Goal: Task Accomplishment & Management: Complete application form

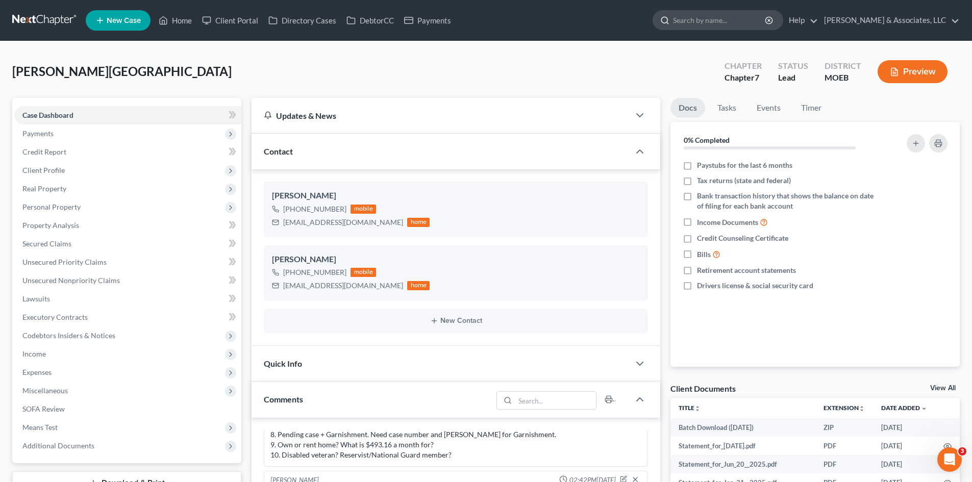
click at [764, 20] on input "search" at bounding box center [719, 20] width 93 height 19
drag, startPoint x: 759, startPoint y: 19, endPoint x: 644, endPoint y: 24, distance: 114.4
click at [644, 24] on ul "New Case Home Client Portal Directory Cases DebtorCC Payments [PERSON_NAME] - N…" at bounding box center [523, 20] width 874 height 27
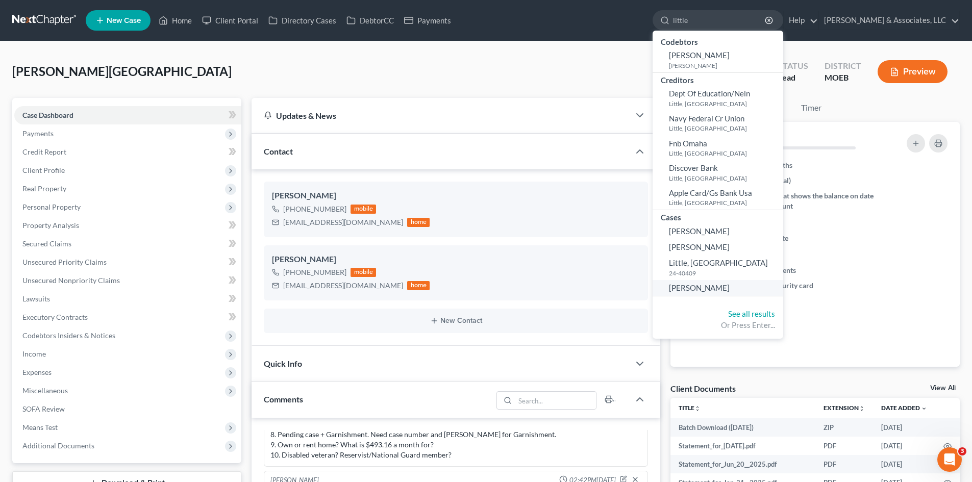
type input "little"
click at [729, 288] on span "[PERSON_NAME]" at bounding box center [699, 287] width 61 height 9
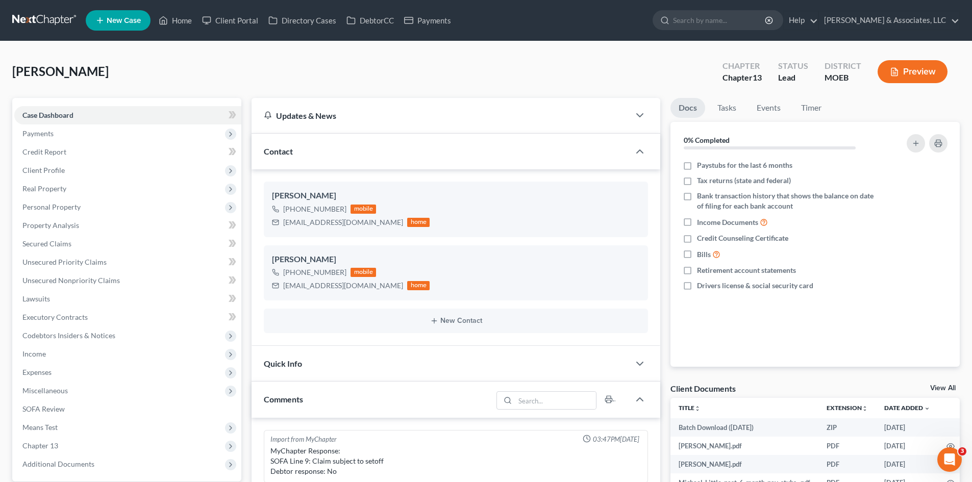
scroll to position [1065, 0]
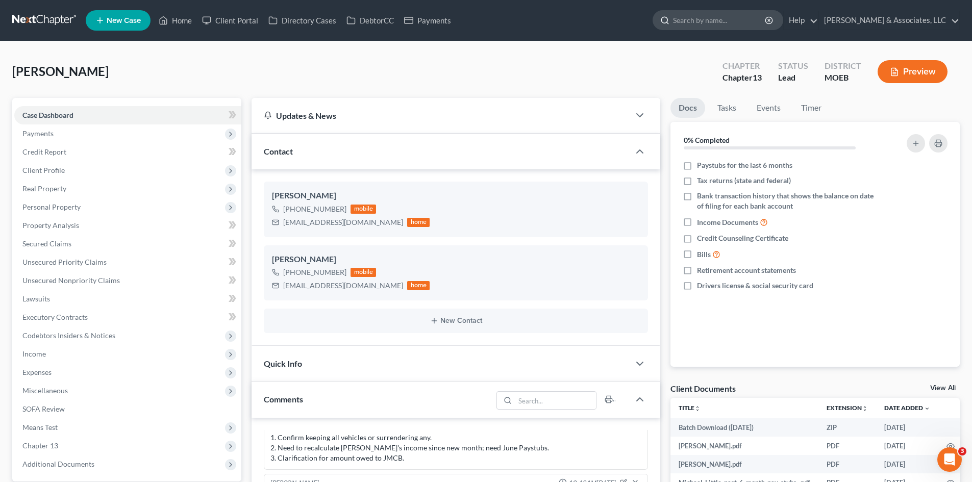
click at [746, 15] on input "search" at bounding box center [719, 20] width 93 height 19
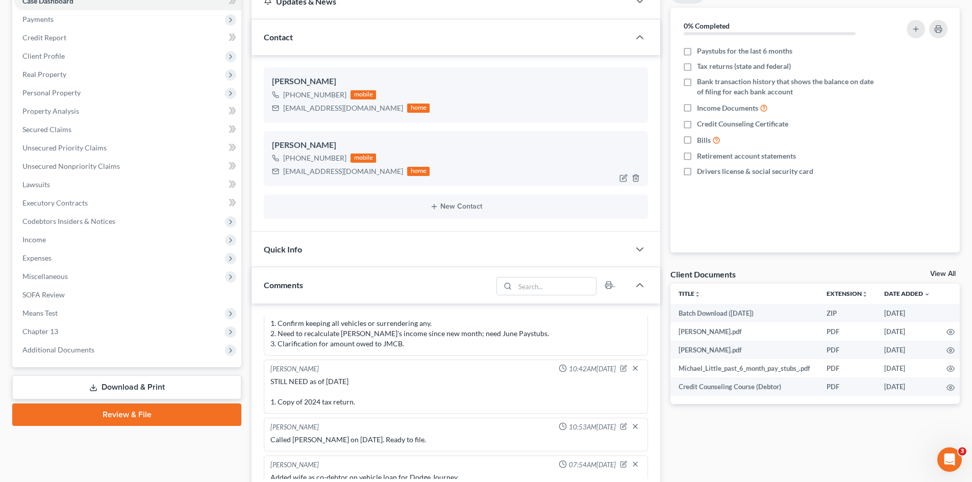
scroll to position [0, 0]
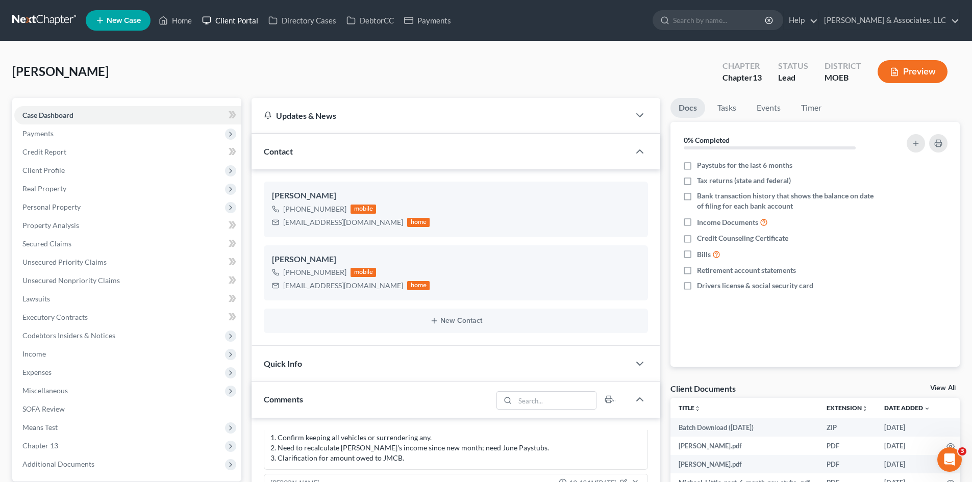
click at [245, 22] on link "Client Portal" at bounding box center [230, 20] width 66 height 18
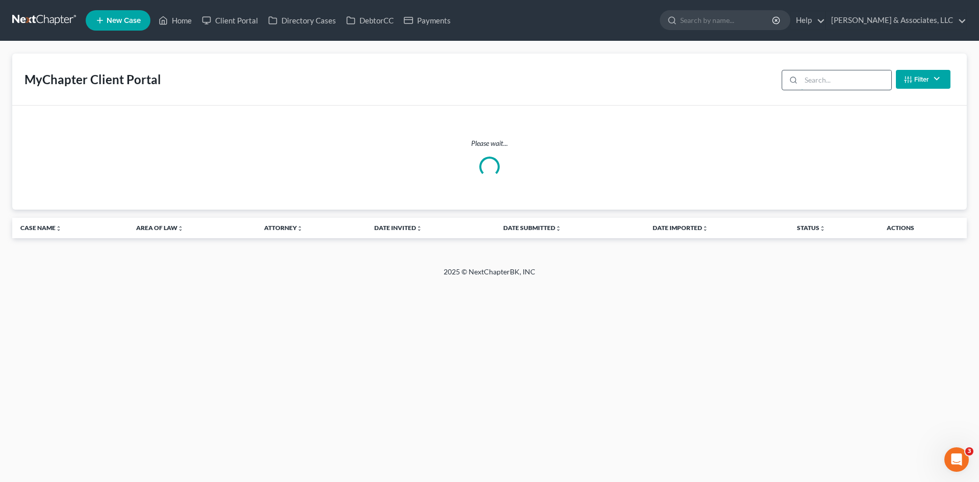
click at [816, 80] on input "search" at bounding box center [846, 79] width 90 height 19
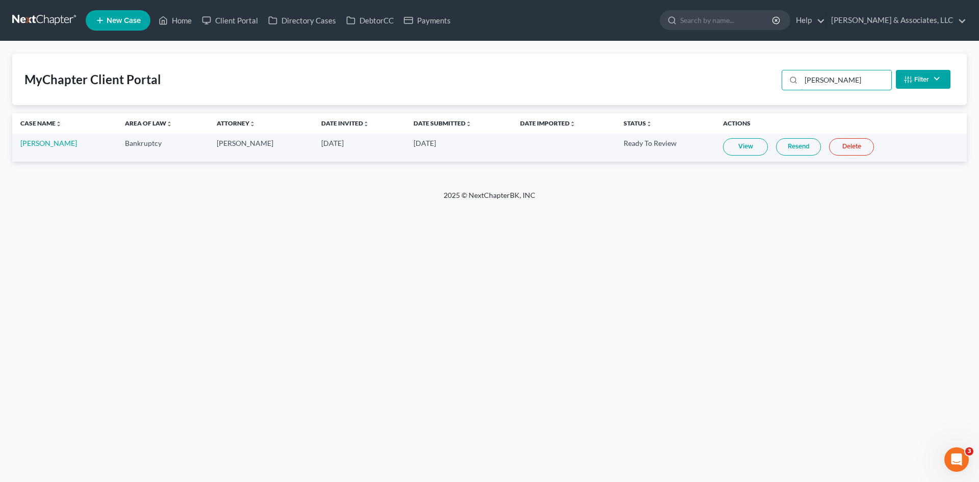
type input "[PERSON_NAME]"
click at [26, 144] on link "[PERSON_NAME]" at bounding box center [48, 143] width 57 height 9
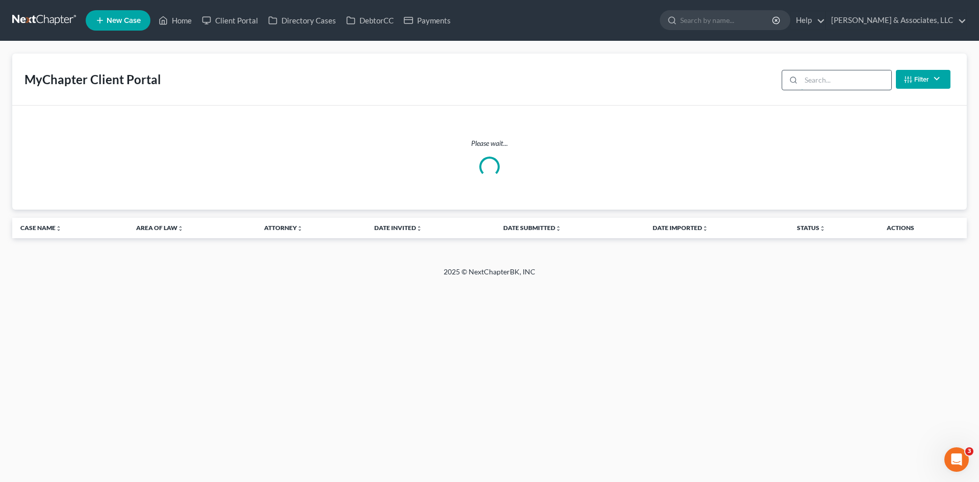
click at [826, 82] on input "search" at bounding box center [846, 79] width 90 height 19
type input "[PERSON_NAME]"
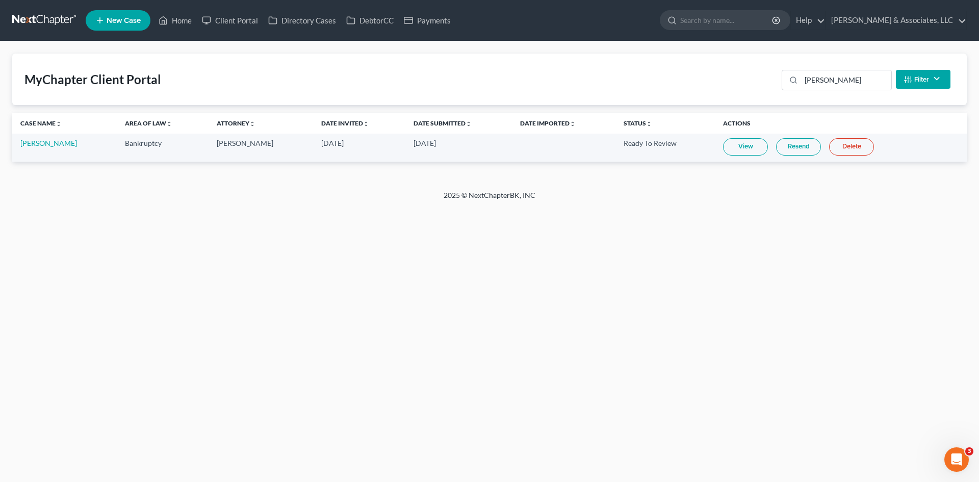
drag, startPoint x: 728, startPoint y: 143, endPoint x: 568, endPoint y: 130, distance: 160.2
click at [728, 143] on link "View" at bounding box center [745, 146] width 45 height 17
click at [178, 20] on link "Home" at bounding box center [175, 20] width 43 height 18
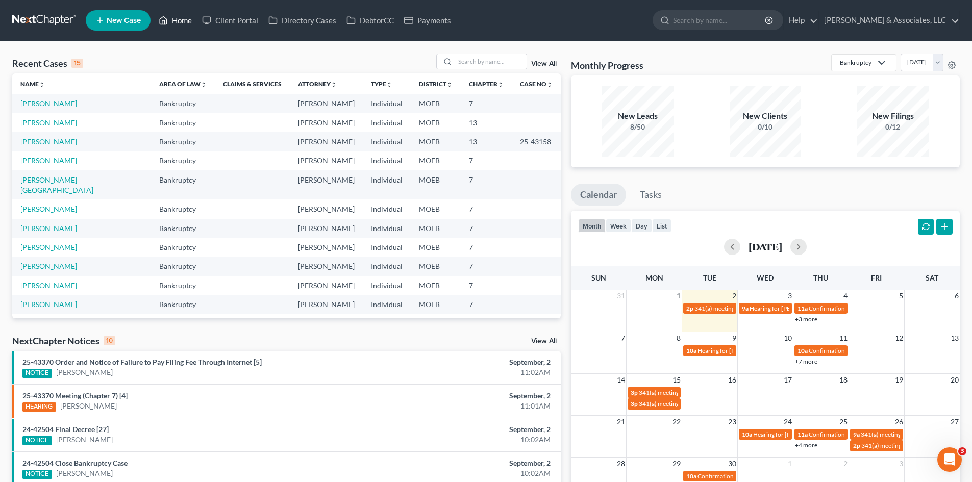
click at [181, 24] on link "Home" at bounding box center [175, 20] width 43 height 18
click at [736, 22] on input "search" at bounding box center [719, 20] width 93 height 19
click at [501, 63] on input "search" at bounding box center [490, 61] width 71 height 15
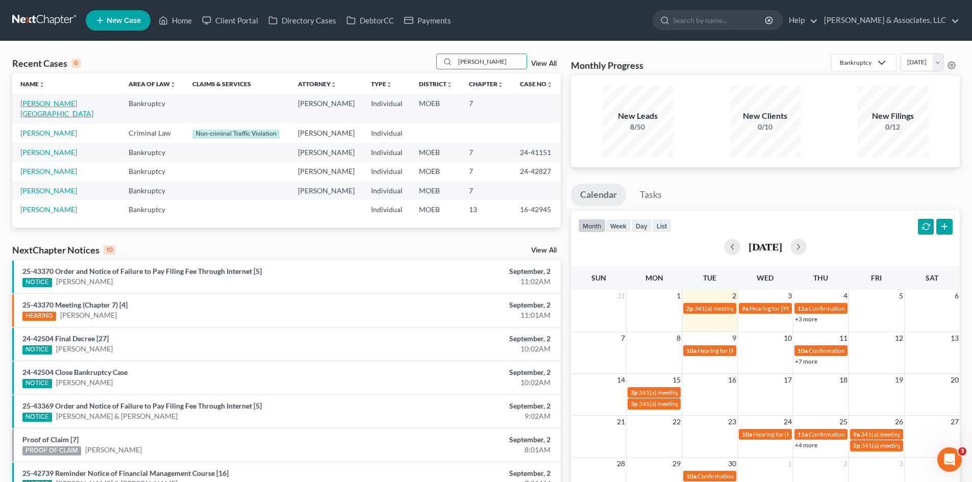
type input "[PERSON_NAME]"
click at [45, 104] on link "[PERSON_NAME][GEOGRAPHIC_DATA]" at bounding box center [56, 108] width 73 height 19
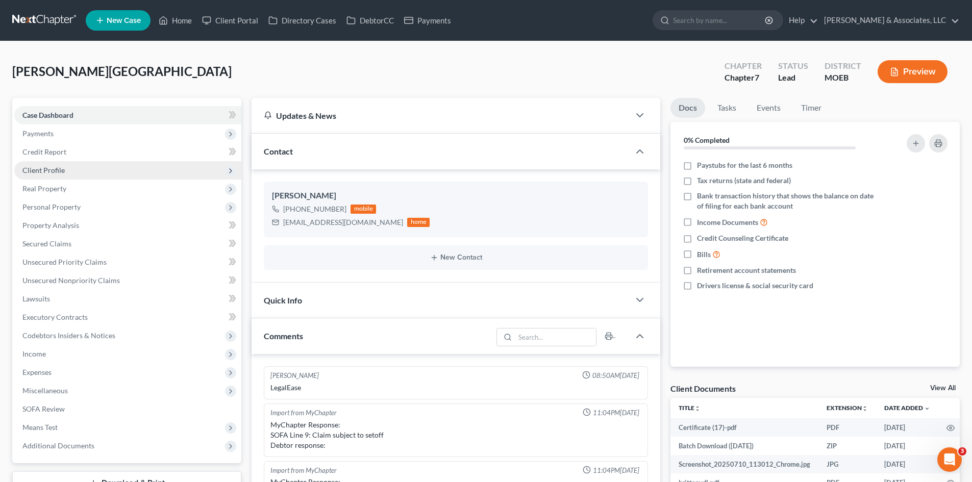
scroll to position [900, 0]
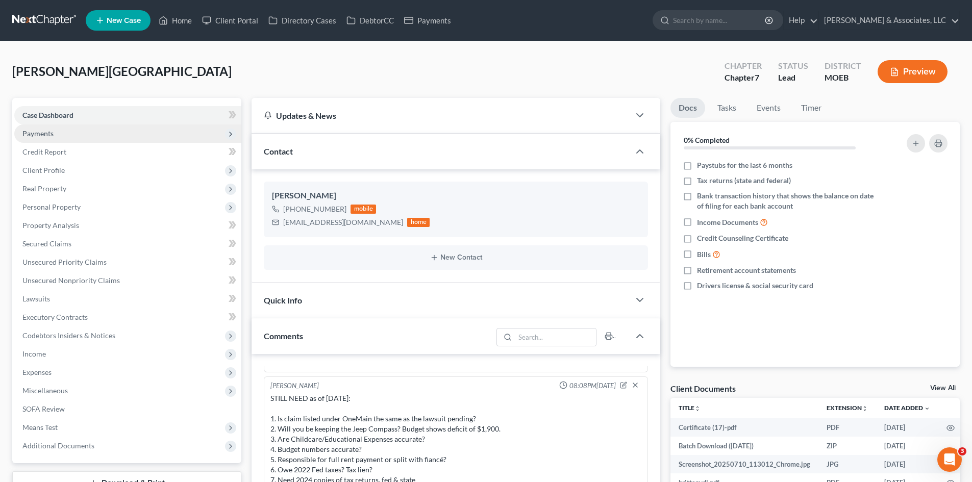
click at [36, 136] on span "Payments" at bounding box center [37, 133] width 31 height 9
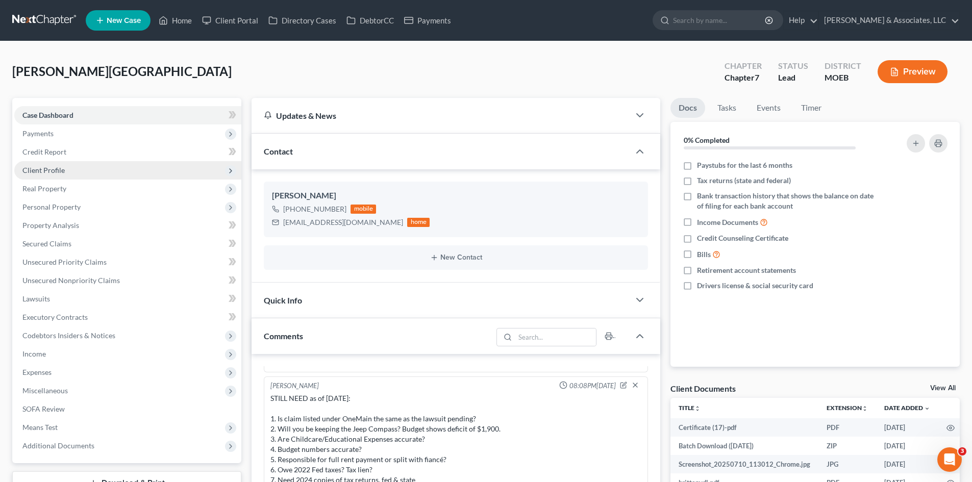
click at [42, 174] on span "Client Profile" at bounding box center [43, 170] width 42 height 9
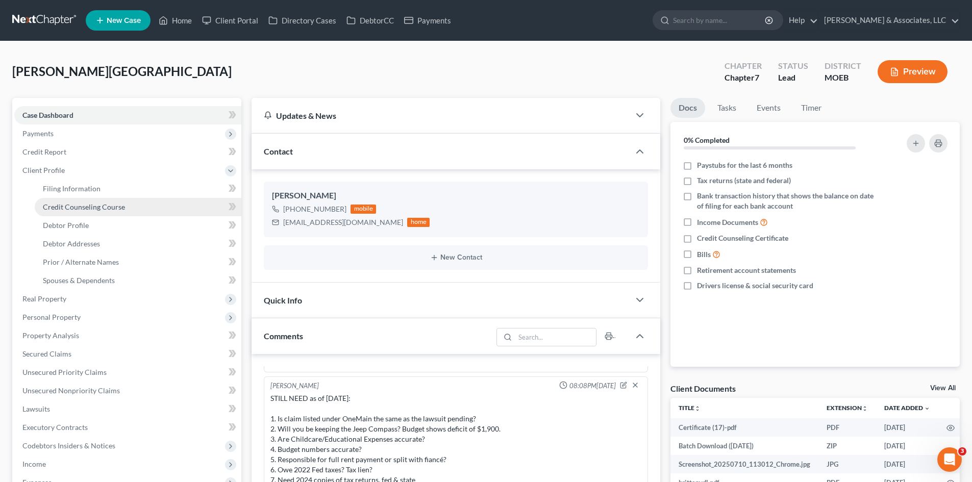
drag, startPoint x: 54, startPoint y: 168, endPoint x: 88, endPoint y: 210, distance: 53.3
click at [54, 168] on span "Client Profile" at bounding box center [43, 170] width 42 height 9
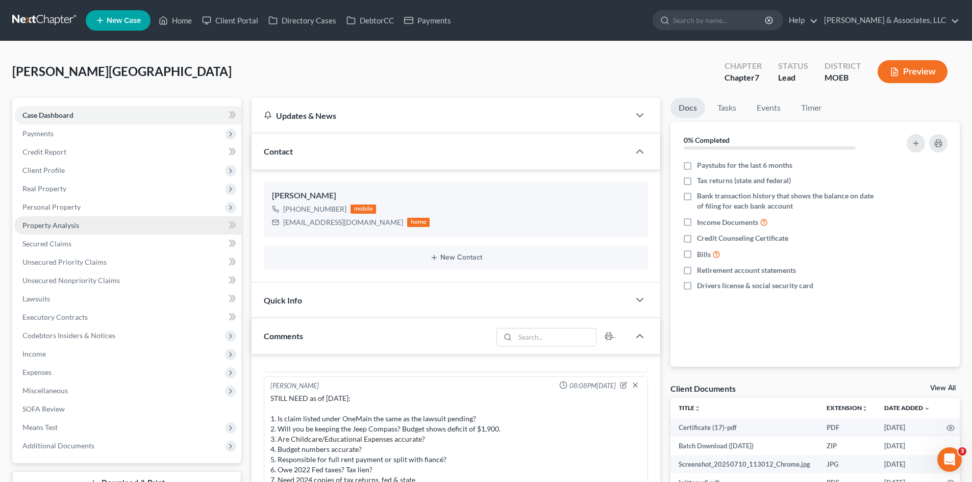
drag, startPoint x: 88, startPoint y: 210, endPoint x: 123, endPoint y: 219, distance: 36.5
click at [88, 210] on ul "Case Dashboard Payments Invoices Payments Payments Credit Report Client Profile" at bounding box center [127, 280] width 227 height 349
click at [49, 157] on link "Credit Report" at bounding box center [127, 152] width 227 height 18
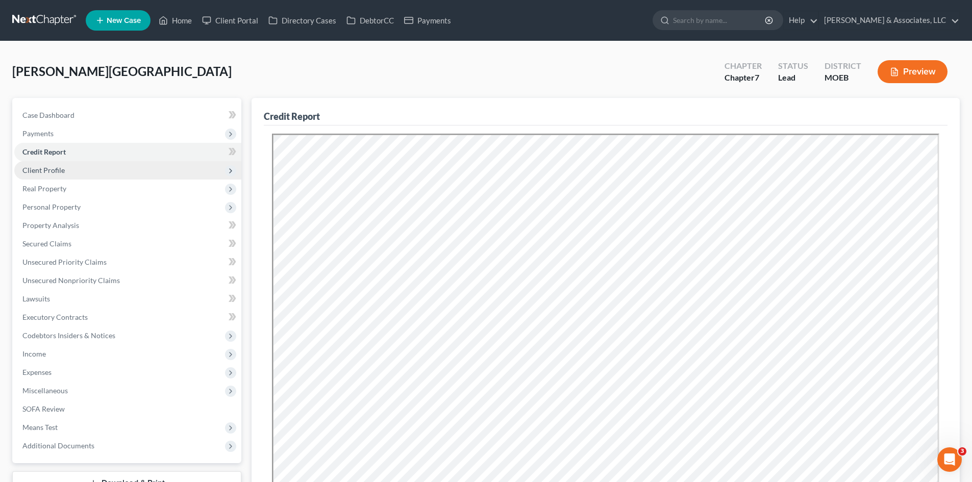
click at [43, 173] on span "Client Profile" at bounding box center [43, 170] width 42 height 9
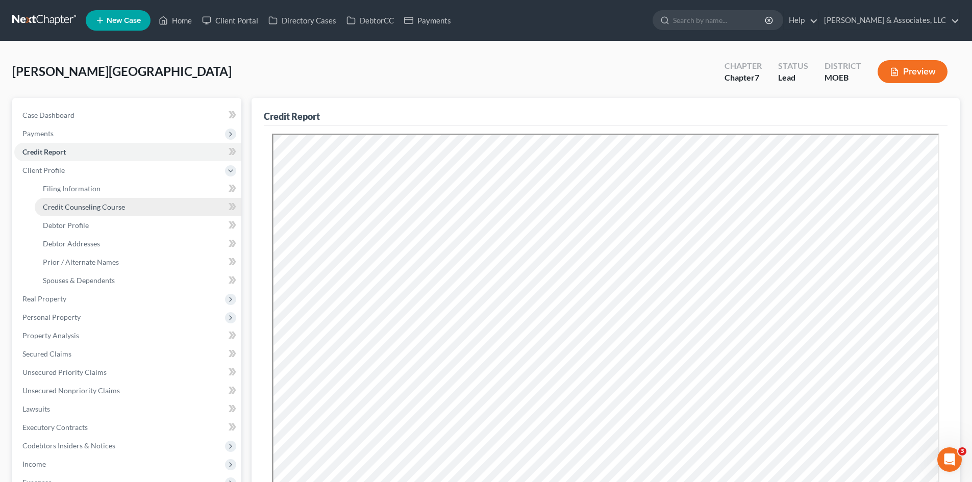
click at [71, 208] on span "Credit Counseling Course" at bounding box center [84, 207] width 82 height 9
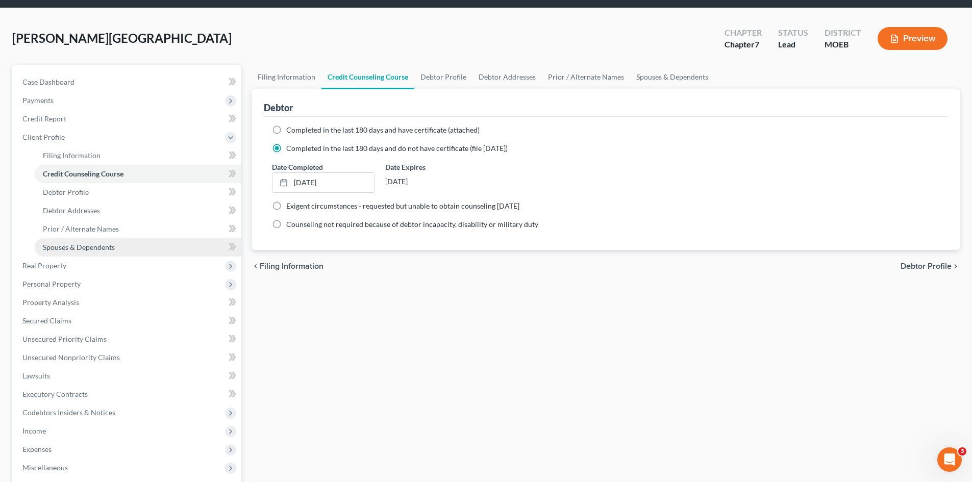
scroll to position [51, 0]
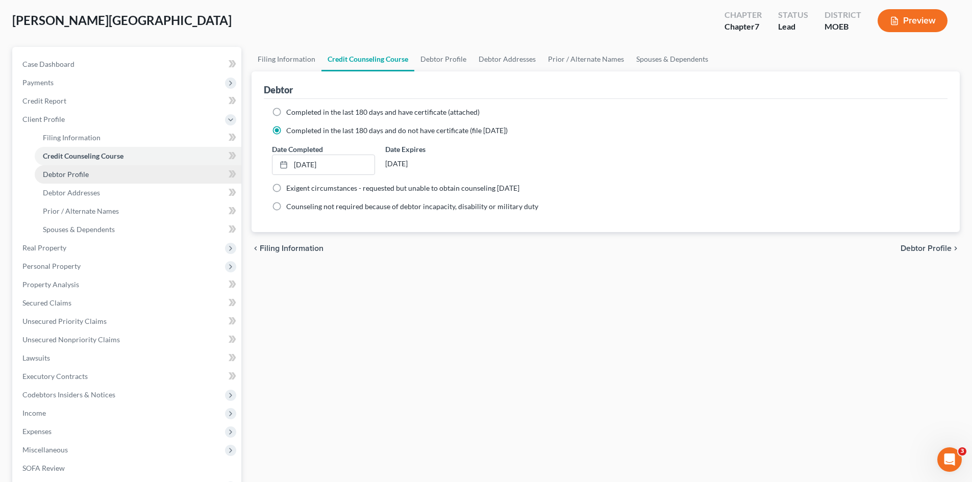
click at [75, 173] on span "Debtor Profile" at bounding box center [66, 174] width 46 height 9
select select "3"
select select "4"
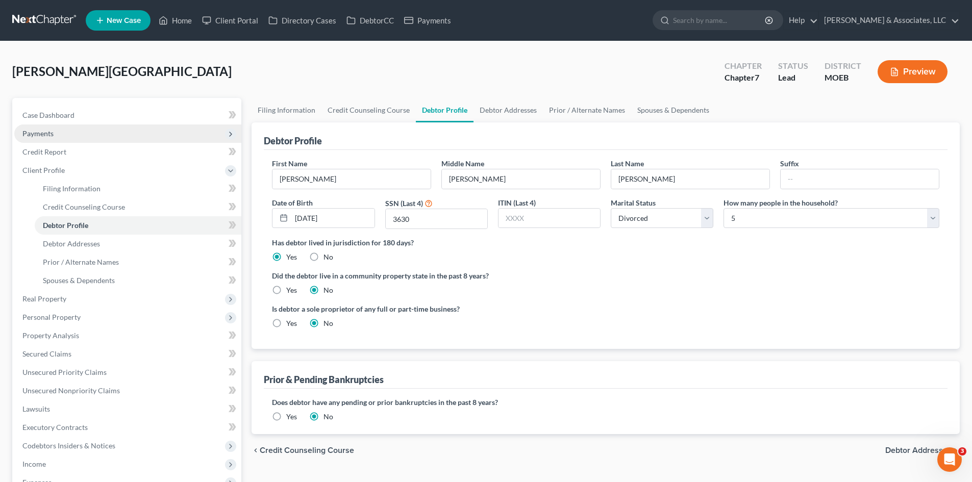
click at [39, 128] on span "Payments" at bounding box center [127, 133] width 227 height 18
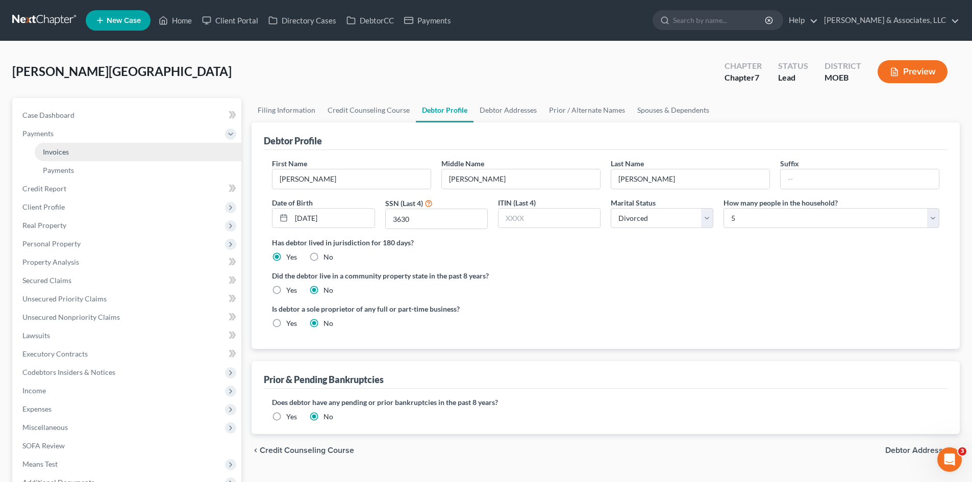
click at [49, 157] on link "Invoices" at bounding box center [138, 152] width 207 height 18
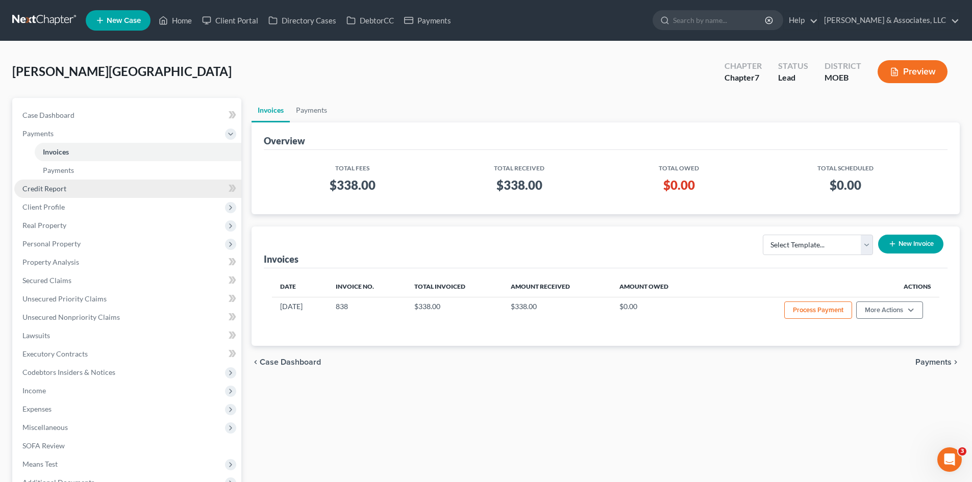
click at [51, 188] on span "Credit Report" at bounding box center [44, 188] width 44 height 9
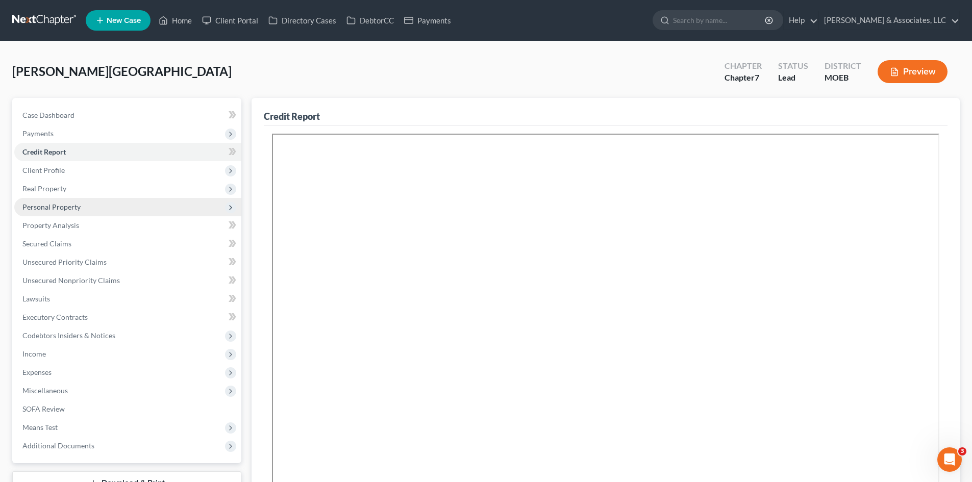
click at [39, 205] on span "Personal Property" at bounding box center [51, 207] width 58 height 9
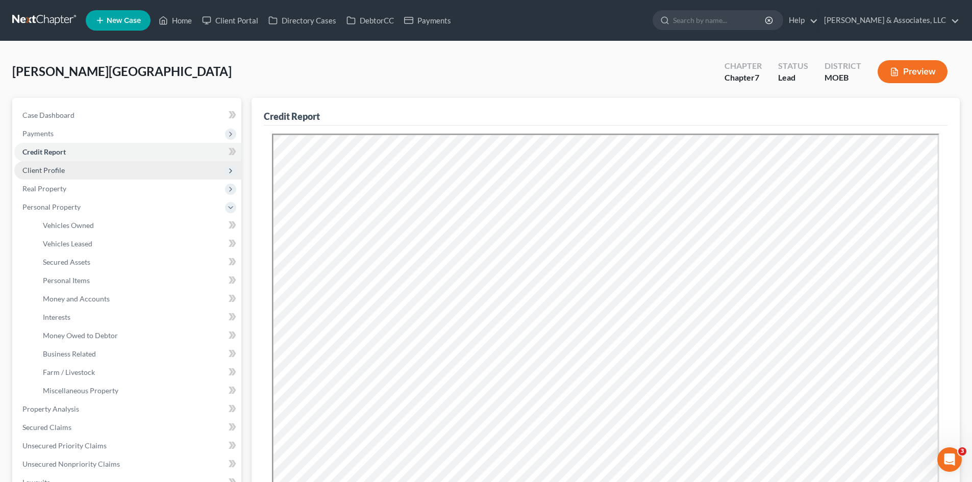
click at [38, 172] on span "Client Profile" at bounding box center [43, 170] width 42 height 9
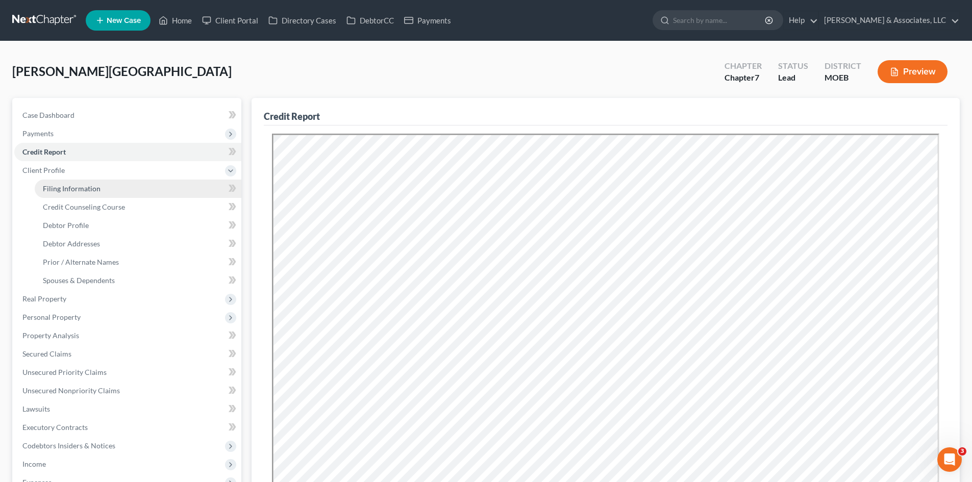
click at [56, 188] on span "Filing Information" at bounding box center [72, 188] width 58 height 9
select select "1"
select select "0"
select select "45"
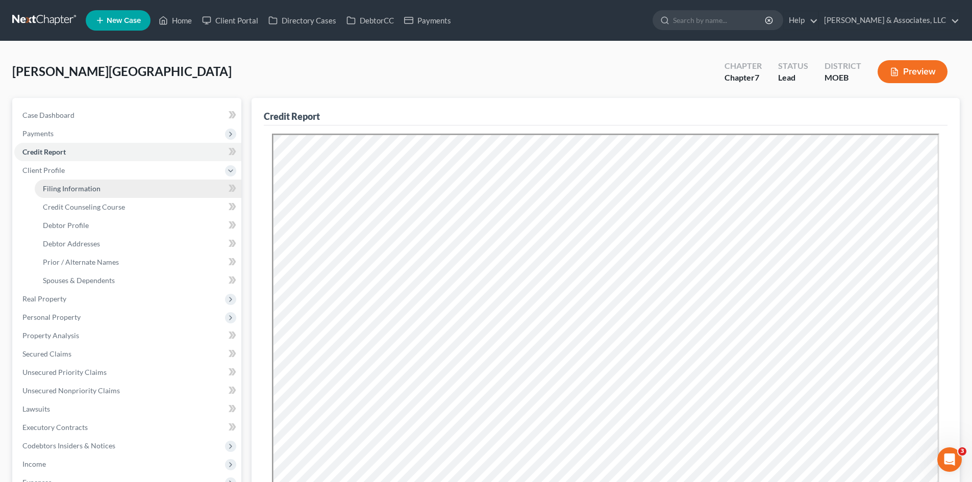
select select "0"
select select "26"
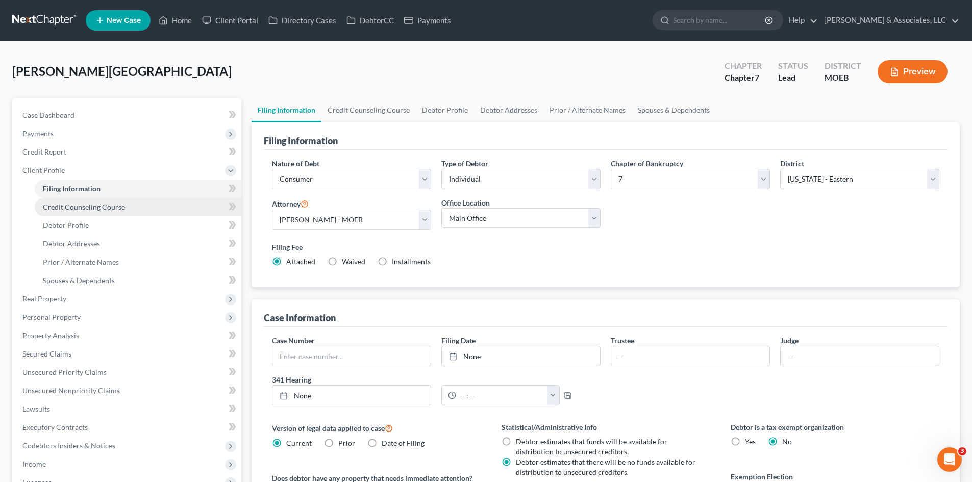
drag, startPoint x: 98, startPoint y: 206, endPoint x: 91, endPoint y: 212, distance: 9.0
click at [98, 206] on span "Credit Counseling Course" at bounding box center [84, 207] width 82 height 9
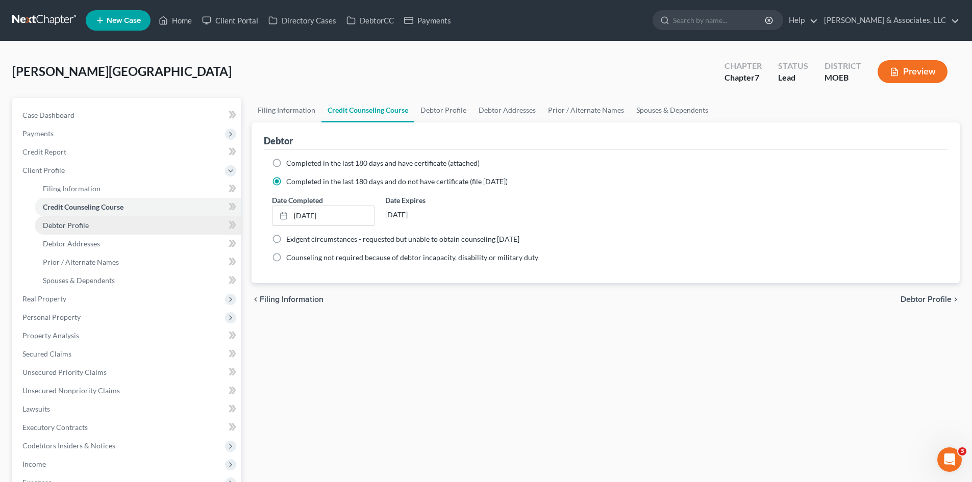
click at [63, 229] on span "Debtor Profile" at bounding box center [66, 225] width 46 height 9
select select "3"
select select "4"
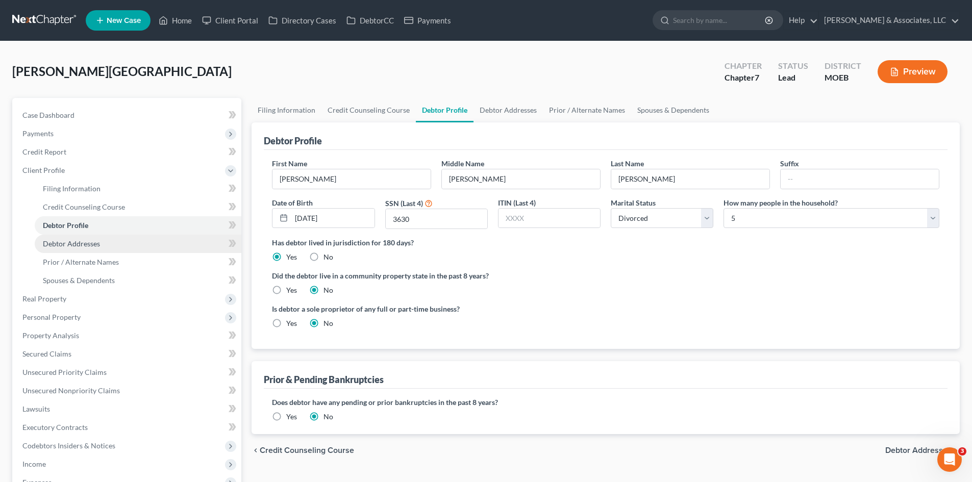
click at [62, 246] on span "Debtor Addresses" at bounding box center [71, 243] width 57 height 9
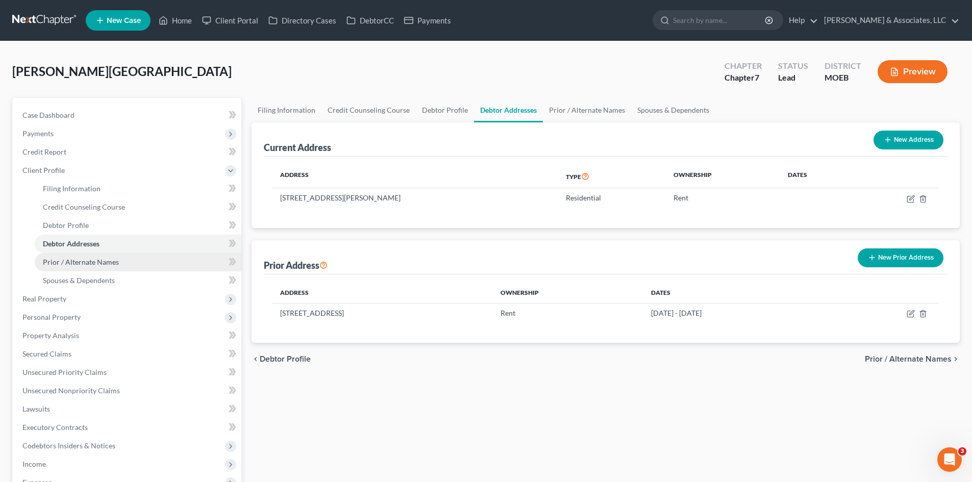
click at [85, 262] on span "Prior / Alternate Names" at bounding box center [81, 262] width 76 height 9
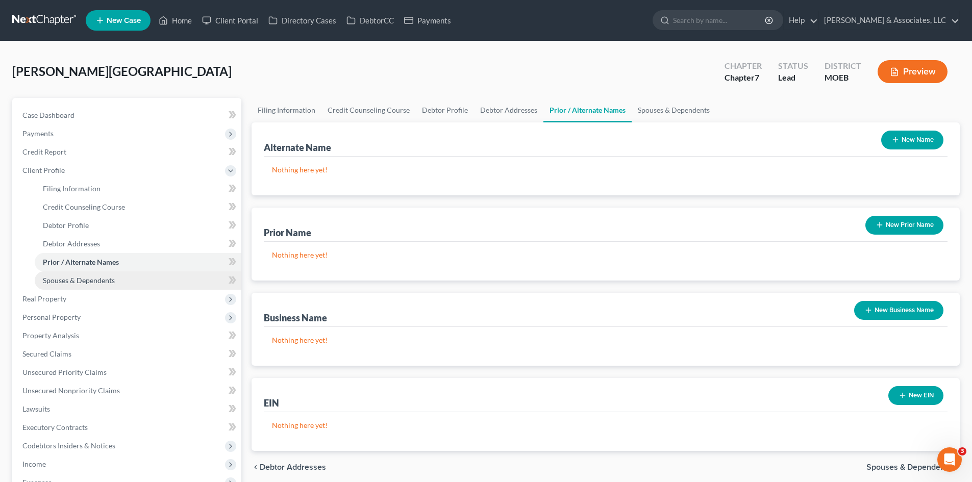
drag, startPoint x: 89, startPoint y: 280, endPoint x: 130, endPoint y: 276, distance: 41.0
click at [89, 280] on span "Spouses & Dependents" at bounding box center [79, 280] width 72 height 9
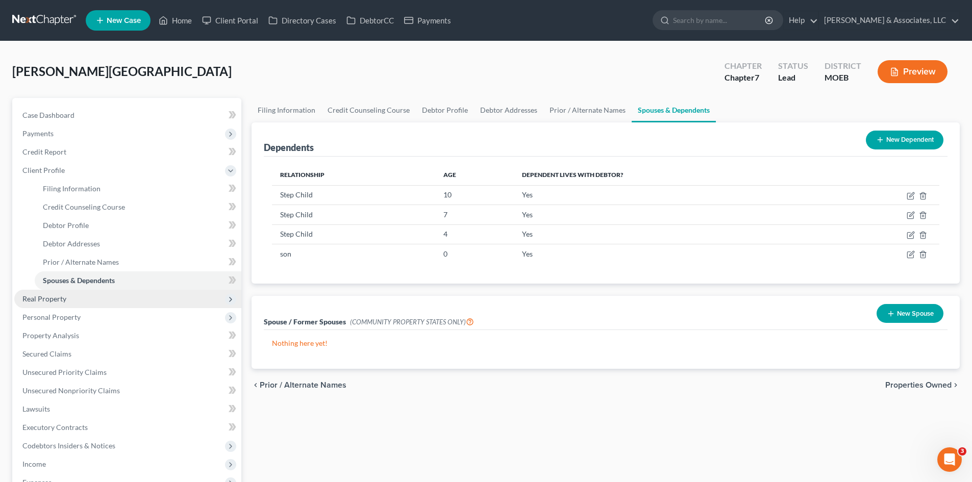
click at [77, 303] on span "Real Property" at bounding box center [127, 299] width 227 height 18
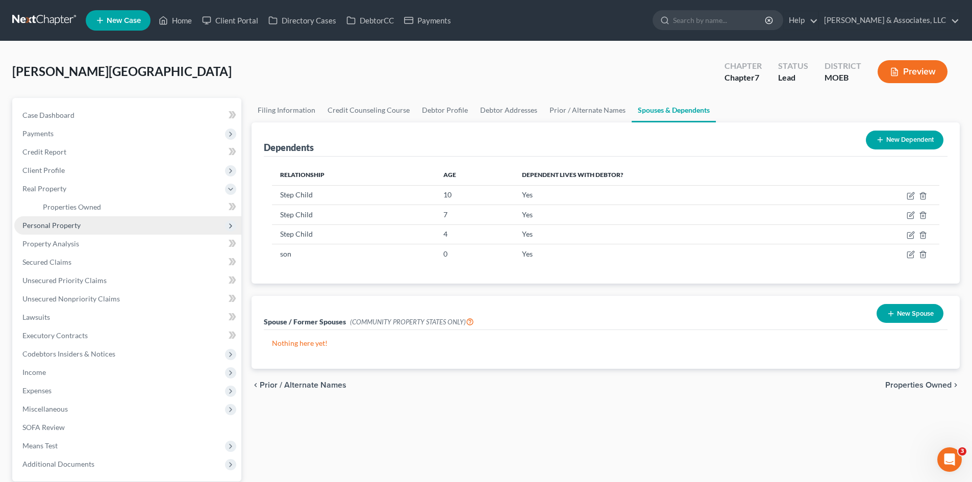
click at [71, 229] on span "Personal Property" at bounding box center [51, 225] width 58 height 9
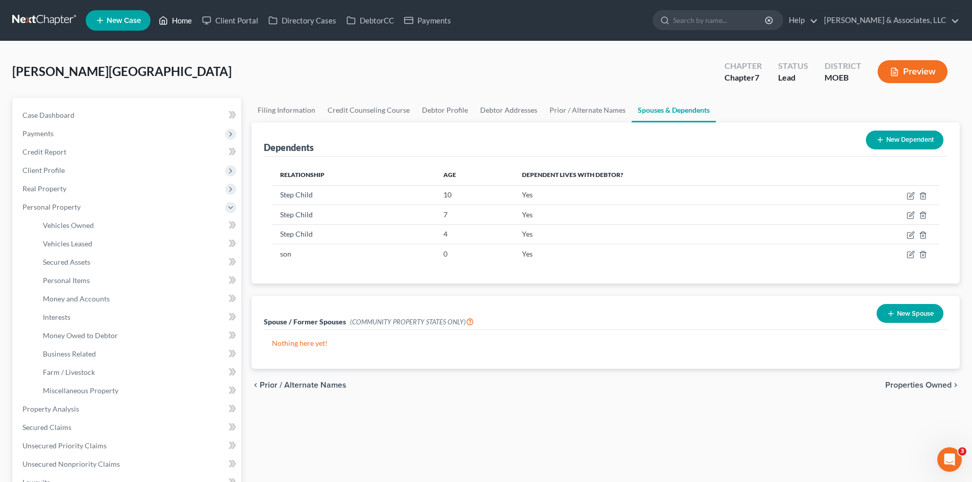
click at [176, 22] on link "Home" at bounding box center [175, 20] width 43 height 18
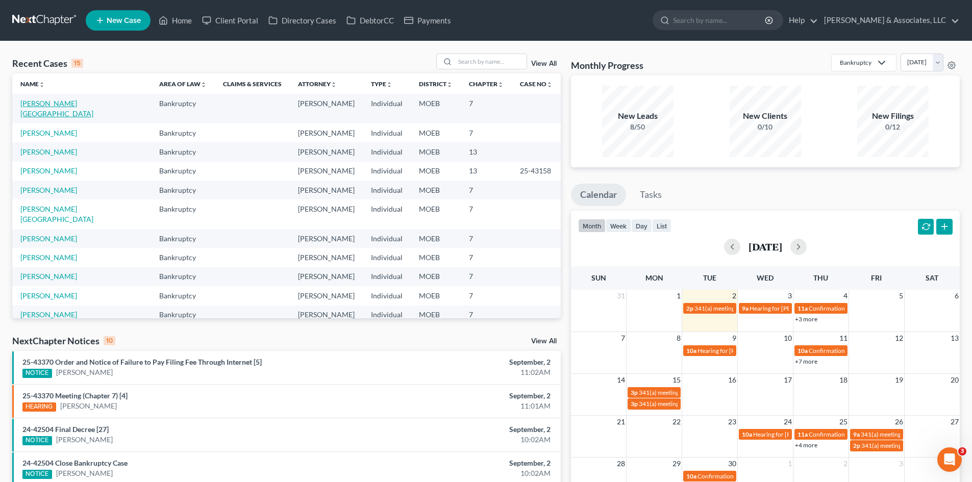
click at [24, 99] on link "[PERSON_NAME][GEOGRAPHIC_DATA]" at bounding box center [56, 108] width 73 height 19
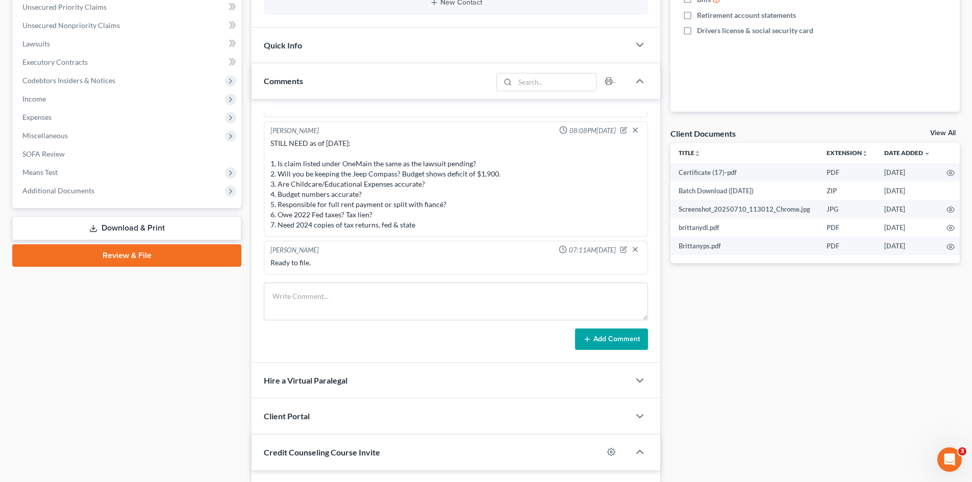
scroll to position [153, 0]
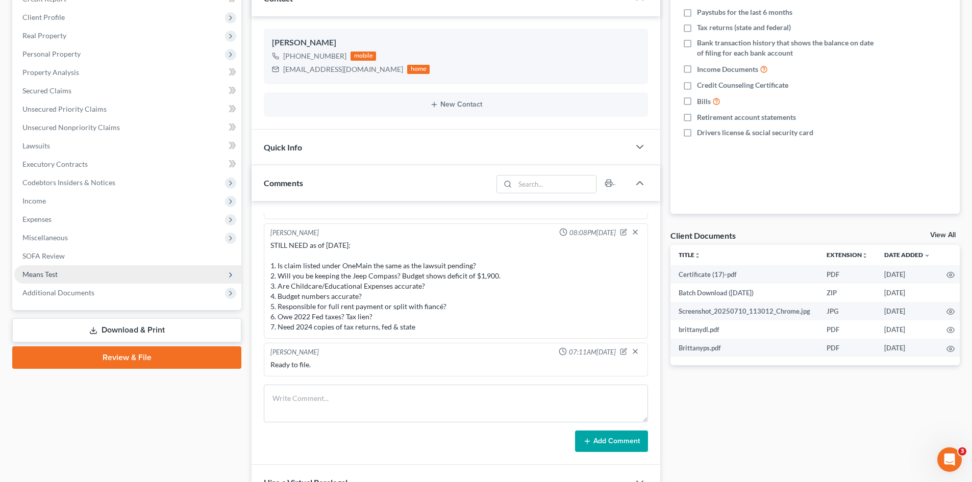
drag, startPoint x: 68, startPoint y: 293, endPoint x: 128, endPoint y: 278, distance: 61.6
click at [68, 292] on span "Additional Documents" at bounding box center [58, 292] width 72 height 9
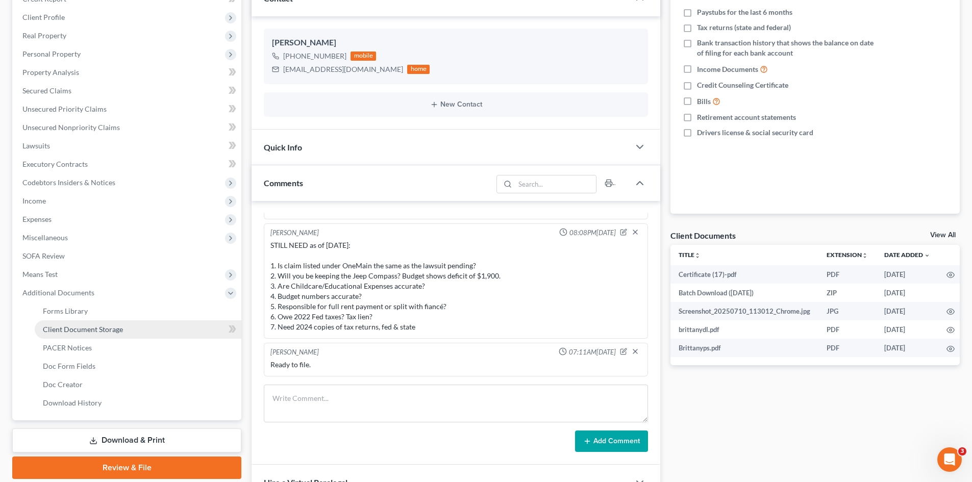
click at [77, 331] on span "Client Document Storage" at bounding box center [83, 329] width 80 height 9
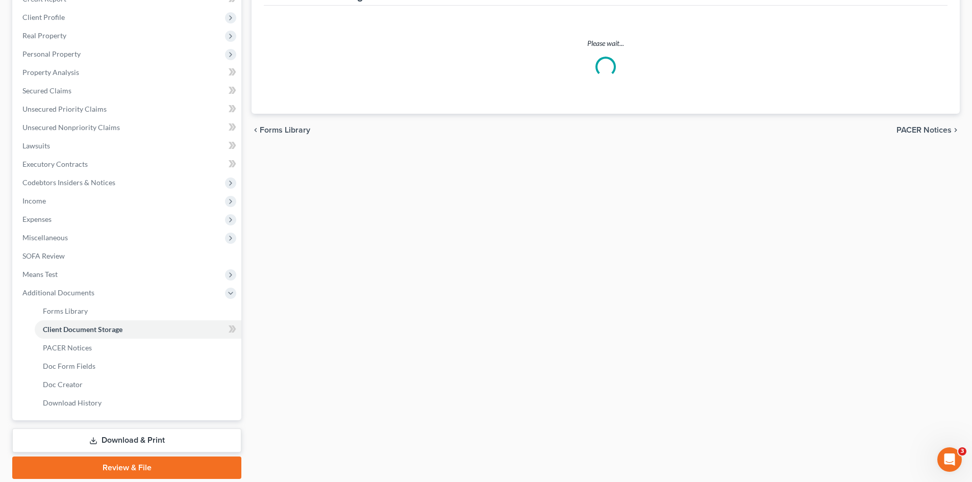
scroll to position [1, 0]
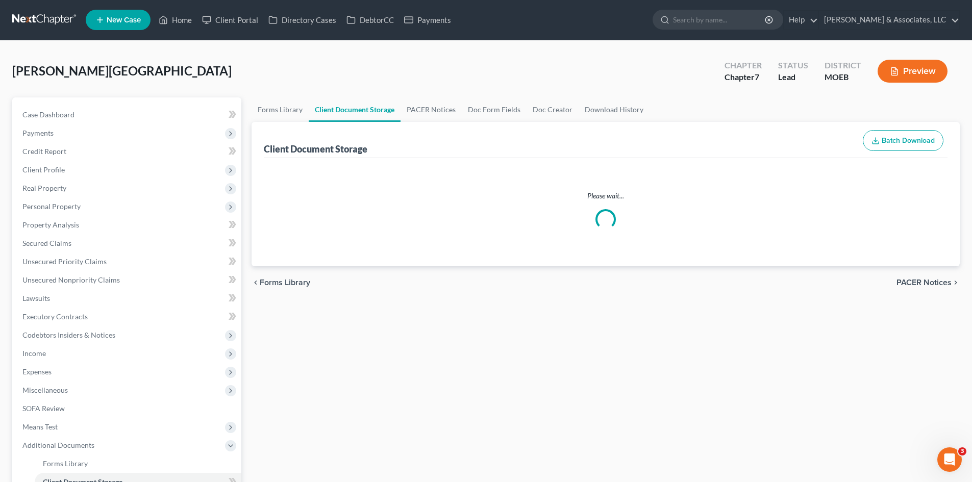
select select "9"
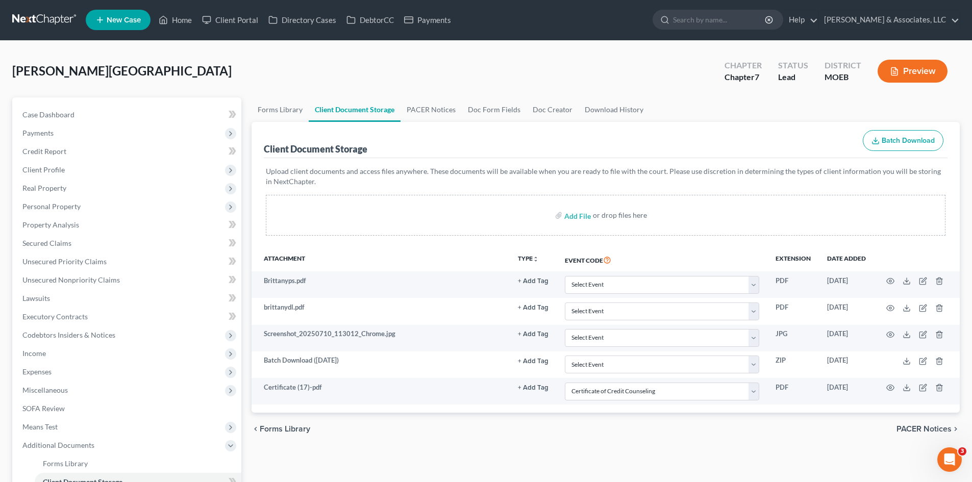
scroll to position [0, 0]
click at [750, 19] on input "search" at bounding box center [719, 20] width 93 height 19
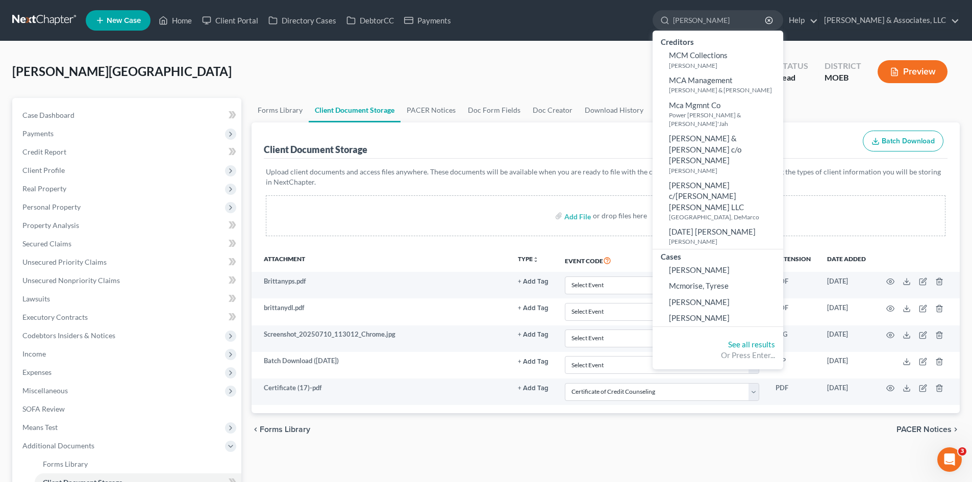
type input "[PERSON_NAME]"
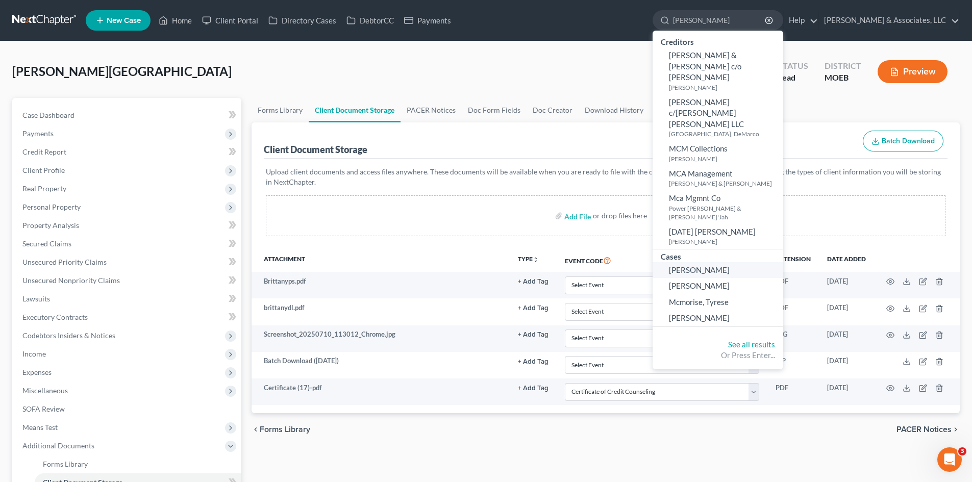
click at [729, 265] on span "[PERSON_NAME]" at bounding box center [699, 269] width 61 height 9
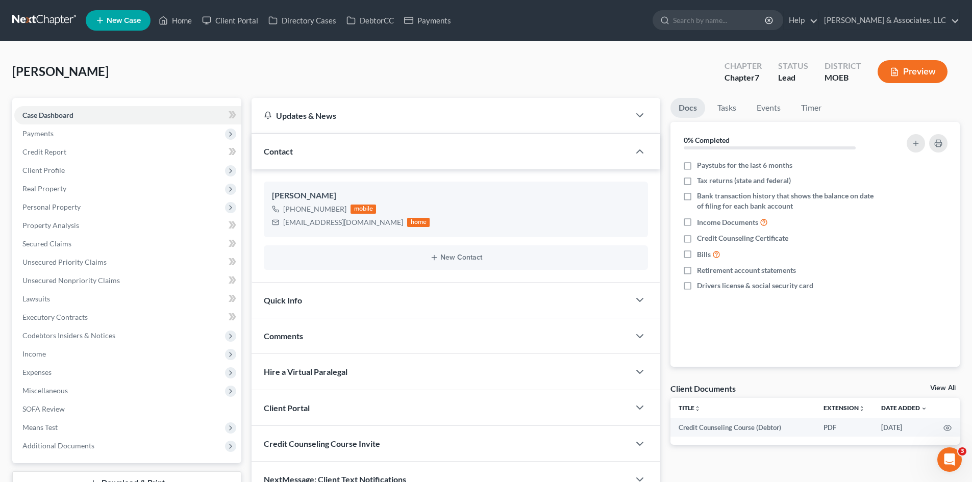
click at [388, 335] on div "Comments" at bounding box center [440, 335] width 378 height 35
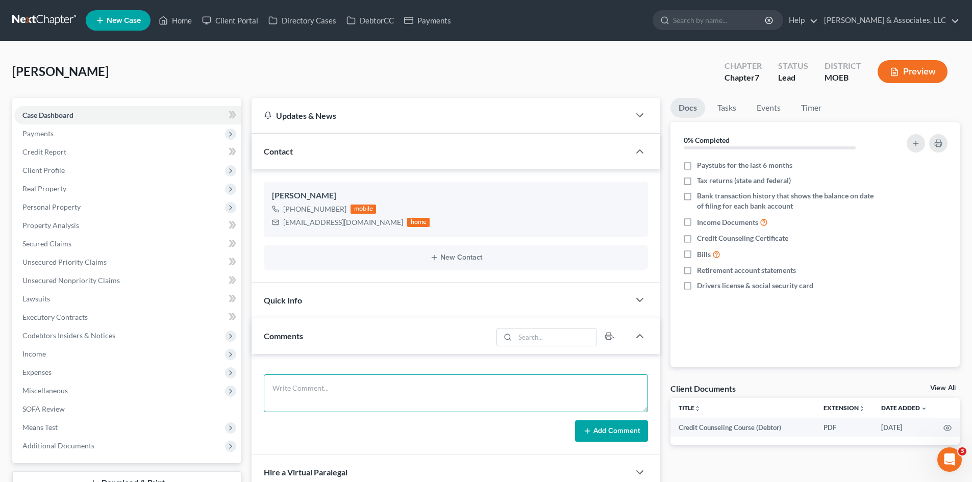
click at [319, 393] on textarea at bounding box center [456, 393] width 384 height 38
click at [280, 393] on textarea at bounding box center [456, 393] width 384 height 38
click at [339, 404] on textarea "STILL NEED as of [DATE]: 1. Need ques" at bounding box center [456, 393] width 384 height 38
click at [330, 405] on textarea "STILL NEED as of [DATE]: 1. Need ques" at bounding box center [456, 393] width 384 height 38
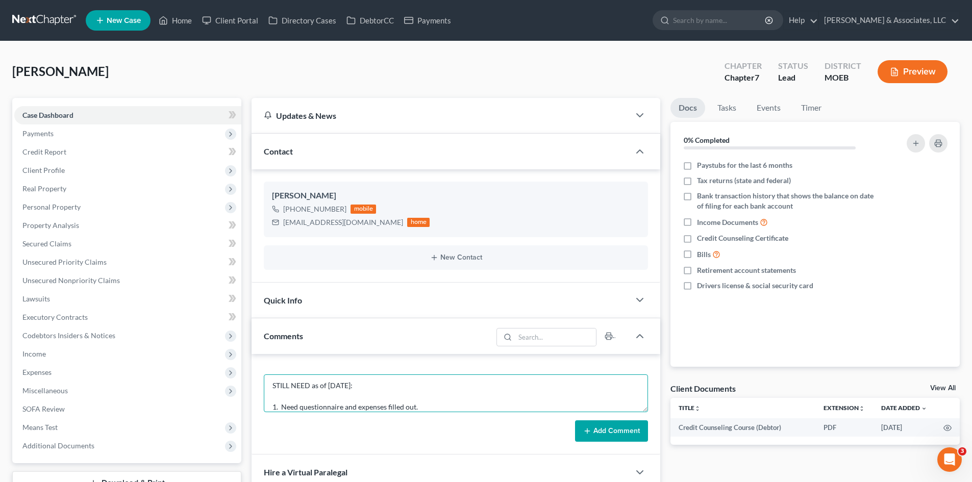
click at [430, 402] on textarea "STILL NEED as of [DATE]: 1. Need questionnaire and expenses filled out." at bounding box center [456, 393] width 384 height 38
click at [288, 408] on textarea "STILL NEED as of [DATE]: 1. Need questionnaire and expenses filled out. 2." at bounding box center [456, 393] width 384 height 38
paste textarea "Own or rent? Name/address of landlord/leasing company?"
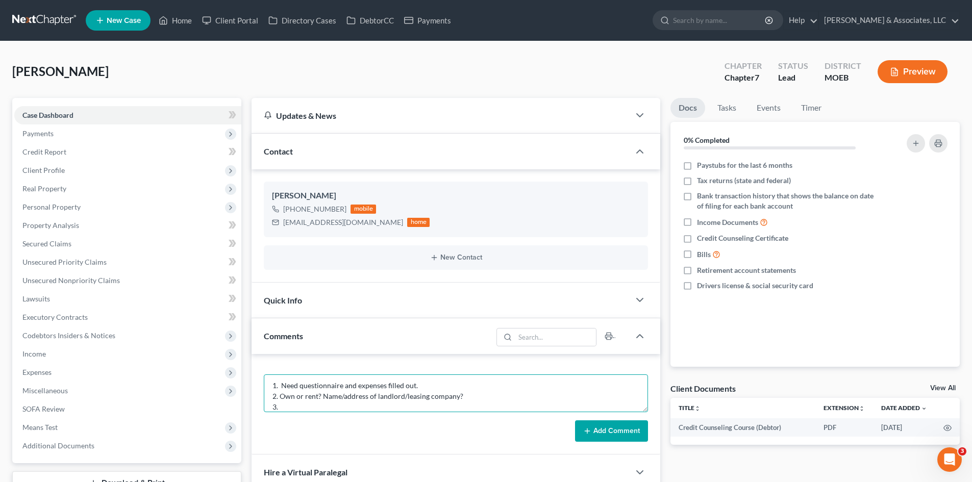
click at [288, 408] on textarea "STILL NEED as of [DATE]: 1. Need questionnaire and expenses filled out. 2. Own …" at bounding box center [456, 393] width 384 height 38
paste textarea "Any additional accounts, Cash App, Venmo, etc.?"
click at [290, 383] on textarea "STILL NEED as of [DATE]: 1. Need questionnaire and expenses filled out. 2. Own …" at bounding box center [456, 393] width 384 height 38
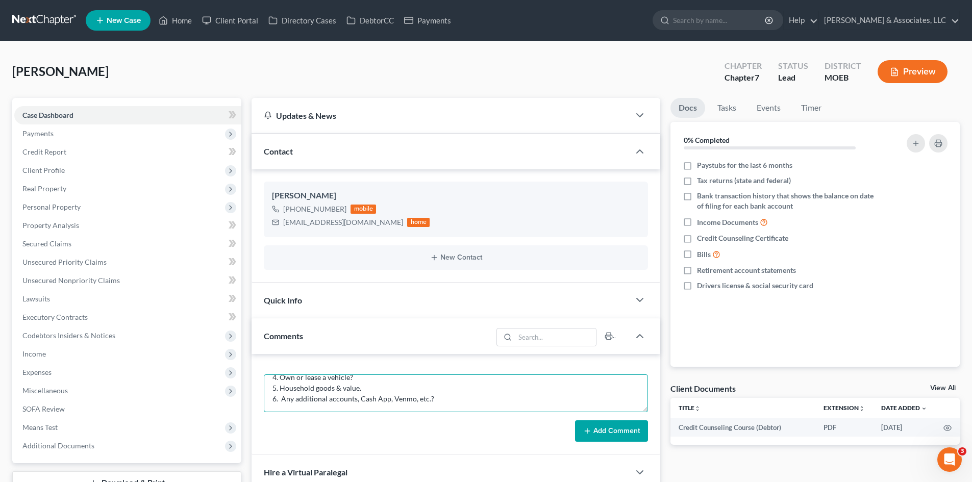
scroll to position [75, 0]
click at [433, 385] on textarea "STILL NEED as of [DATE]: 1. Need questionnaire and expenses filled out. 2. Own …" at bounding box center [456, 393] width 384 height 38
drag, startPoint x: 285, startPoint y: 397, endPoint x: 296, endPoint y: 405, distance: 13.7
click at [285, 397] on textarea "STILL NEED as of [DATE]: 1. Need questionnaire and expenses filled out. 2. Own …" at bounding box center [456, 393] width 384 height 38
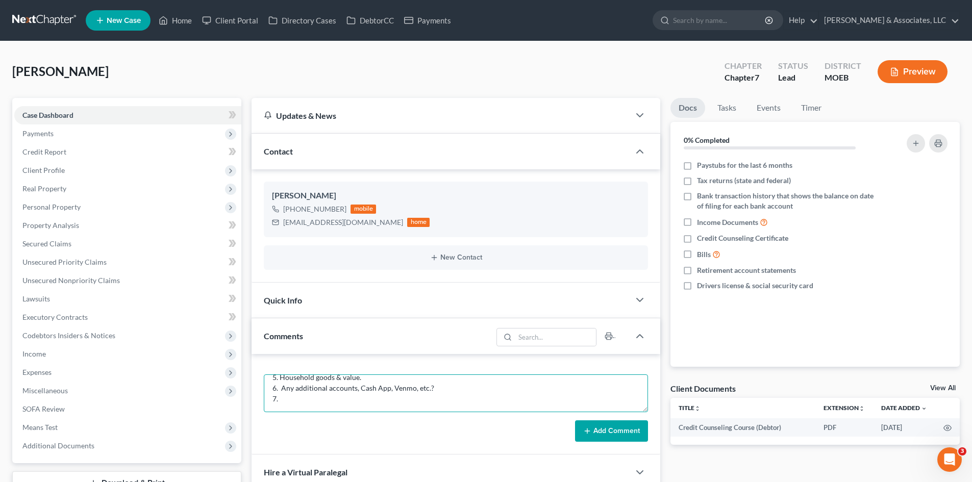
paste textarea "401K or retirement acct? Life insurance? Cash value?"
type textarea "STILL NEED as of [DATE]: 1. Need questionnaire and expenses filled out. 2. Own …"
click at [615, 430] on button "Add Comment" at bounding box center [611, 430] width 73 height 21
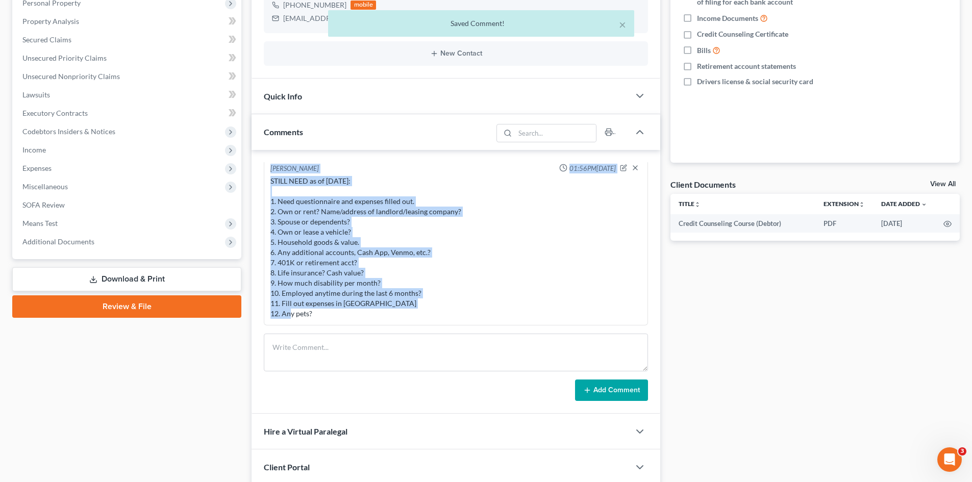
scroll to position [0, 0]
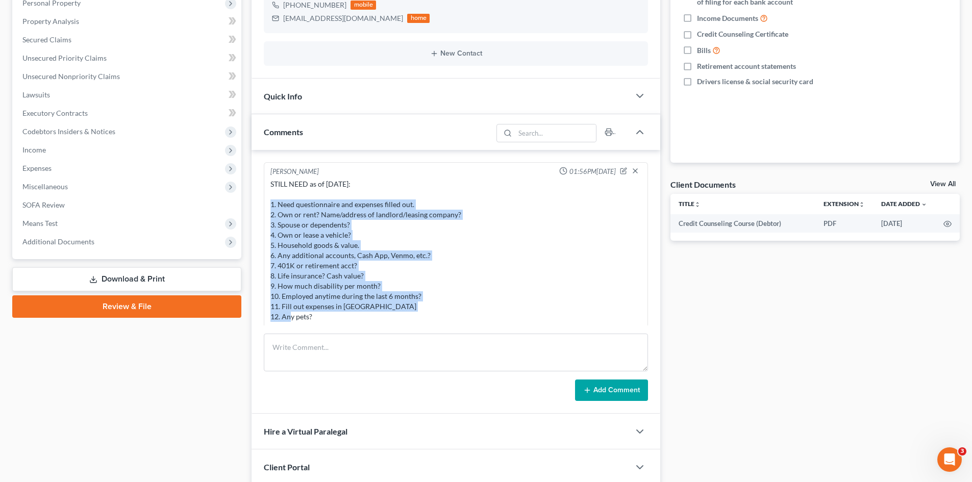
drag, startPoint x: 335, startPoint y: 318, endPoint x: 269, endPoint y: 205, distance: 131.4
click at [268, 205] on div "[PERSON_NAME] 01:56PM[DATE] STILL NEED as of [DATE]: 1. Need questionnaire and …" at bounding box center [456, 245] width 384 height 166
copy div "1. Need questionnaire and expenses filled out. 2. Own or rent? Name/address of …"
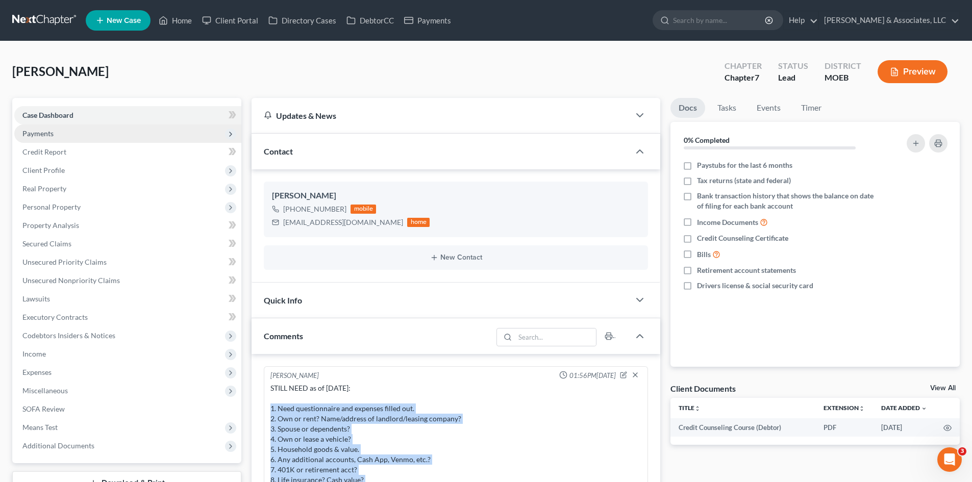
drag, startPoint x: 42, startPoint y: 129, endPoint x: 34, endPoint y: 77, distance: 52.8
click at [42, 129] on span "Payments" at bounding box center [37, 133] width 31 height 9
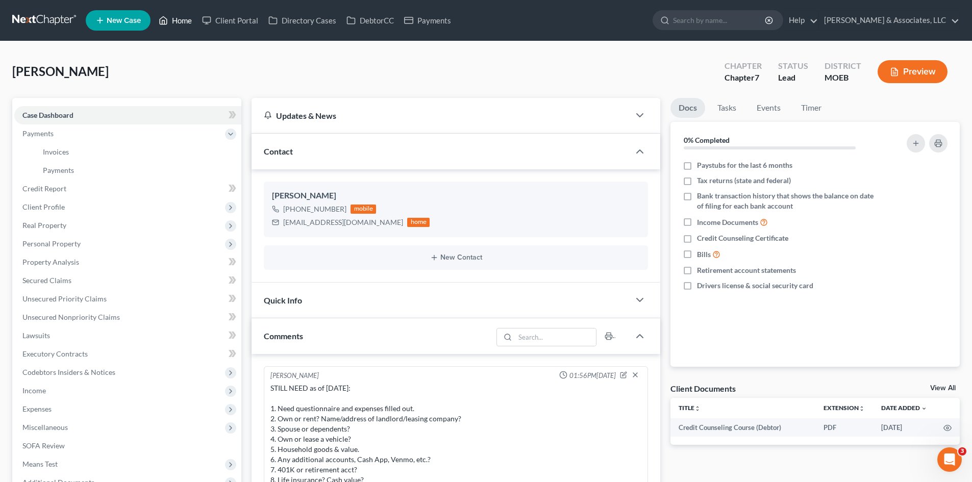
click at [186, 17] on link "Home" at bounding box center [175, 20] width 43 height 18
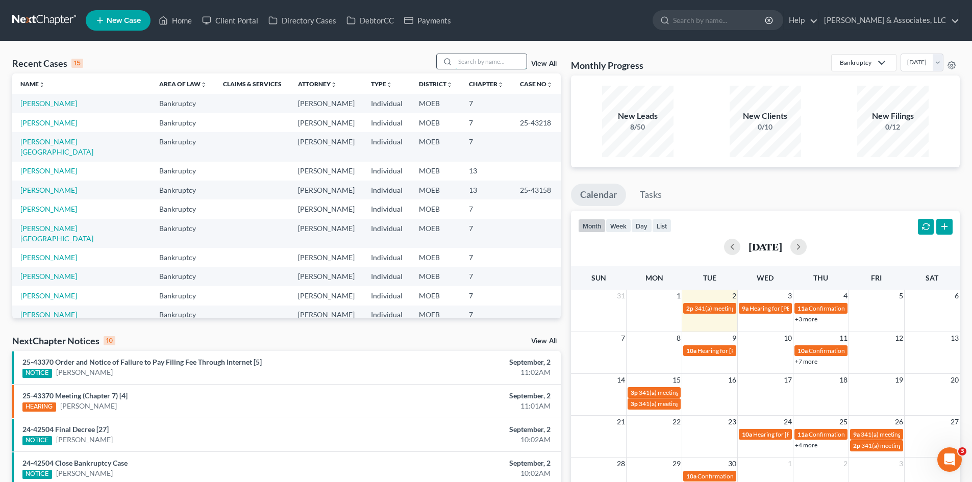
click at [470, 57] on input "search" at bounding box center [490, 61] width 71 height 15
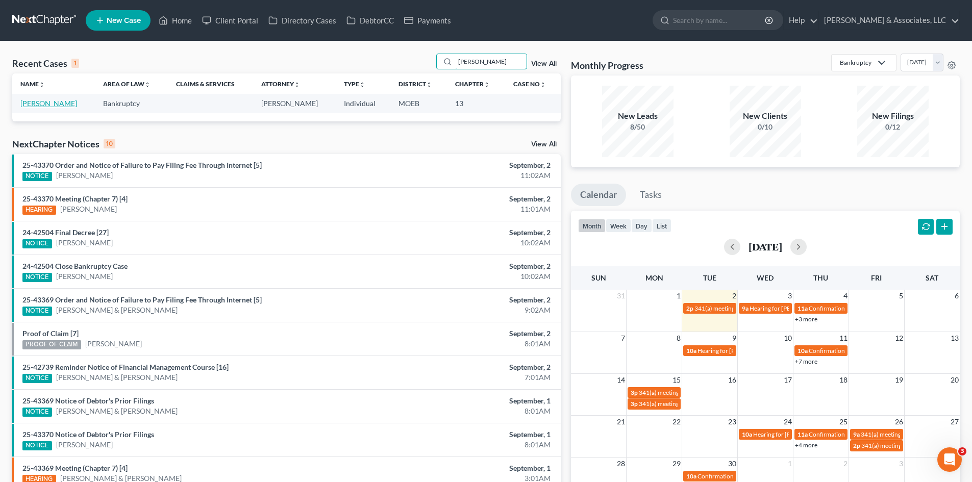
type input "[PERSON_NAME]"
click at [42, 99] on link "[PERSON_NAME]" at bounding box center [48, 103] width 57 height 9
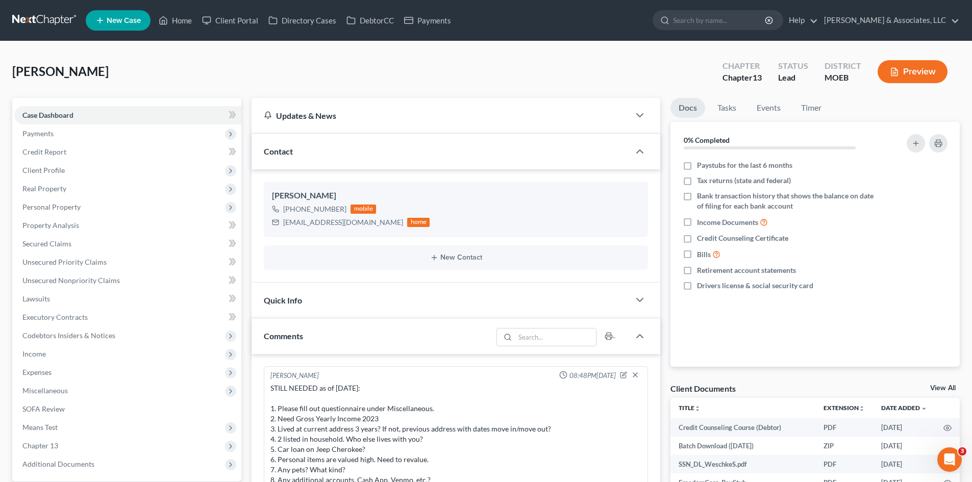
scroll to position [978, 0]
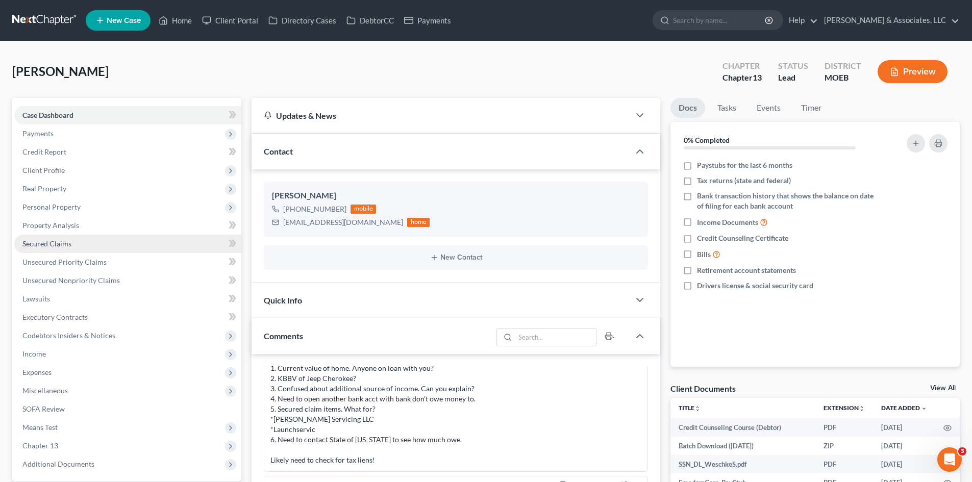
click at [64, 243] on span "Secured Claims" at bounding box center [46, 243] width 49 height 9
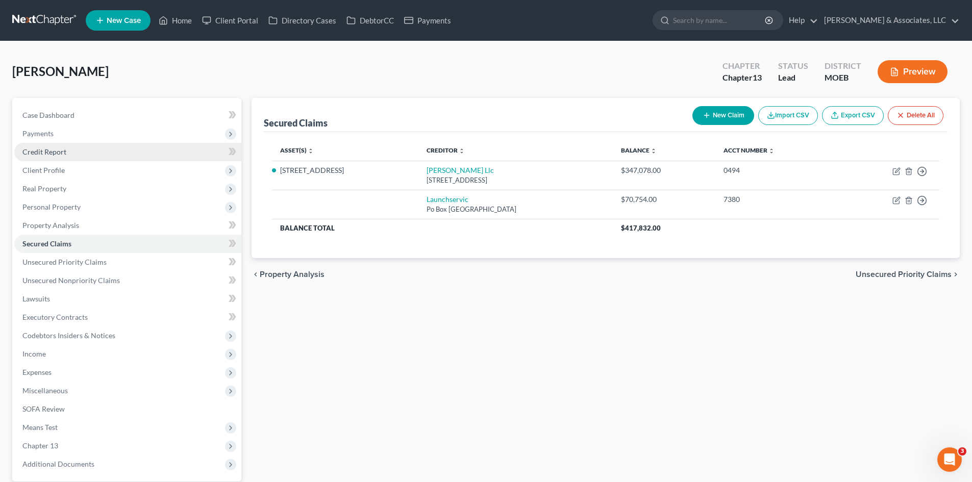
click at [50, 158] on link "Credit Report" at bounding box center [127, 152] width 227 height 18
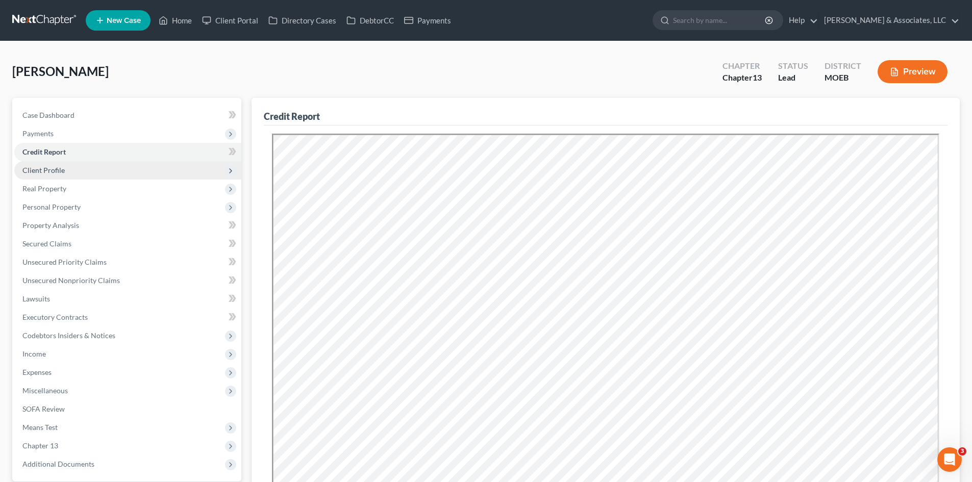
click at [46, 166] on span "Client Profile" at bounding box center [43, 170] width 42 height 9
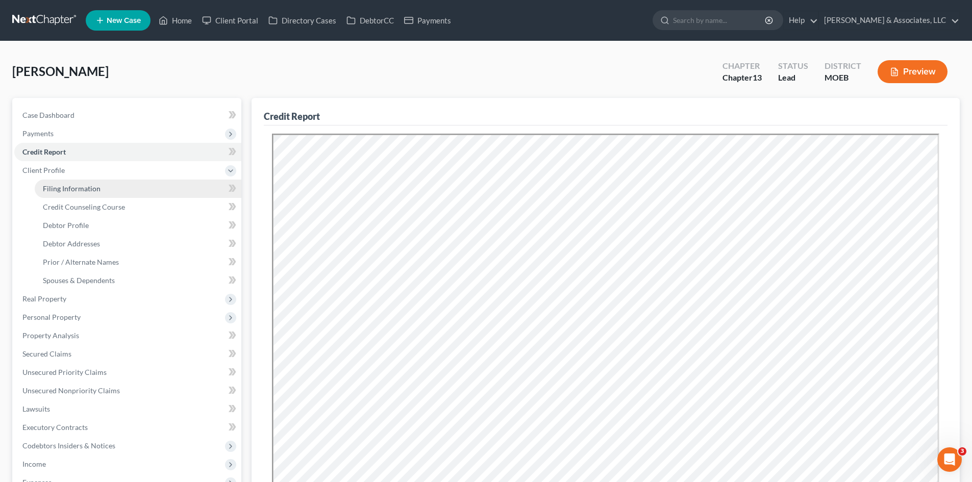
click at [56, 190] on span "Filing Information" at bounding box center [72, 188] width 58 height 9
select select "1"
select select "0"
select select "3"
select select "45"
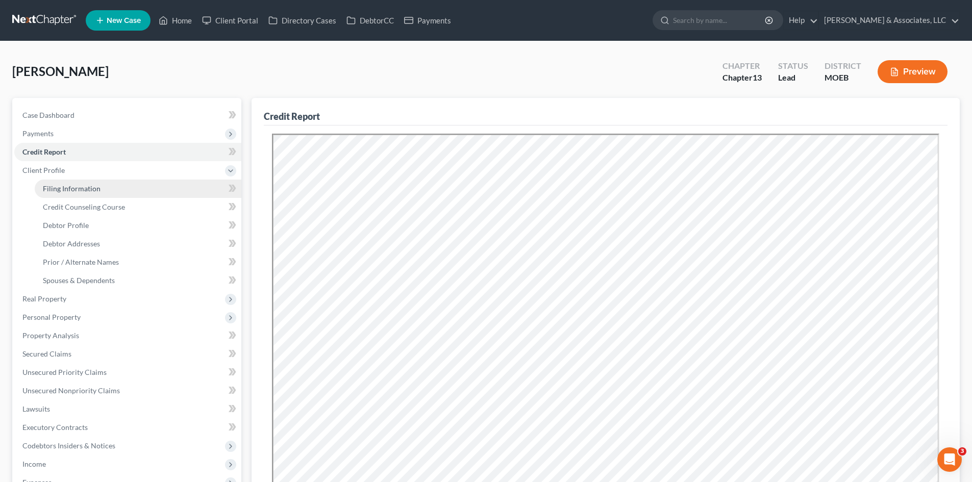
select select "0"
select select "26"
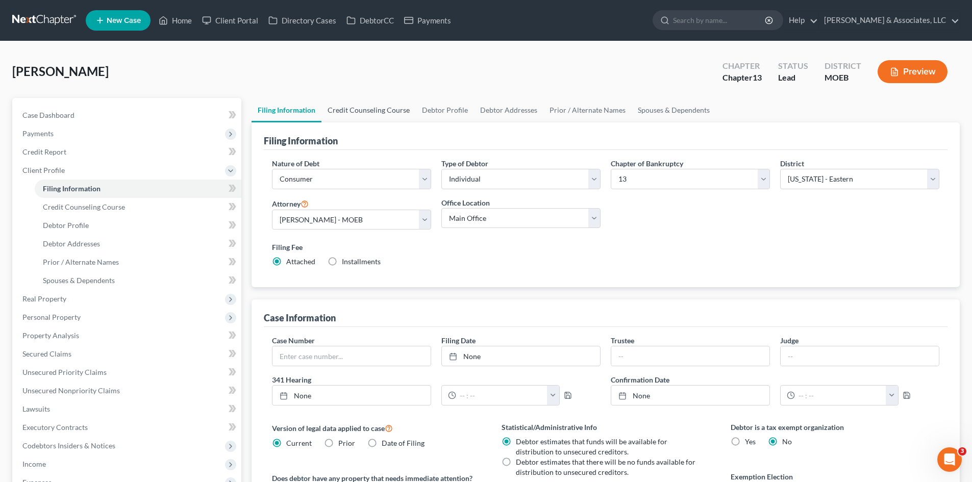
click at [368, 110] on link "Credit Counseling Course" at bounding box center [368, 110] width 94 height 24
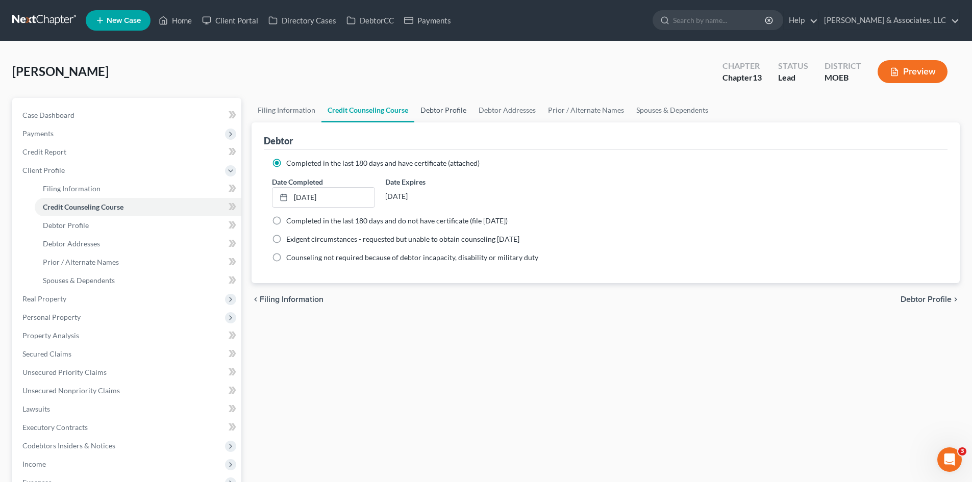
click at [452, 111] on link "Debtor Profile" at bounding box center [443, 110] width 58 height 24
select select "0"
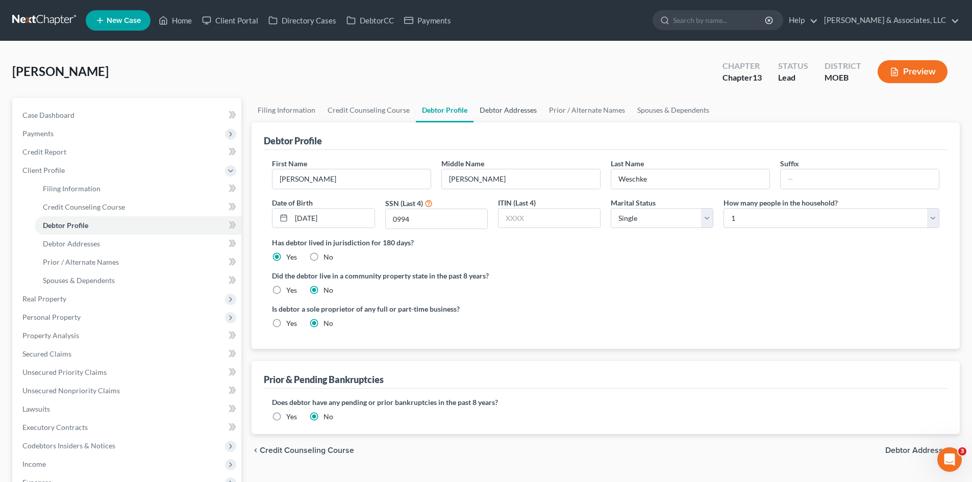
click at [516, 109] on link "Debtor Addresses" at bounding box center [507, 110] width 69 height 24
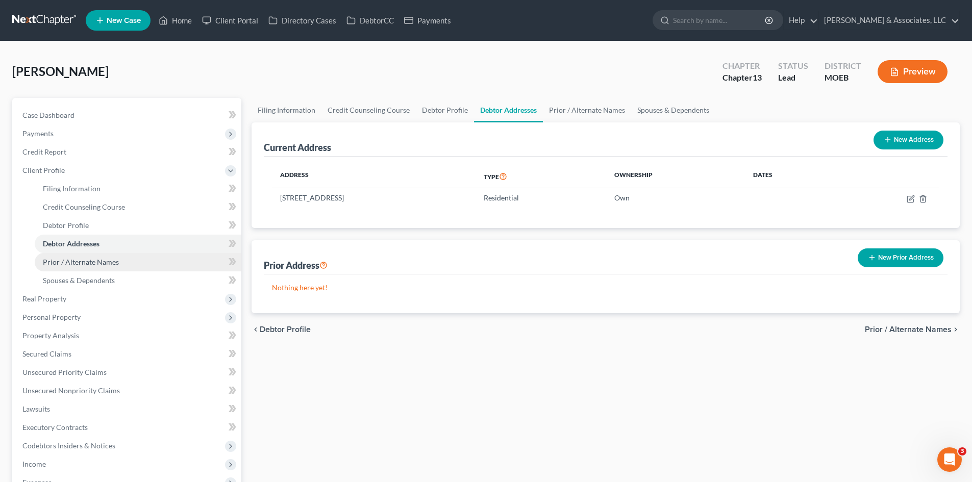
click at [63, 260] on span "Prior / Alternate Names" at bounding box center [81, 262] width 76 height 9
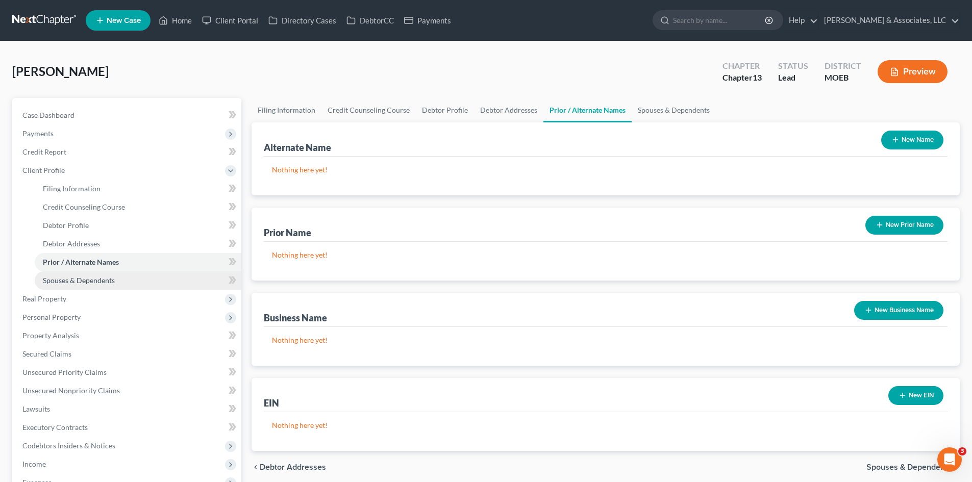
click at [69, 282] on span "Spouses & Dependents" at bounding box center [79, 280] width 72 height 9
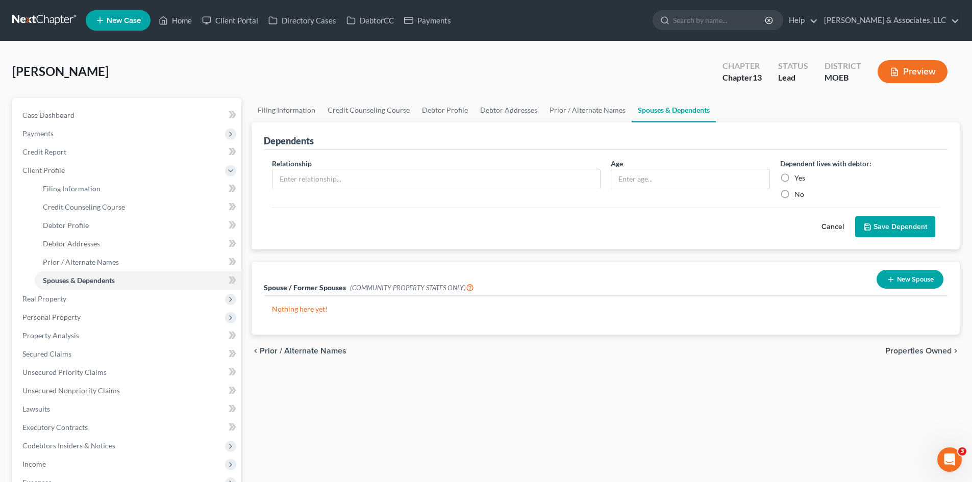
click at [831, 226] on button "Cancel" at bounding box center [832, 227] width 45 height 20
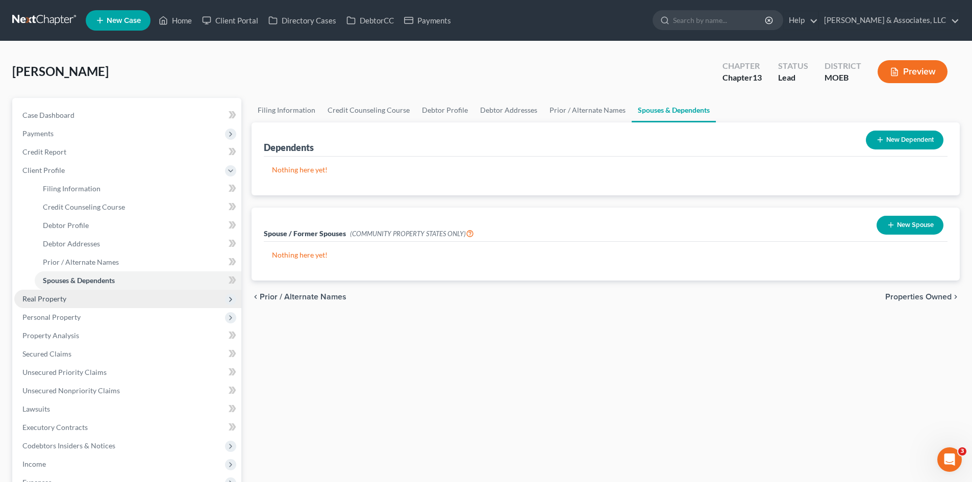
click at [47, 303] on span "Real Property" at bounding box center [44, 298] width 44 height 9
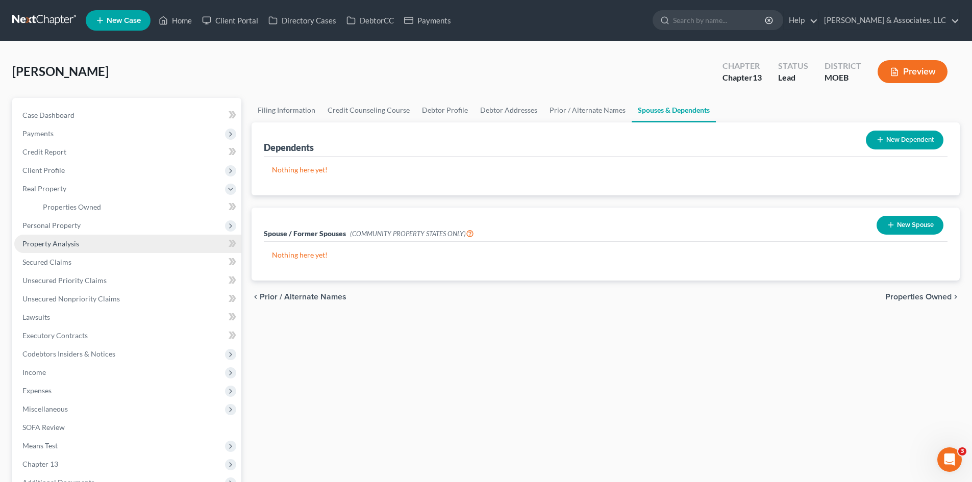
click at [33, 245] on span "Property Analysis" at bounding box center [50, 243] width 57 height 9
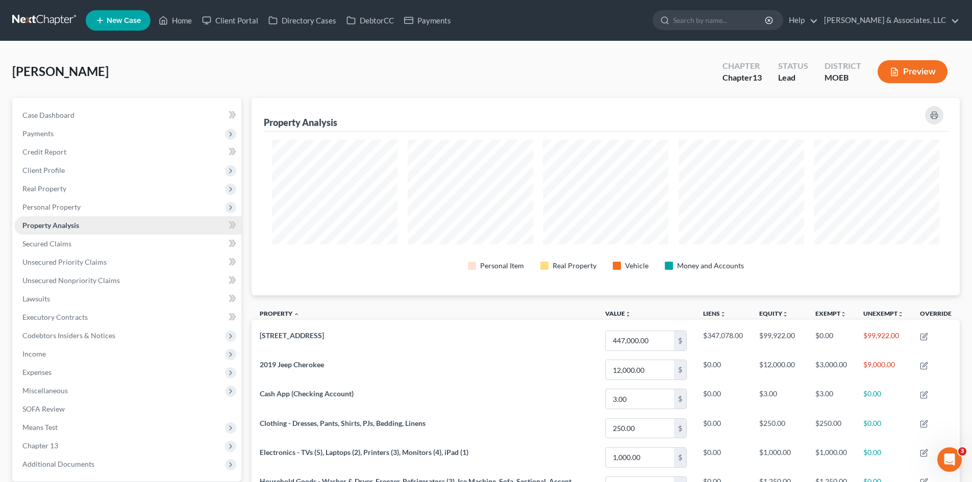
scroll to position [197, 708]
click at [41, 246] on span "Secured Claims" at bounding box center [46, 243] width 49 height 9
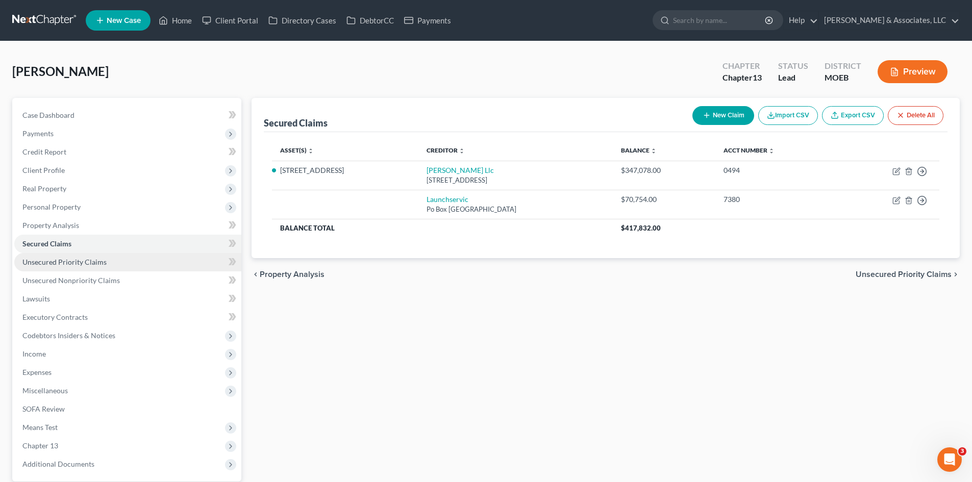
click at [52, 264] on span "Unsecured Priority Claims" at bounding box center [64, 262] width 84 height 9
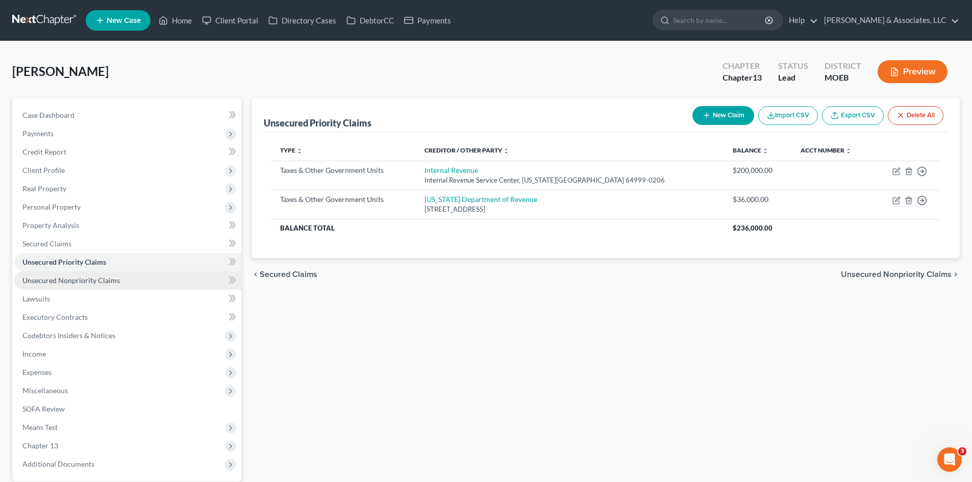
click at [46, 276] on span "Unsecured Nonpriority Claims" at bounding box center [70, 280] width 97 height 9
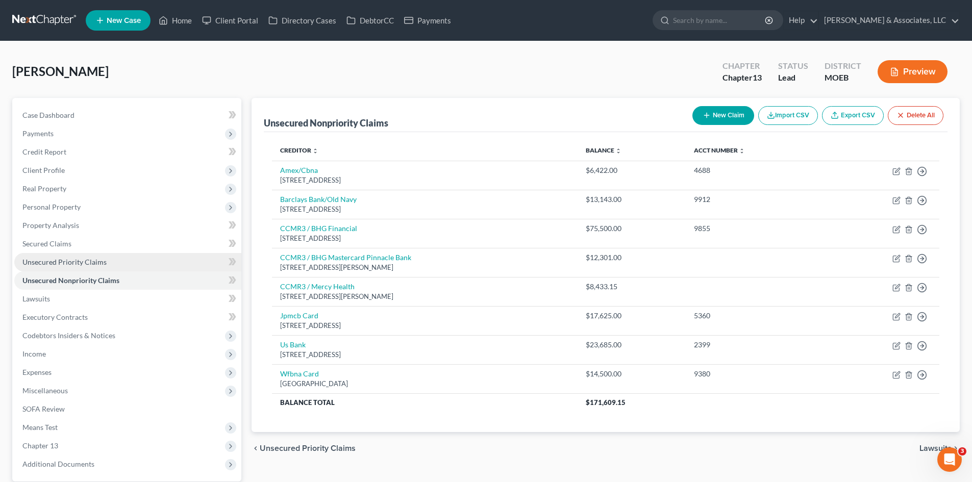
click at [57, 262] on span "Unsecured Priority Claims" at bounding box center [64, 262] width 84 height 9
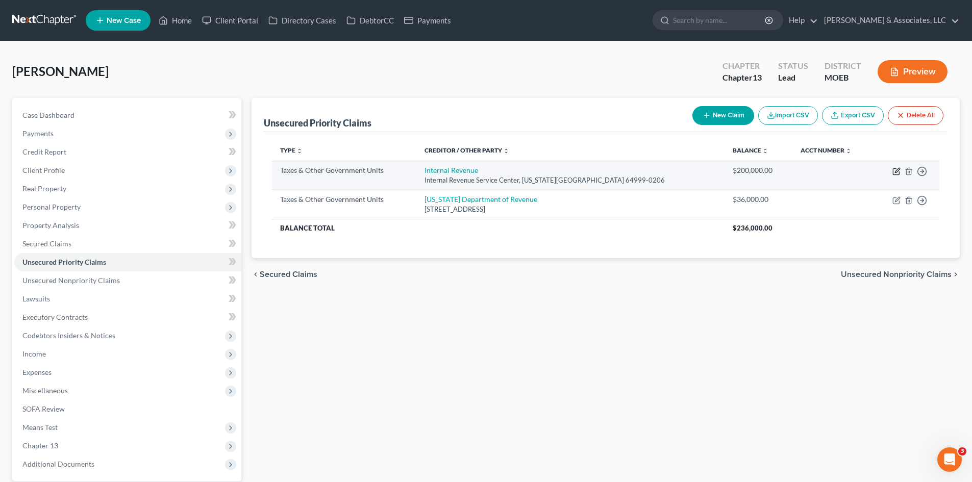
click at [896, 171] on icon "button" at bounding box center [896, 171] width 8 height 8
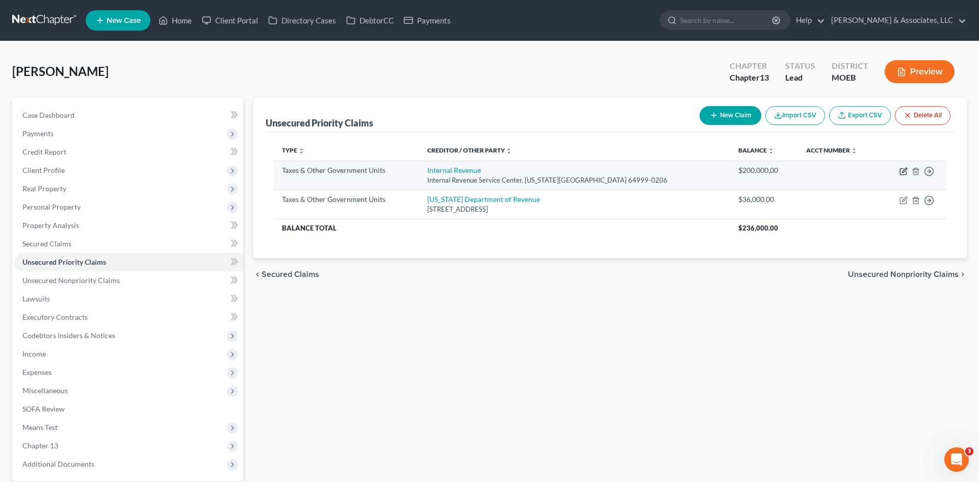
select select "0"
select select "26"
select select "0"
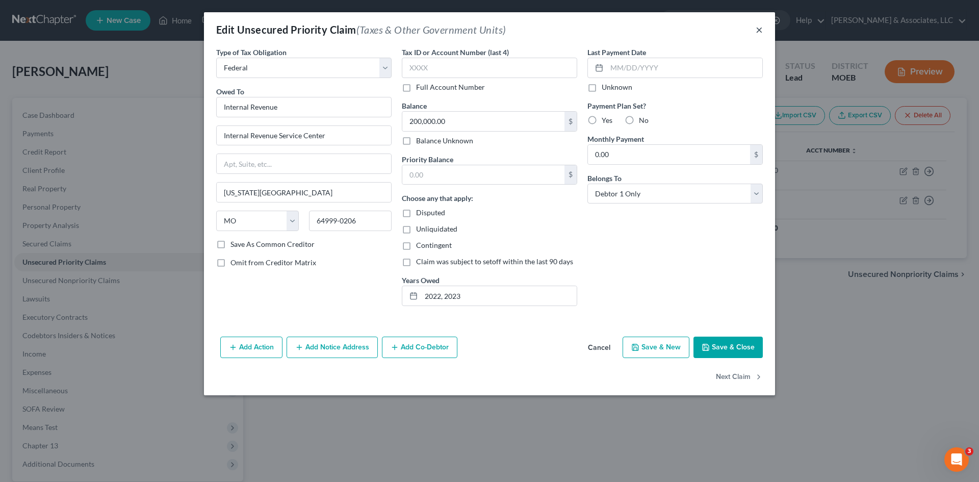
click at [761, 30] on button "×" at bounding box center [759, 29] width 7 height 12
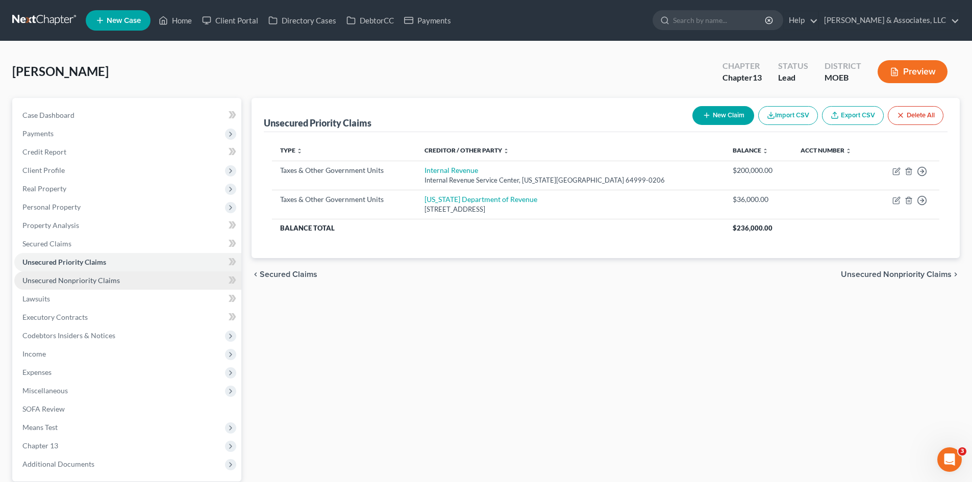
click at [104, 281] on span "Unsecured Nonpriority Claims" at bounding box center [70, 280] width 97 height 9
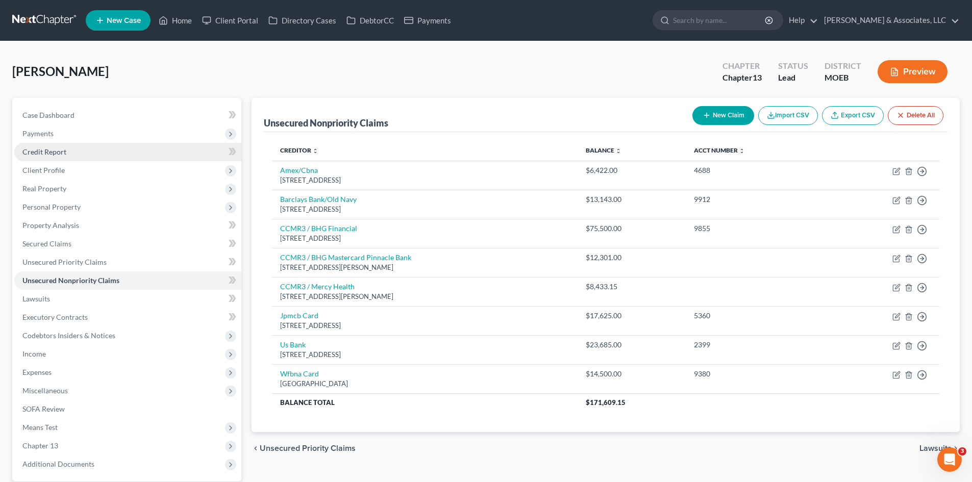
click at [46, 150] on span "Credit Report" at bounding box center [44, 151] width 44 height 9
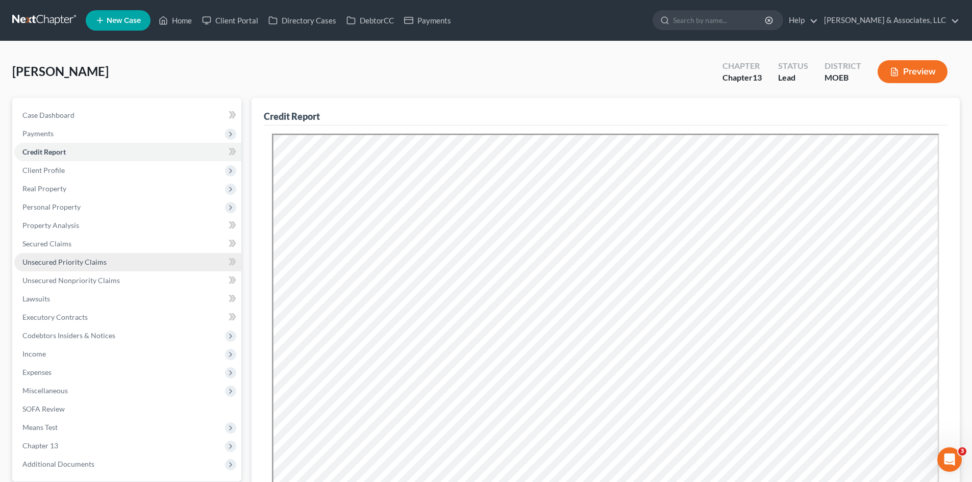
click at [66, 258] on span "Unsecured Priority Claims" at bounding box center [64, 262] width 84 height 9
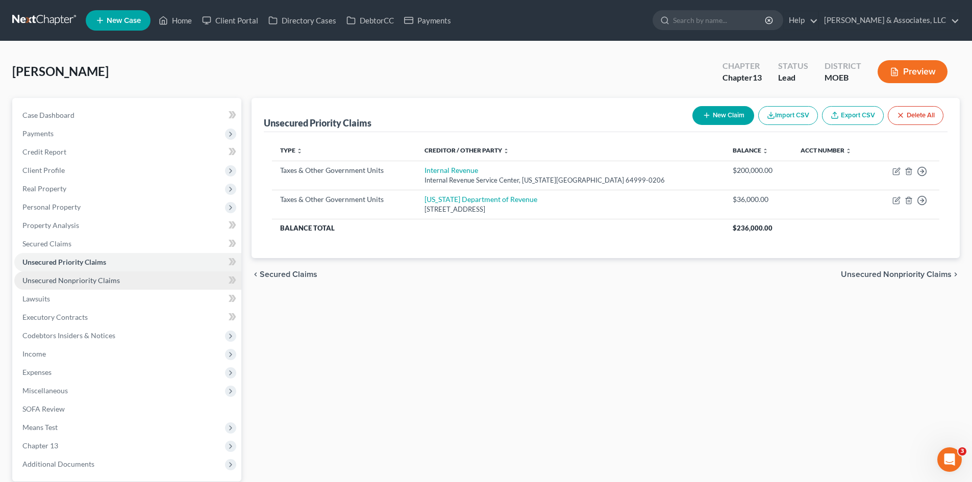
click at [61, 279] on span "Unsecured Nonpriority Claims" at bounding box center [70, 280] width 97 height 9
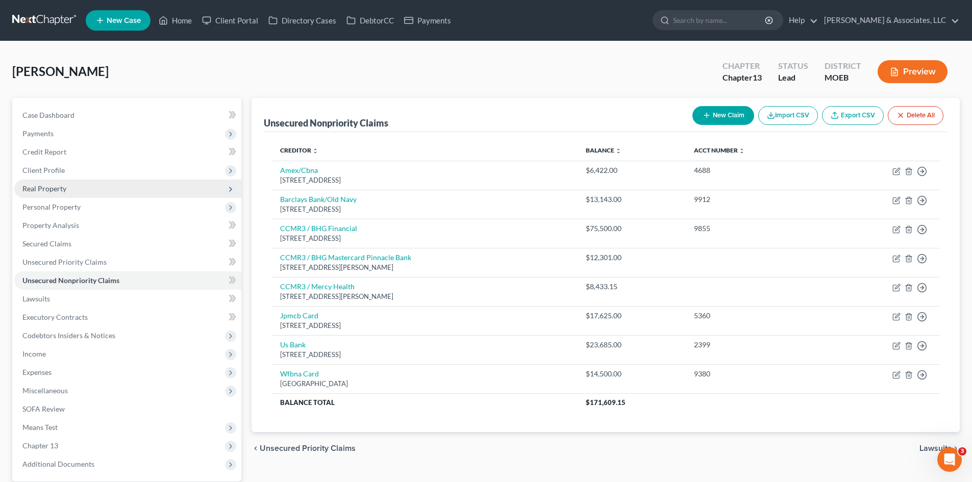
click at [67, 186] on span "Real Property" at bounding box center [127, 189] width 227 height 18
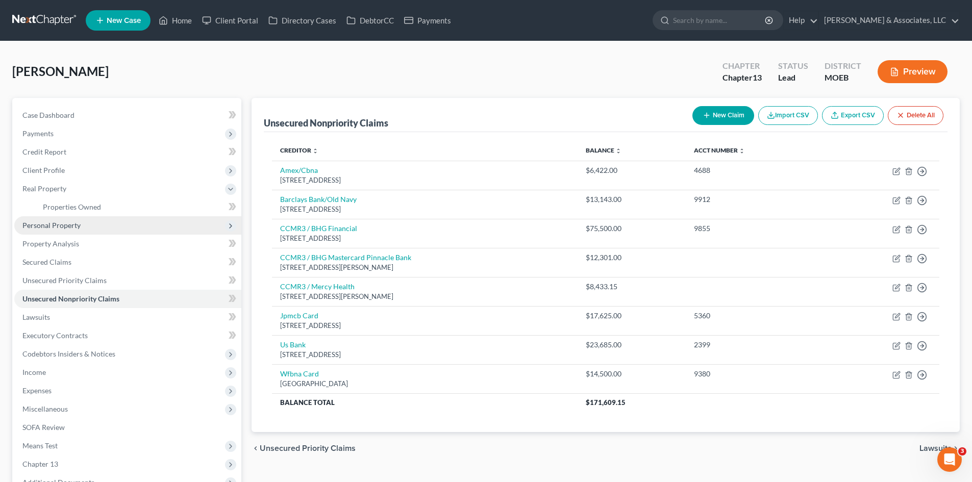
click at [71, 226] on span "Personal Property" at bounding box center [51, 225] width 58 height 9
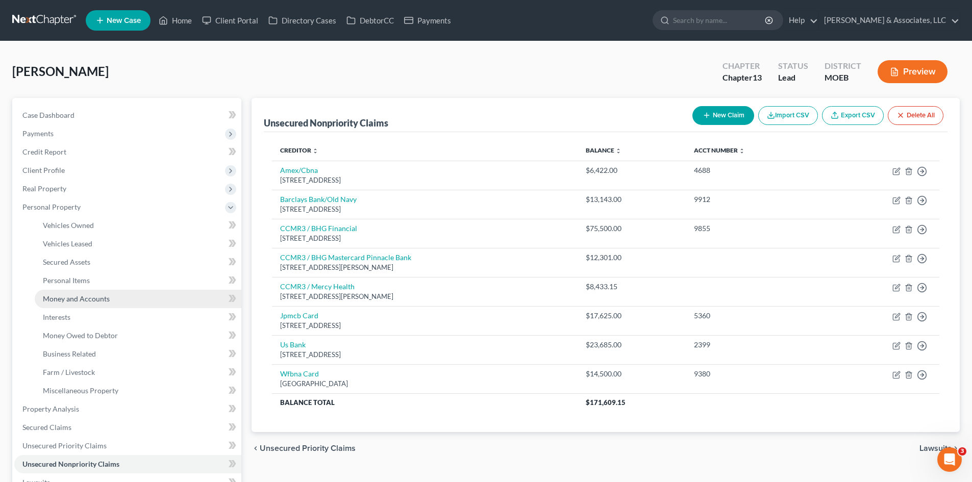
click at [86, 303] on span "Money and Accounts" at bounding box center [76, 298] width 67 height 9
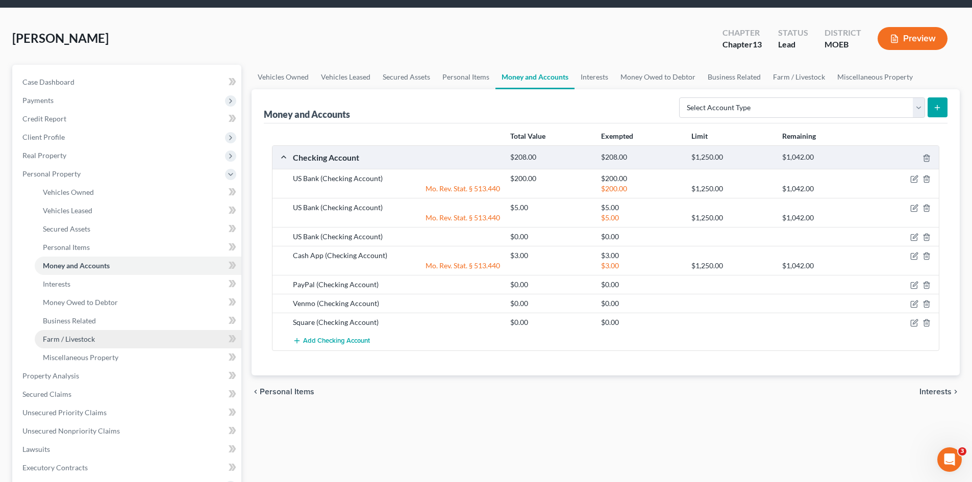
scroll to position [51, 0]
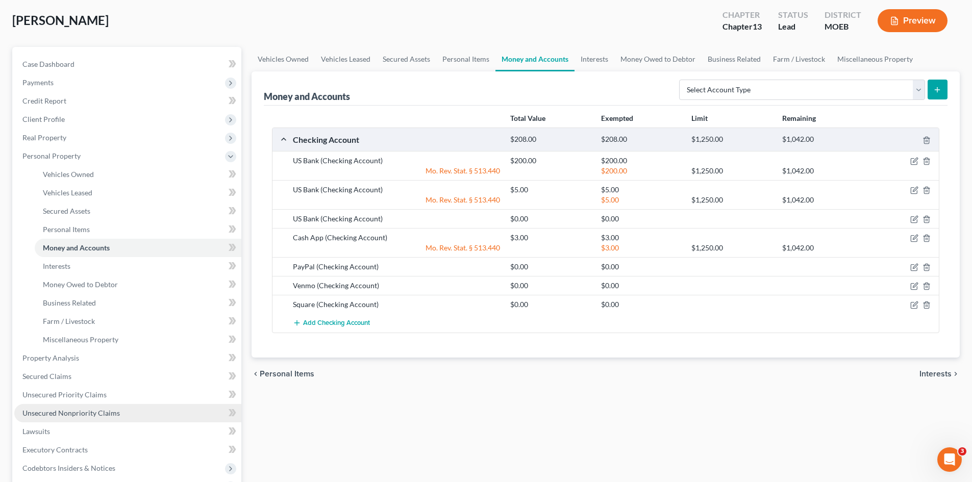
click at [82, 414] on span "Unsecured Nonpriority Claims" at bounding box center [70, 413] width 97 height 9
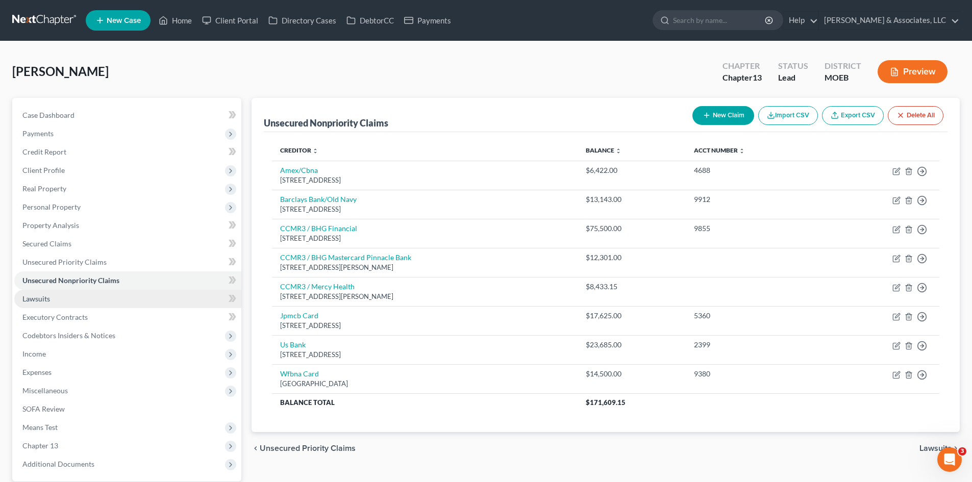
click at [62, 300] on link "Lawsuits" at bounding box center [127, 299] width 227 height 18
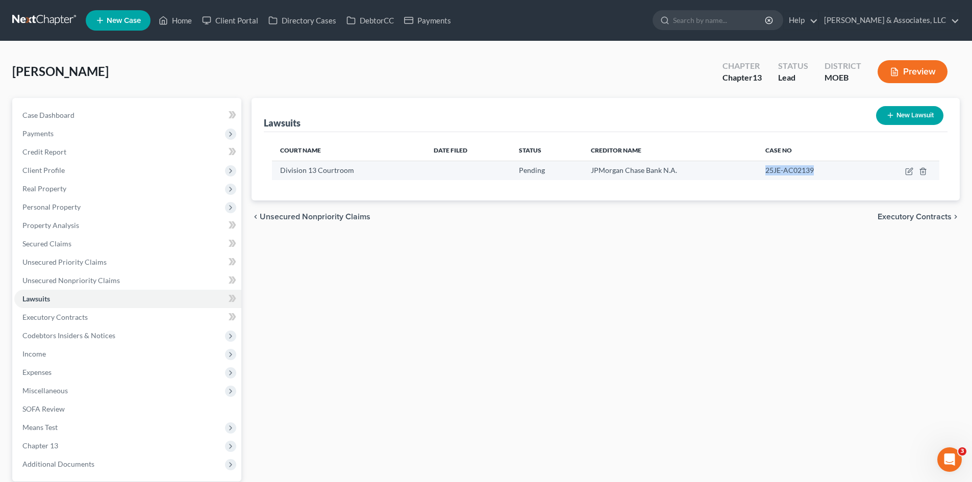
drag, startPoint x: 833, startPoint y: 169, endPoint x: 755, endPoint y: 171, distance: 77.6
click at [757, 171] on td "25JE-AC02139" at bounding box center [812, 170] width 110 height 19
copy span "25JE-AC02139"
click at [49, 281] on span "Unsecured Nonpriority Claims" at bounding box center [70, 280] width 97 height 9
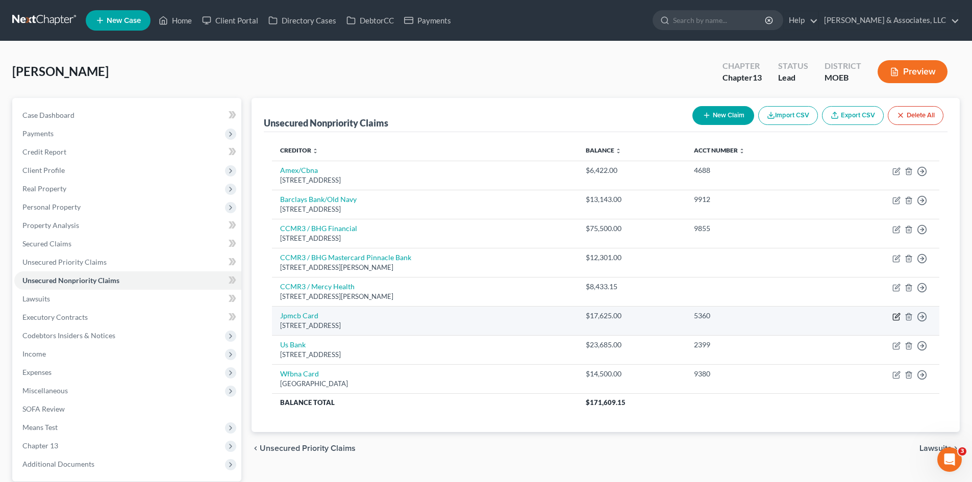
click at [897, 315] on icon "button" at bounding box center [897, 315] width 5 height 5
select select "7"
select select "0"
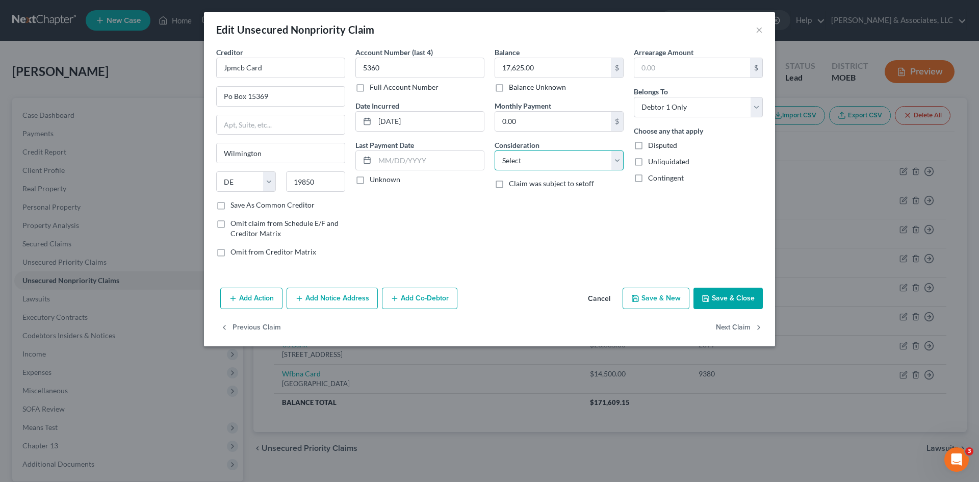
click at [516, 162] on select "Select Cable / Satellite Services Collection Agency Credit Card Debt Debt Couns…" at bounding box center [559, 160] width 129 height 20
click at [434, 197] on div "Account Number (last 4) 5360 Full Account Number Date Incurred [DATE] Last Paym…" at bounding box center [419, 156] width 139 height 218
click at [243, 298] on button "Add Action" at bounding box center [251, 298] width 62 height 21
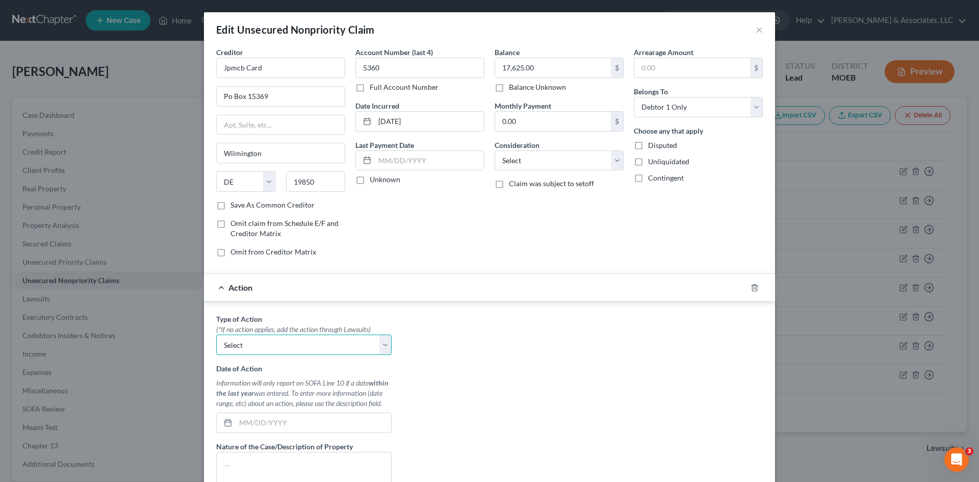
click at [273, 350] on select "Select Repossession Garnishment Foreclosure Personal Injury Attached, Seized, O…" at bounding box center [303, 345] width 175 height 20
select select "1"
click at [216, 335] on select "Select Repossession Garnishment Foreclosure Personal Injury Attached, Seized, O…" at bounding box center [303, 345] width 175 height 20
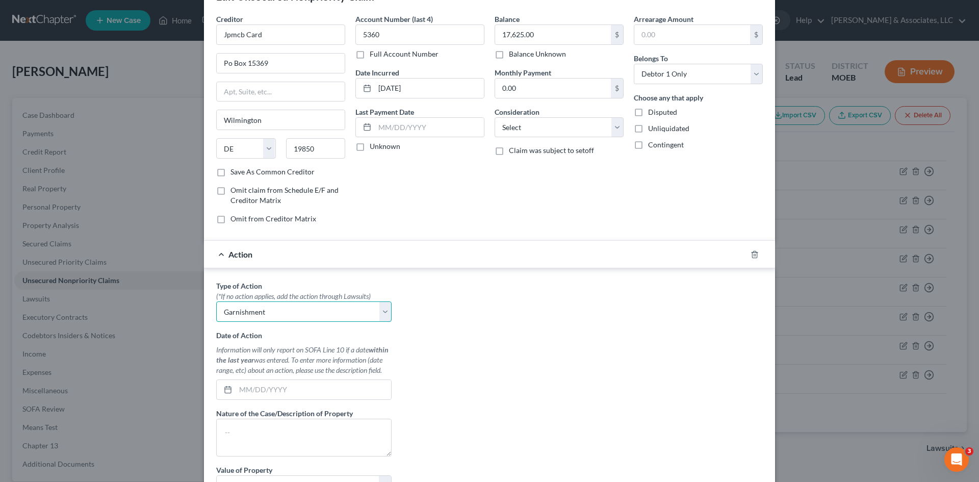
scroll to position [51, 0]
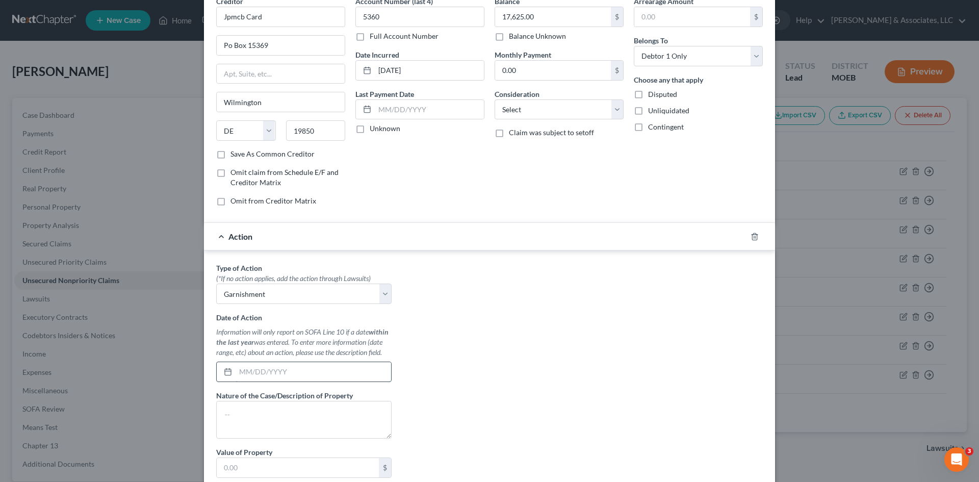
click at [261, 369] on input "text" at bounding box center [314, 371] width 156 height 19
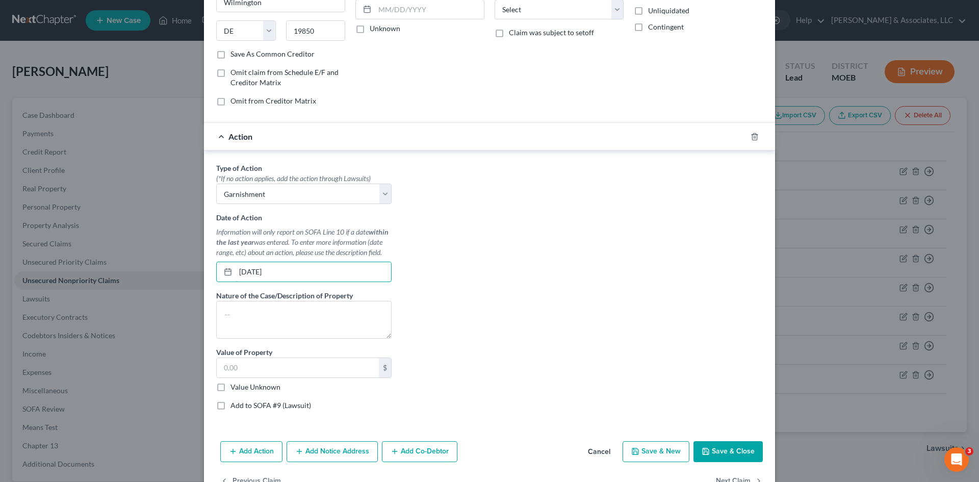
scroll to position [153, 0]
type input "[DATE]"
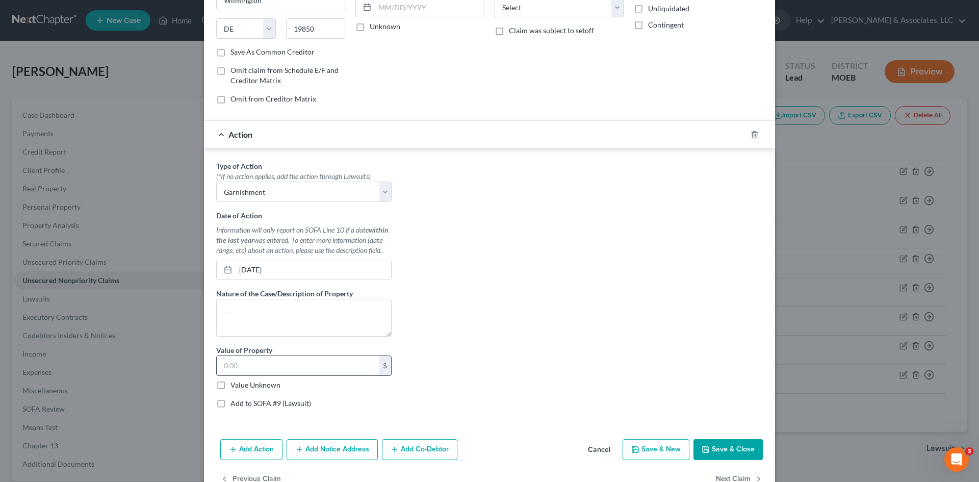
click at [249, 369] on input "text" at bounding box center [298, 365] width 162 height 19
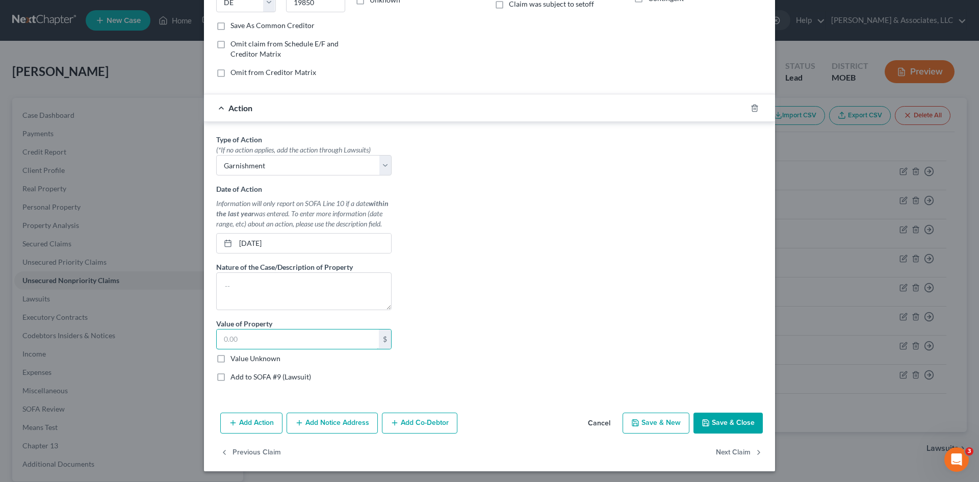
scroll to position [181, 0]
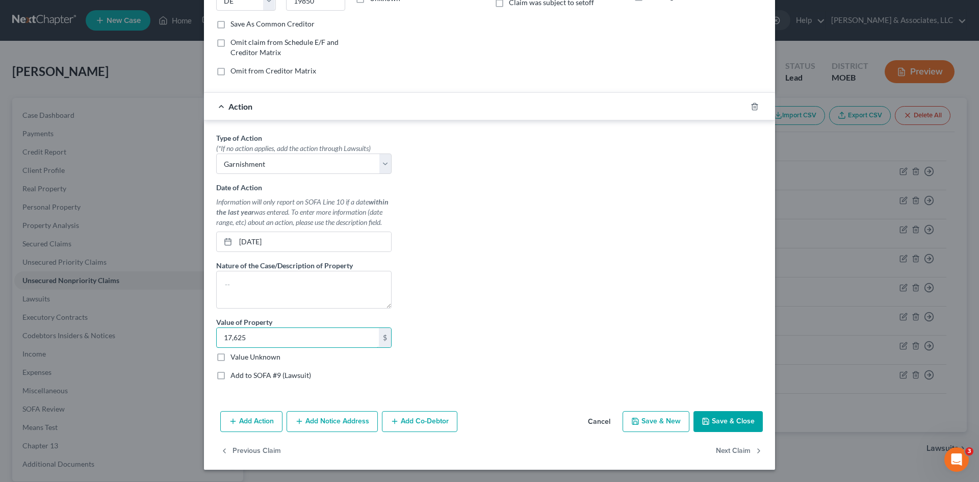
type input "17,625"
click at [310, 427] on button "Add Notice Address" at bounding box center [332, 421] width 91 height 21
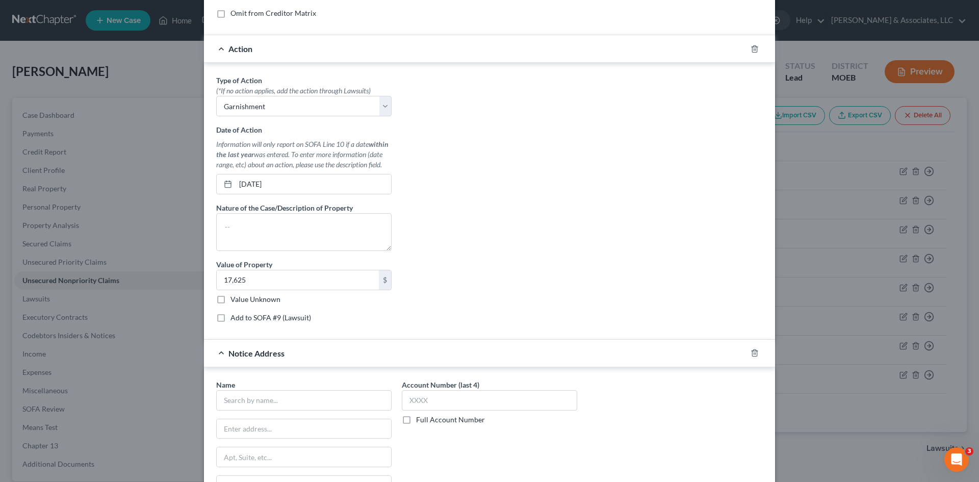
scroll to position [334, 0]
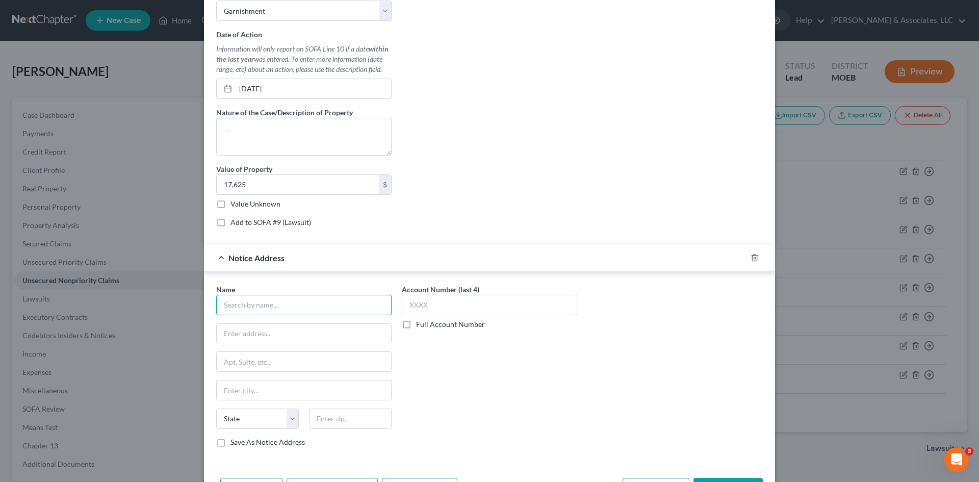
click at [278, 306] on input "text" at bounding box center [303, 305] width 175 height 20
click at [304, 303] on input "text" at bounding box center [303, 305] width 175 height 20
type input "[PERSON_NAME]"
type input "[STREET_ADDRESS][US_STATE]"
type input "Suie 701"
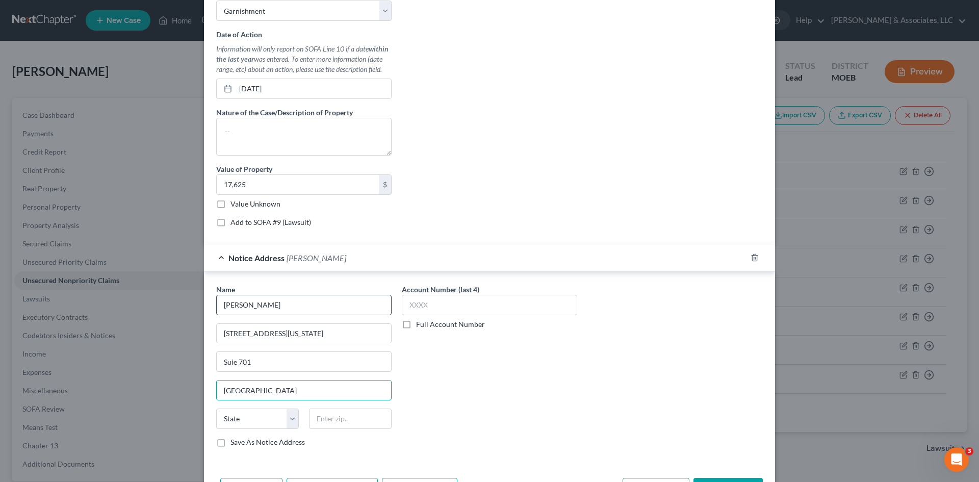
type input "[GEOGRAPHIC_DATA]"
select select "14"
type input "60661"
click at [231, 442] on label "Save As Notice Address" at bounding box center [268, 442] width 74 height 10
click at [235, 442] on input "Save As Notice Address" at bounding box center [238, 440] width 7 height 7
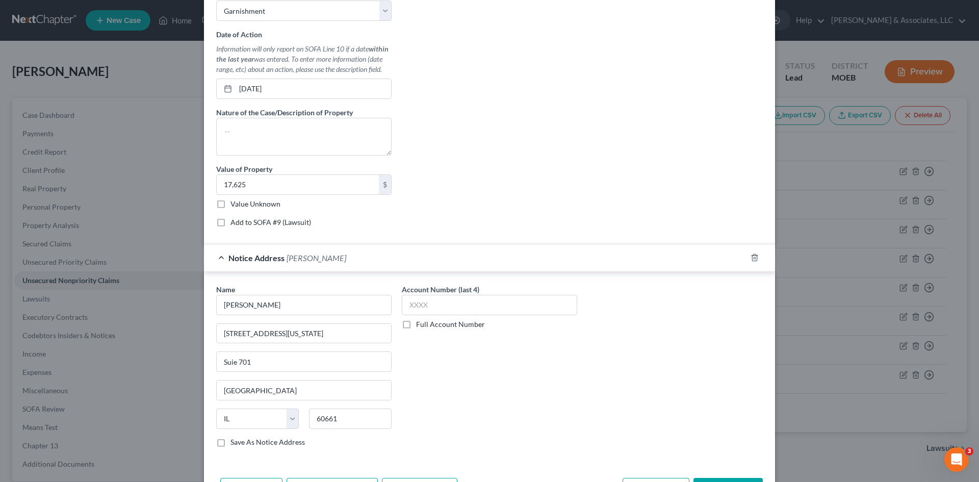
checkbox input "true"
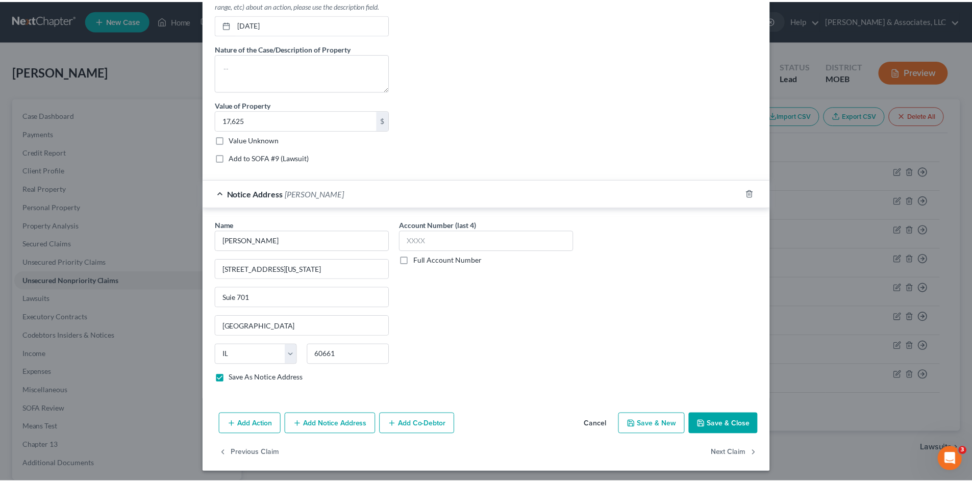
scroll to position [401, 0]
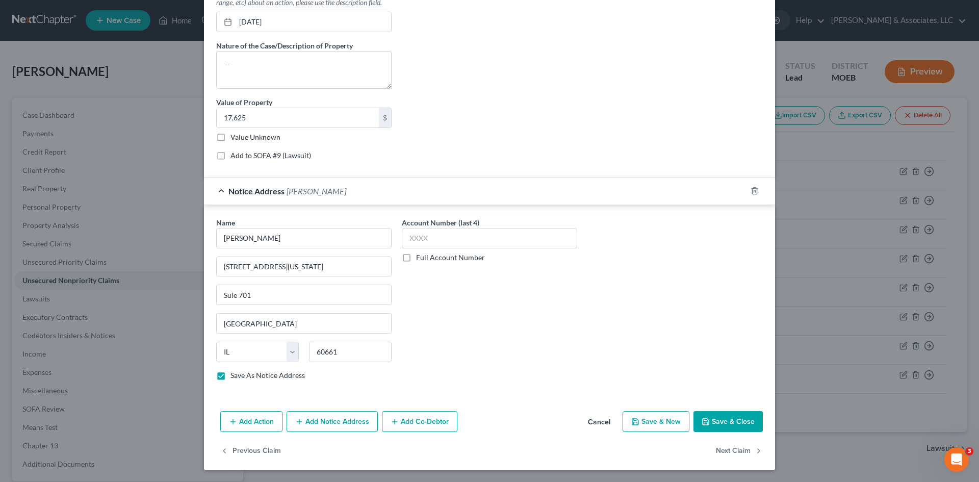
click at [731, 423] on button "Save & Close" at bounding box center [728, 421] width 69 height 21
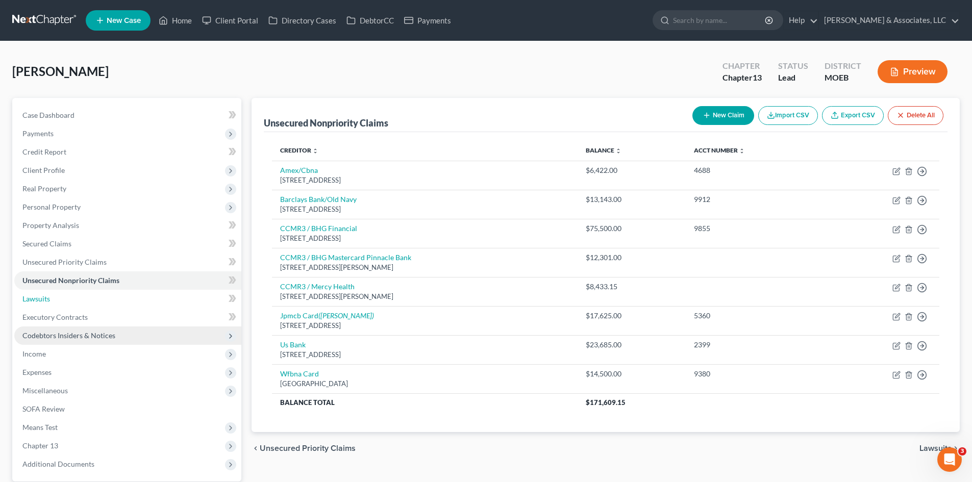
click at [33, 299] on span "Lawsuits" at bounding box center [36, 298] width 28 height 9
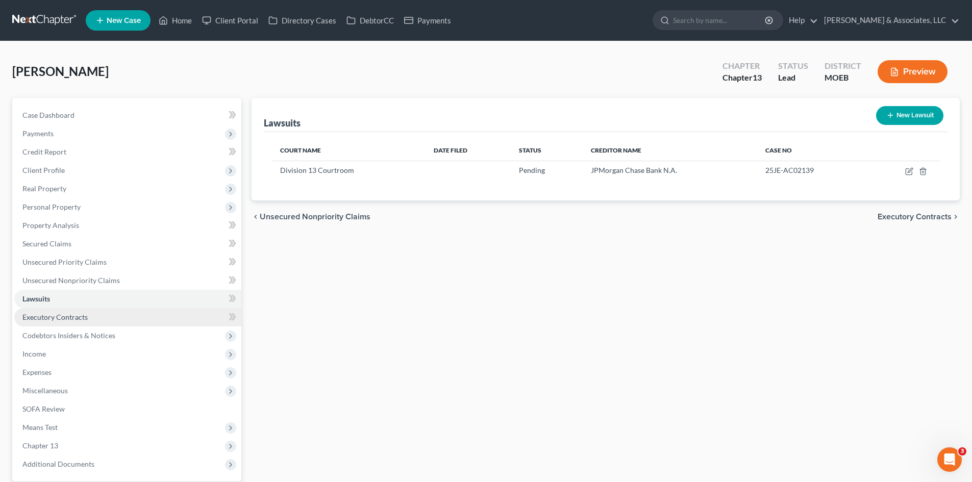
click at [71, 322] on link "Executory Contracts" at bounding box center [127, 317] width 227 height 18
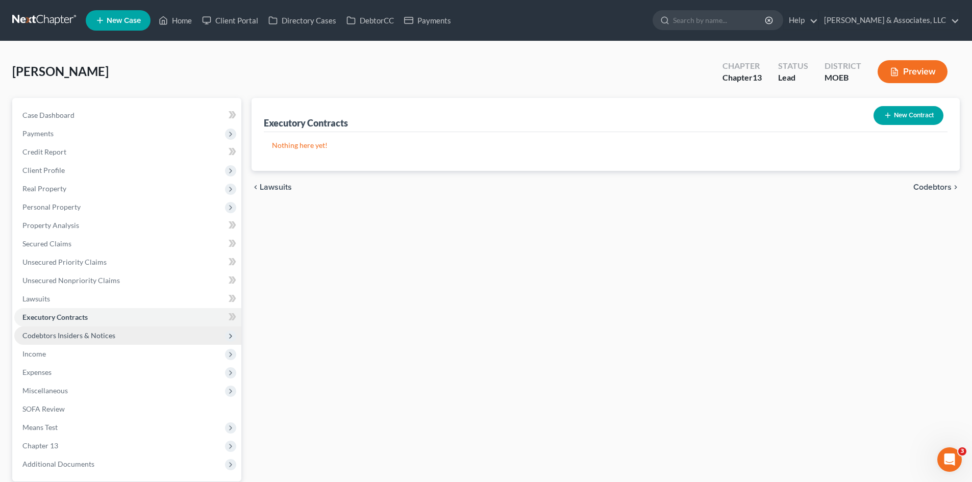
click at [67, 336] on span "Codebtors Insiders & Notices" at bounding box center [68, 335] width 93 height 9
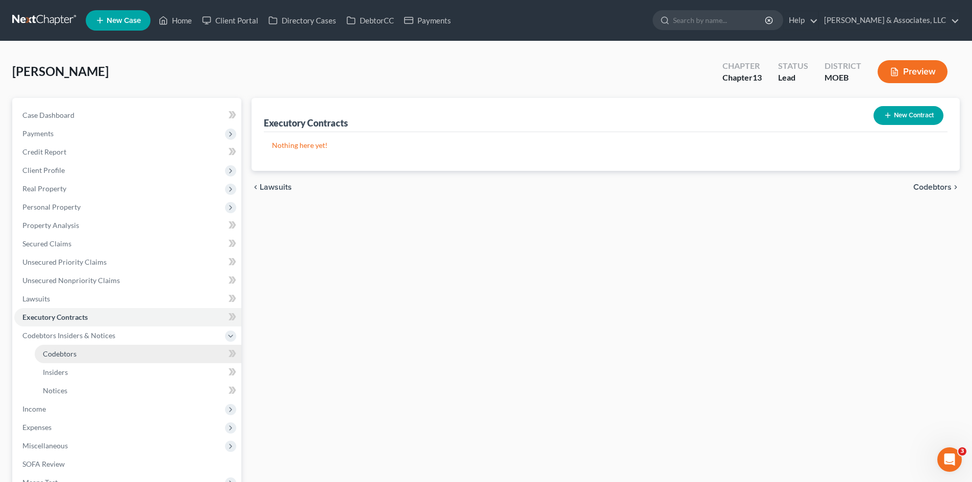
click at [60, 355] on span "Codebtors" at bounding box center [60, 353] width 34 height 9
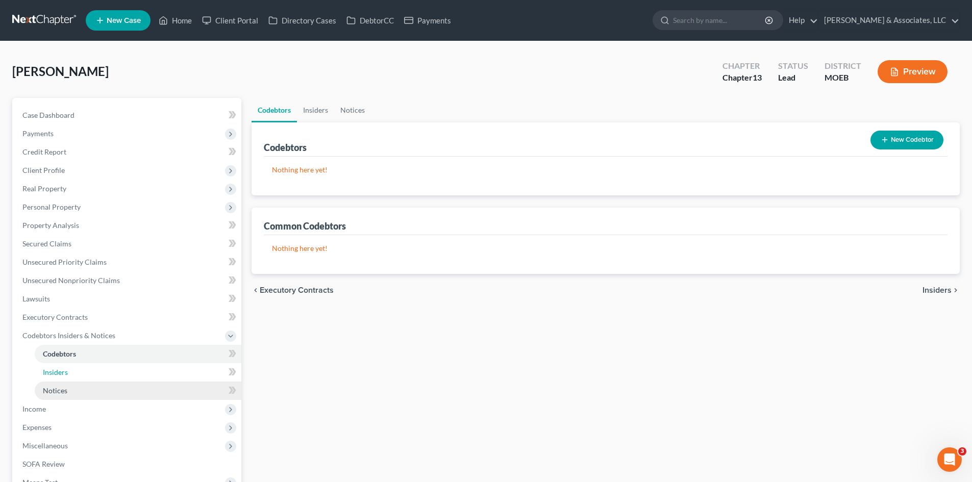
drag, startPoint x: 56, startPoint y: 374, endPoint x: 58, endPoint y: 387, distance: 13.4
click at [57, 374] on span "Insiders" at bounding box center [55, 372] width 25 height 9
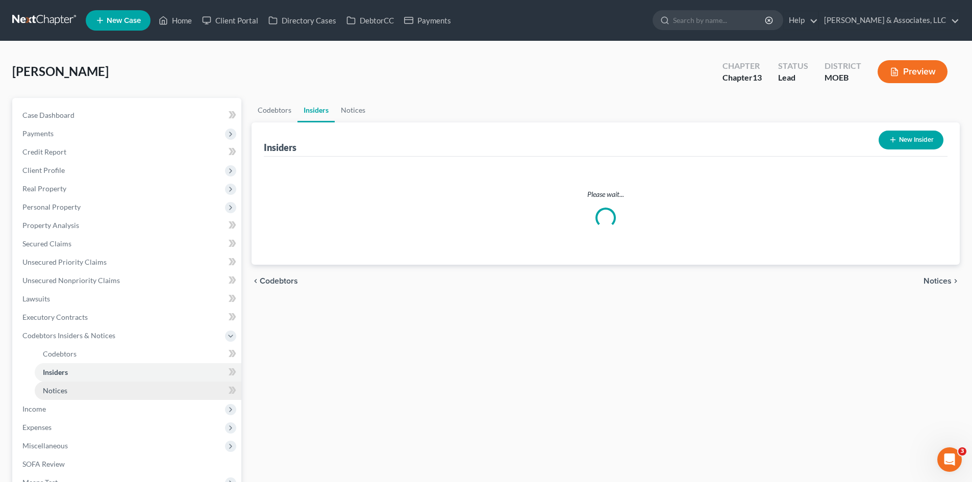
click at [58, 387] on span "Notices" at bounding box center [55, 390] width 24 height 9
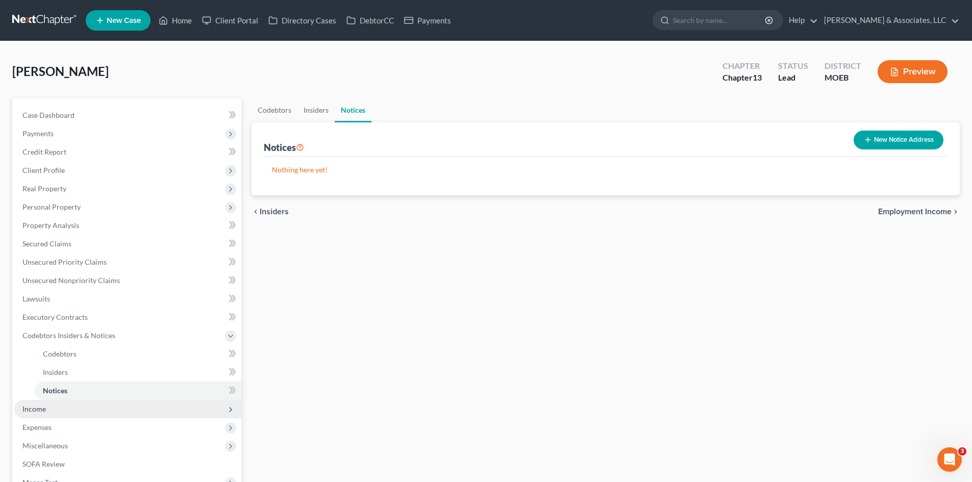
click at [43, 406] on span "Income" at bounding box center [33, 409] width 23 height 9
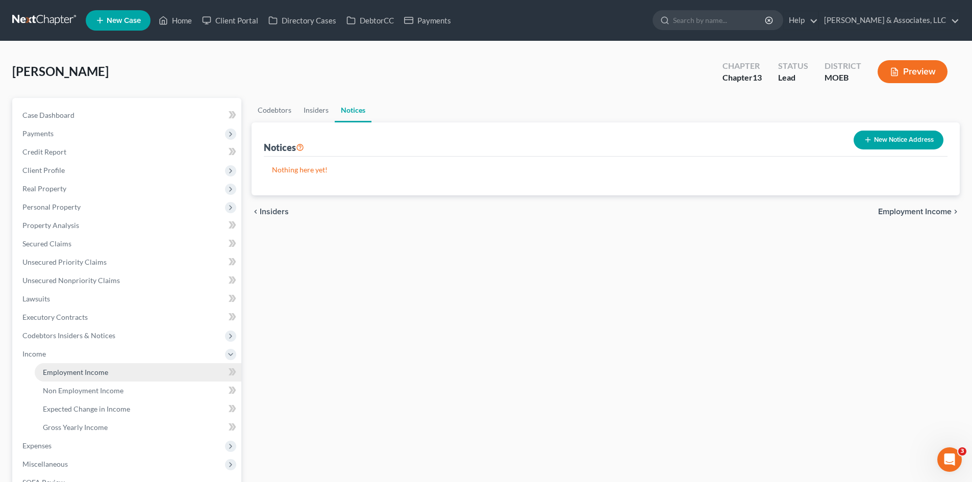
click at [91, 369] on span "Employment Income" at bounding box center [75, 372] width 65 height 9
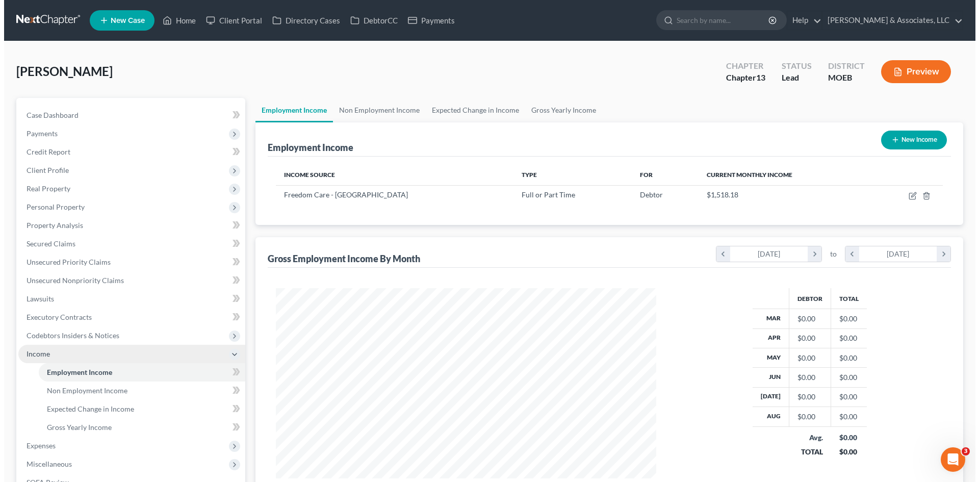
scroll to position [190, 401]
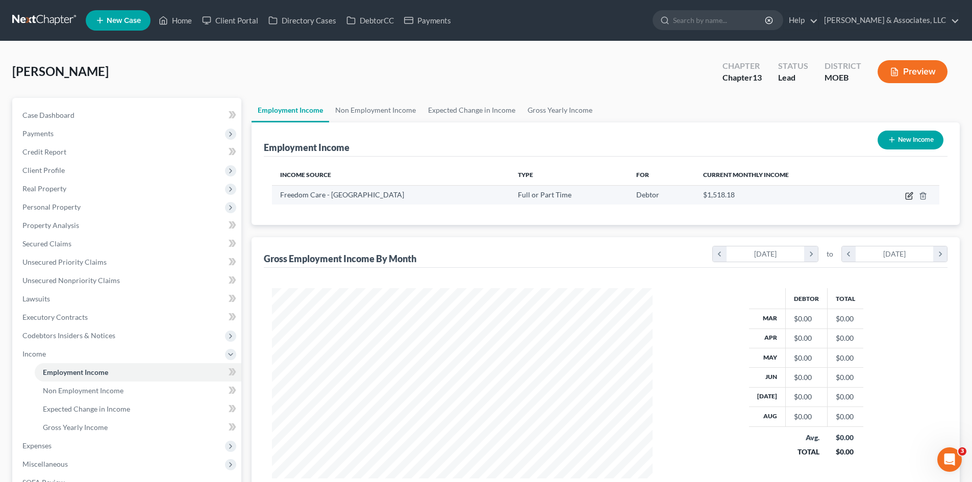
click at [908, 196] on icon "button" at bounding box center [910, 194] width 5 height 5
select select "0"
select select "35"
select select "3"
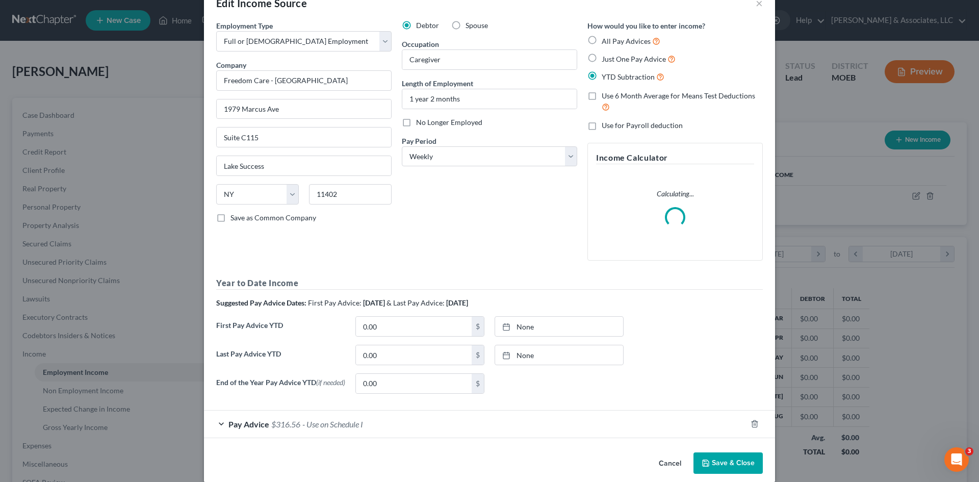
scroll to position [41, 0]
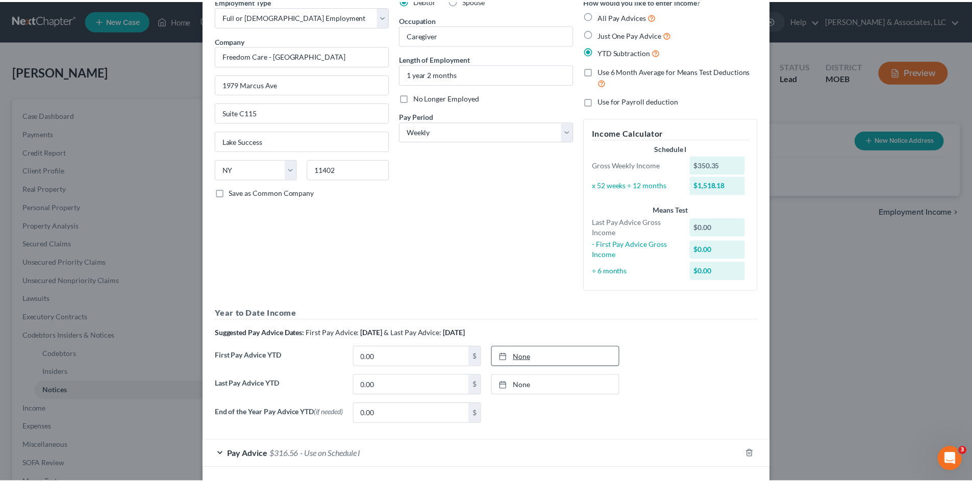
scroll to position [96, 0]
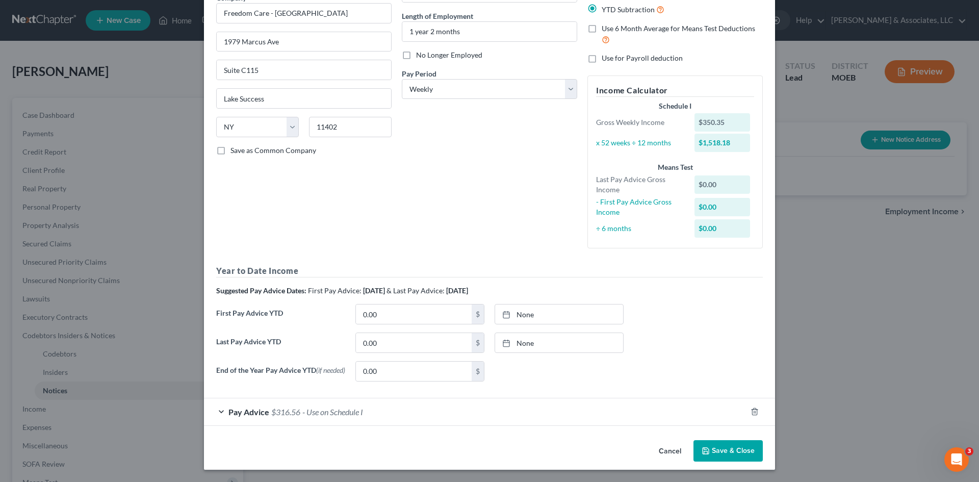
click at [713, 455] on button "Save & Close" at bounding box center [728, 450] width 69 height 21
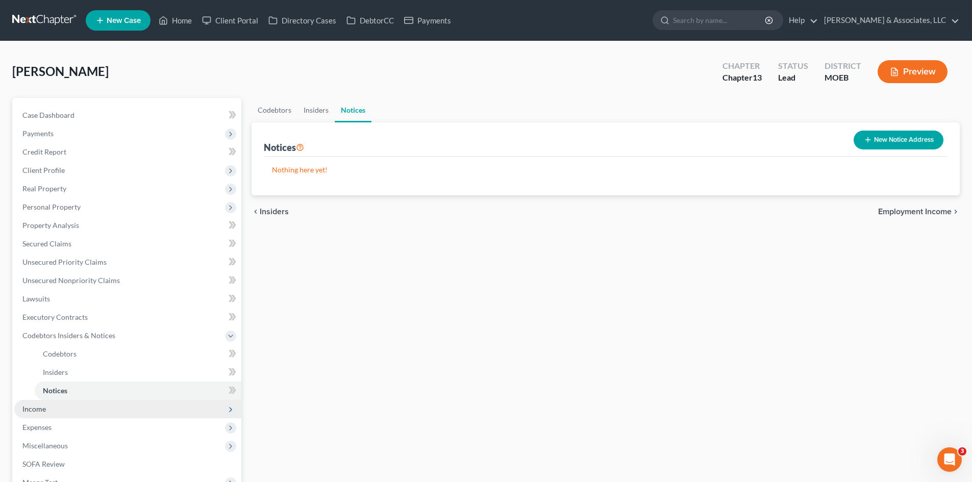
click at [42, 407] on span "Income" at bounding box center [33, 409] width 23 height 9
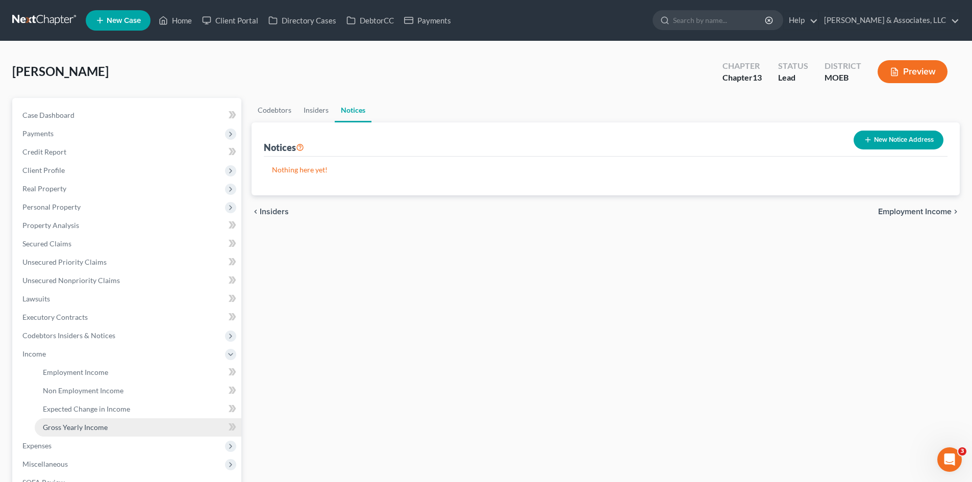
click at [74, 427] on span "Gross Yearly Income" at bounding box center [75, 427] width 65 height 9
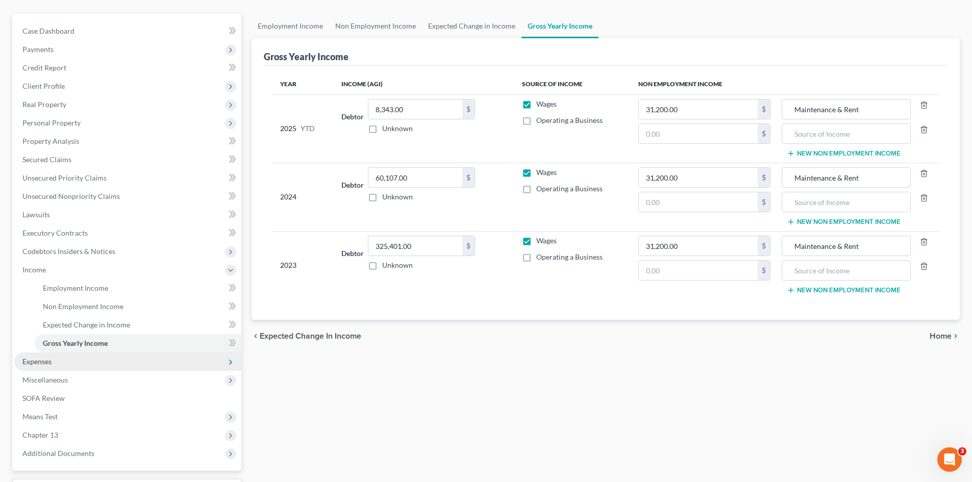
scroll to position [102, 0]
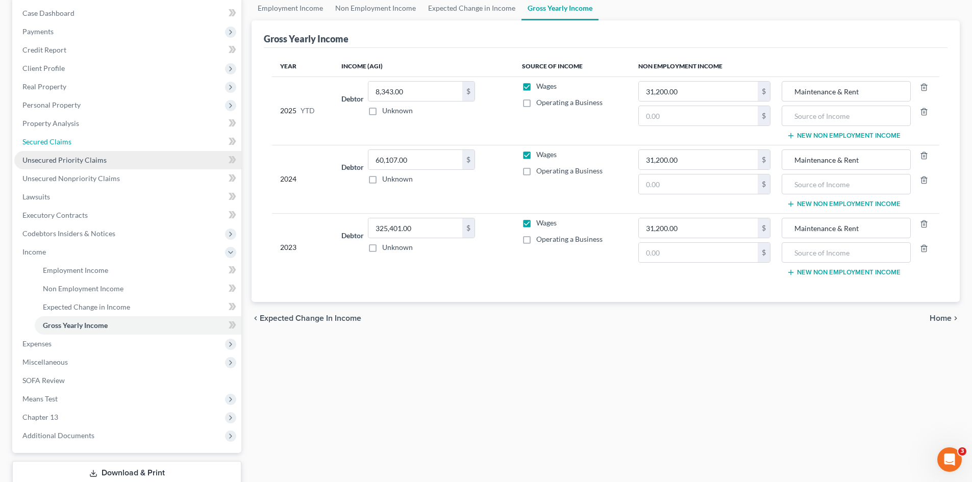
drag, startPoint x: 40, startPoint y: 141, endPoint x: 17, endPoint y: 156, distance: 27.3
click at [40, 141] on span "Secured Claims" at bounding box center [46, 141] width 49 height 9
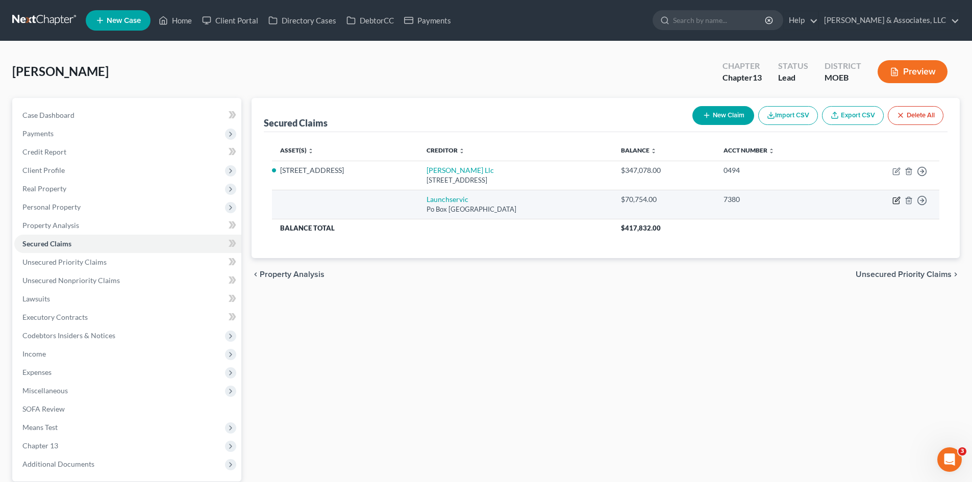
click at [894, 200] on icon "button" at bounding box center [896, 200] width 8 height 8
select select "43"
select select "0"
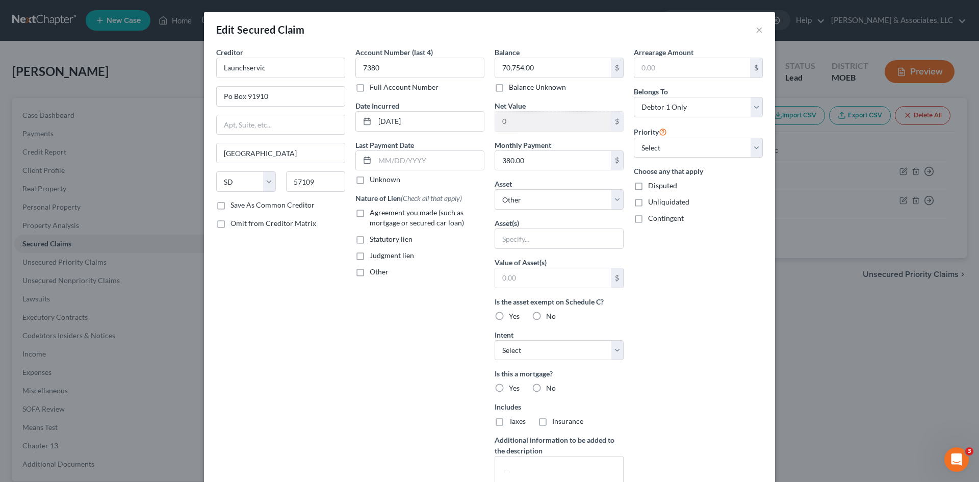
click at [370, 212] on label "Agreement you made (such as mortgage or secured car loan)" at bounding box center [427, 218] width 115 height 20
click at [374, 212] on input "Agreement you made (such as mortgage or secured car loan)" at bounding box center [377, 211] width 7 height 7
checkbox input "true"
click at [531, 237] on input "text" at bounding box center [559, 238] width 128 height 19
click at [541, 198] on select "Select Other Multiple Assets Jewelry - Costume jewelry - $50.0 1535 Burrwyck Ln…" at bounding box center [559, 199] width 129 height 20
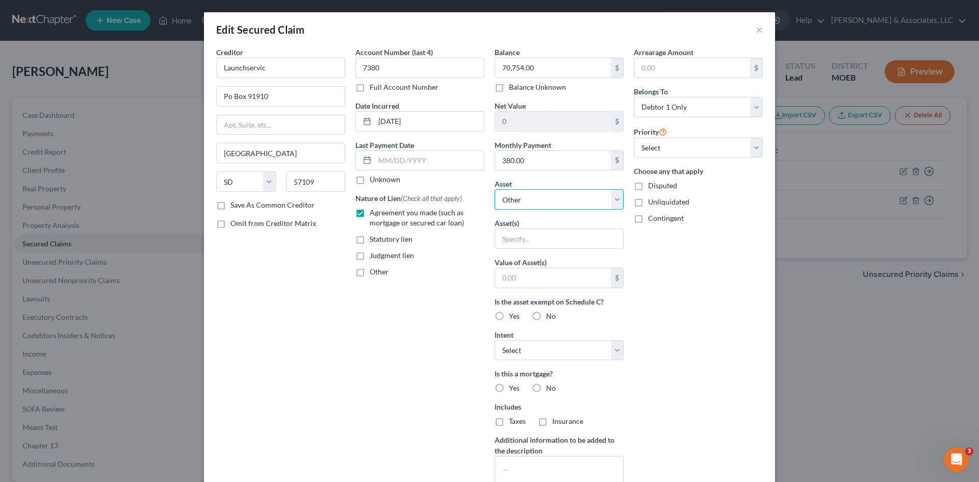
select select "3"
click at [495, 189] on select "Select Other Multiple Assets Jewelry - Costume jewelry - $50.0 1535 Burrwyck Ln…" at bounding box center [559, 199] width 129 height 20
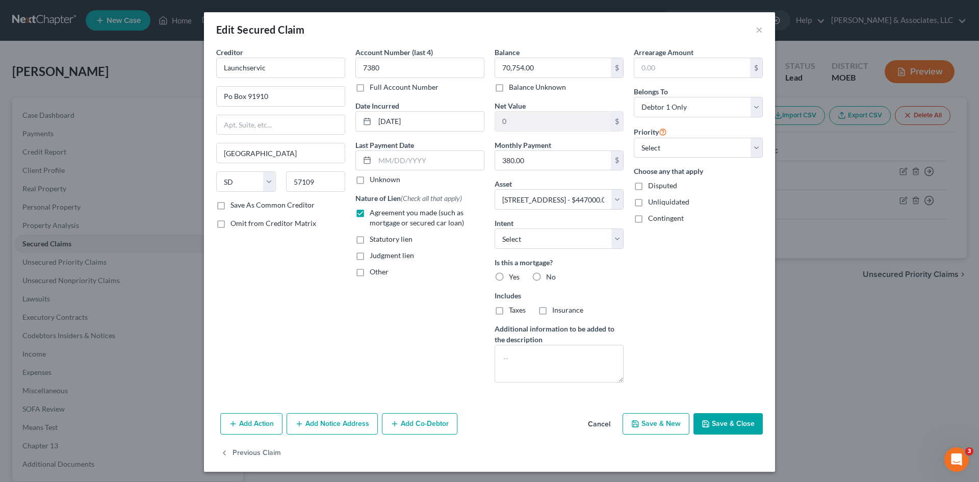
click at [546, 274] on label "No" at bounding box center [551, 277] width 10 height 10
click at [550, 274] on input "No" at bounding box center [553, 275] width 7 height 7
radio input "true"
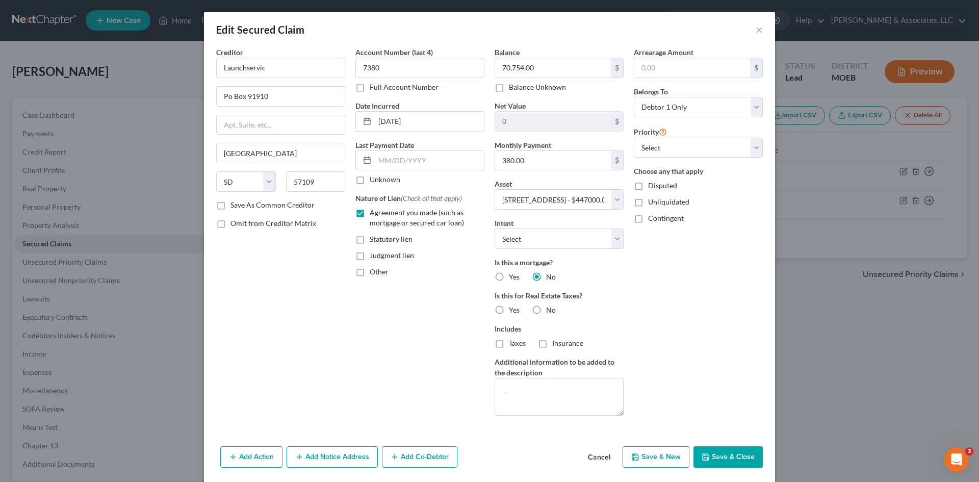
click at [546, 309] on label "No" at bounding box center [551, 310] width 10 height 10
click at [550, 309] on input "No" at bounding box center [553, 308] width 7 height 7
radio input "true"
click at [724, 452] on button "Save & Close" at bounding box center [728, 456] width 69 height 21
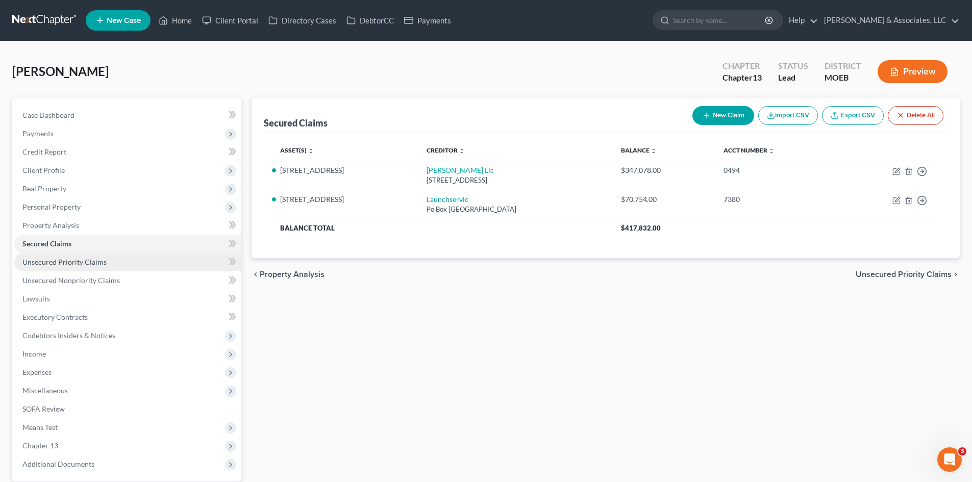
drag, startPoint x: 70, startPoint y: 264, endPoint x: 88, endPoint y: 268, distance: 18.3
click at [70, 264] on span "Unsecured Priority Claims" at bounding box center [64, 262] width 84 height 9
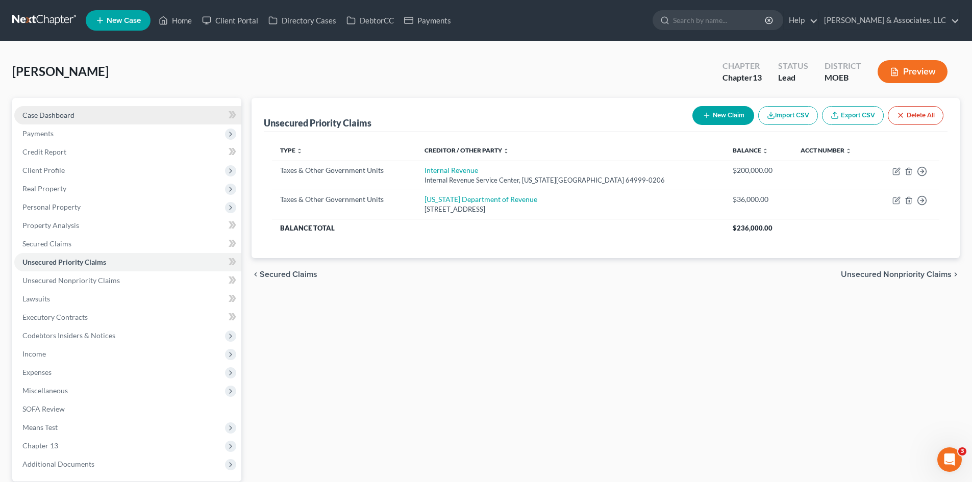
click at [88, 110] on link "Case Dashboard" at bounding box center [127, 115] width 227 height 18
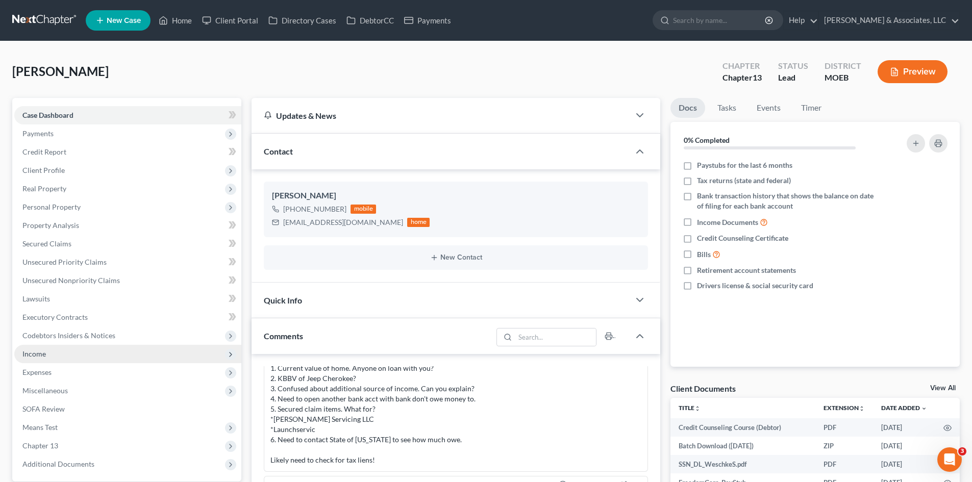
click at [39, 355] on span "Income" at bounding box center [33, 353] width 23 height 9
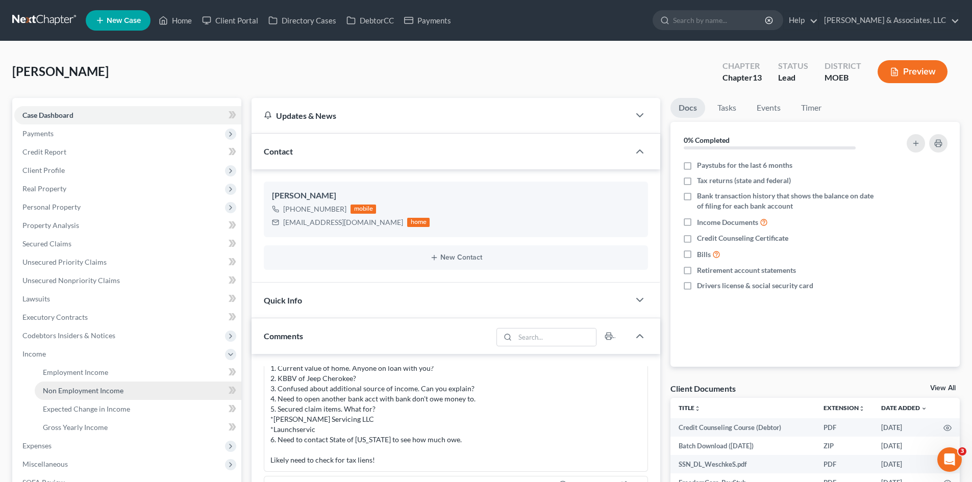
click at [61, 393] on span "Non Employment Income" at bounding box center [83, 390] width 81 height 9
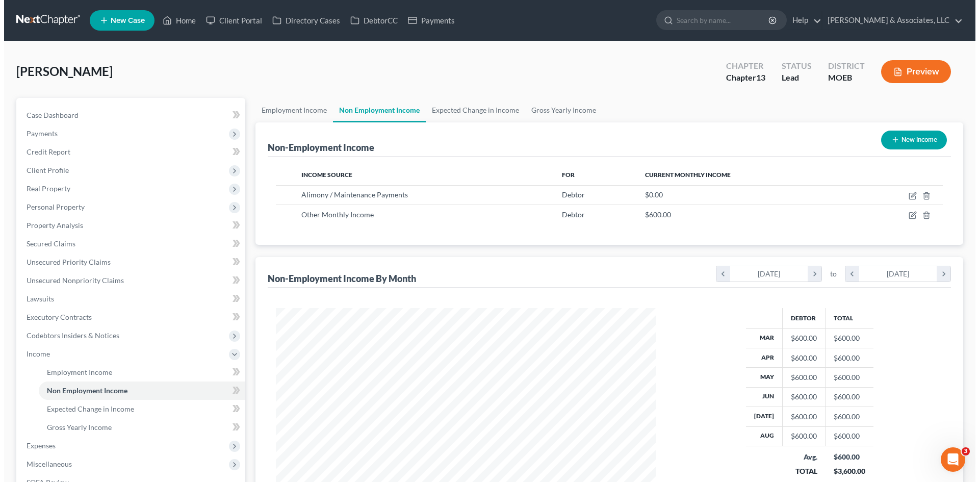
scroll to position [190, 401]
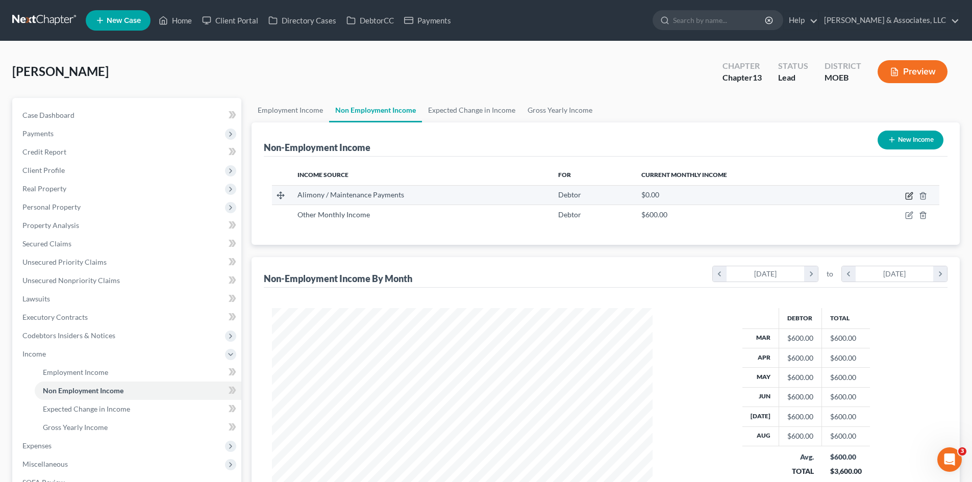
click at [908, 195] on icon "button" at bounding box center [909, 196] width 8 height 8
select select "11"
select select "0"
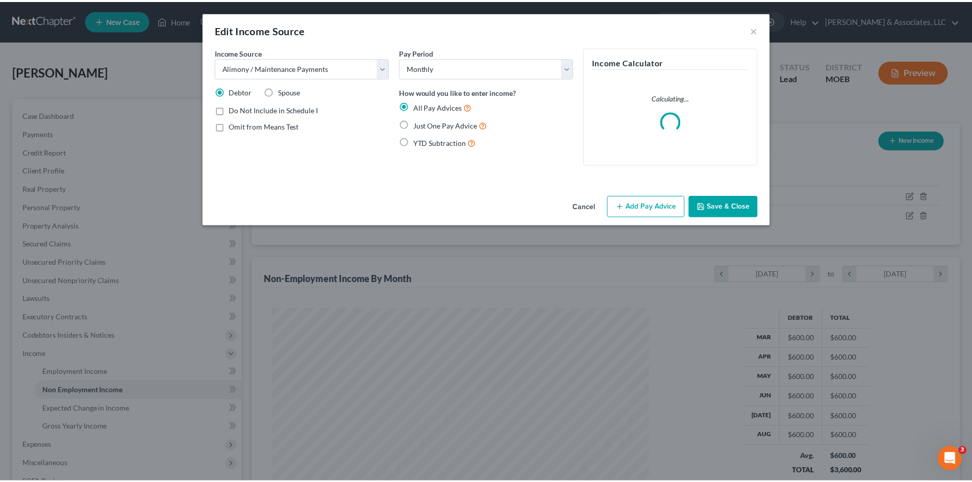
scroll to position [192, 405]
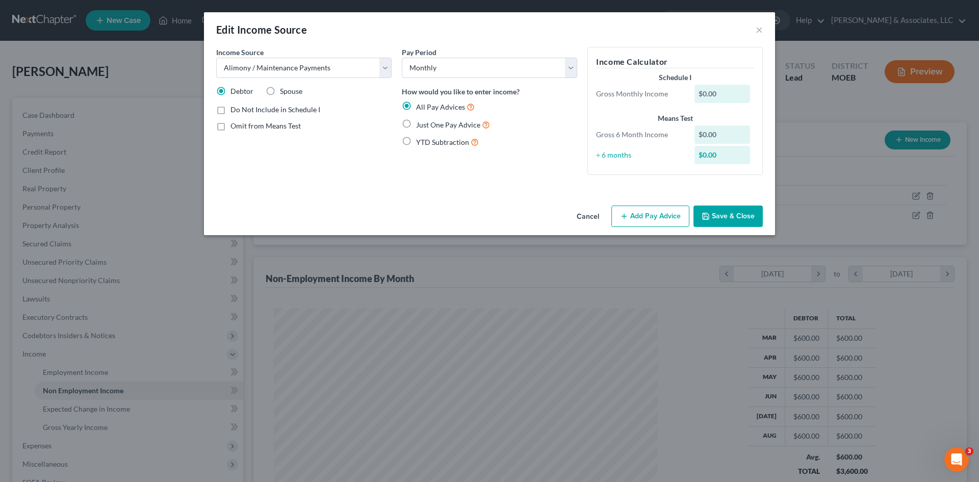
click at [416, 122] on label "Just One Pay Advice" at bounding box center [453, 125] width 74 height 12
click at [420, 122] on input "Just One Pay Advice" at bounding box center [423, 122] width 7 height 7
radio input "true"
click at [634, 218] on button "Add Pay Advice" at bounding box center [651, 216] width 78 height 21
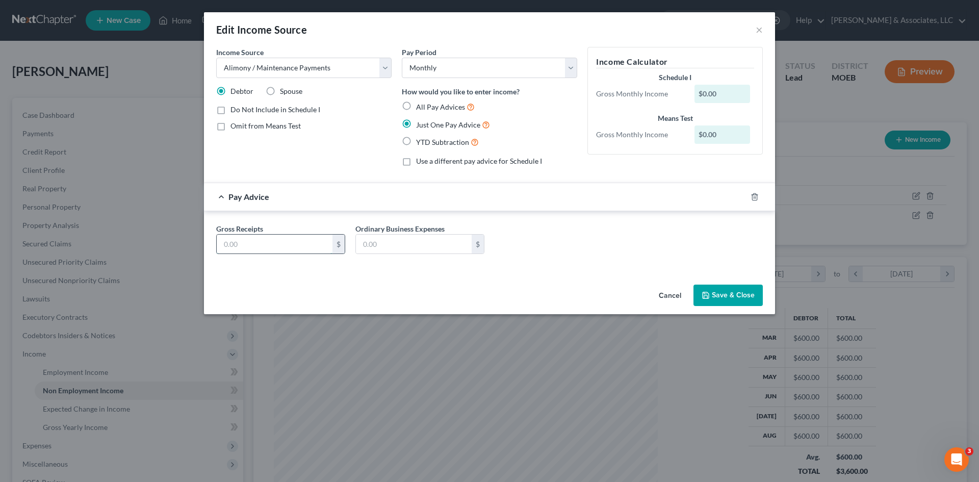
click at [269, 240] on input "text" at bounding box center [275, 244] width 116 height 19
type input "2,000.00"
click at [741, 292] on button "Save & Close" at bounding box center [728, 295] width 69 height 21
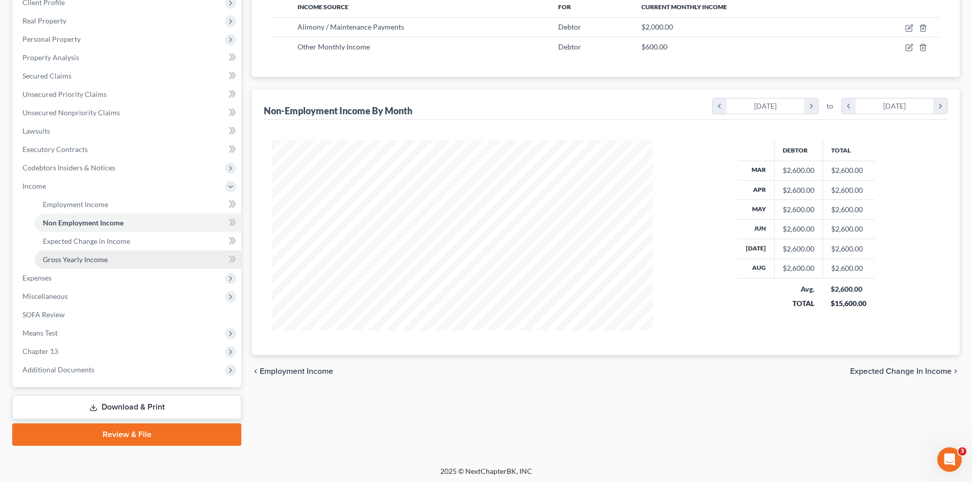
scroll to position [170, 0]
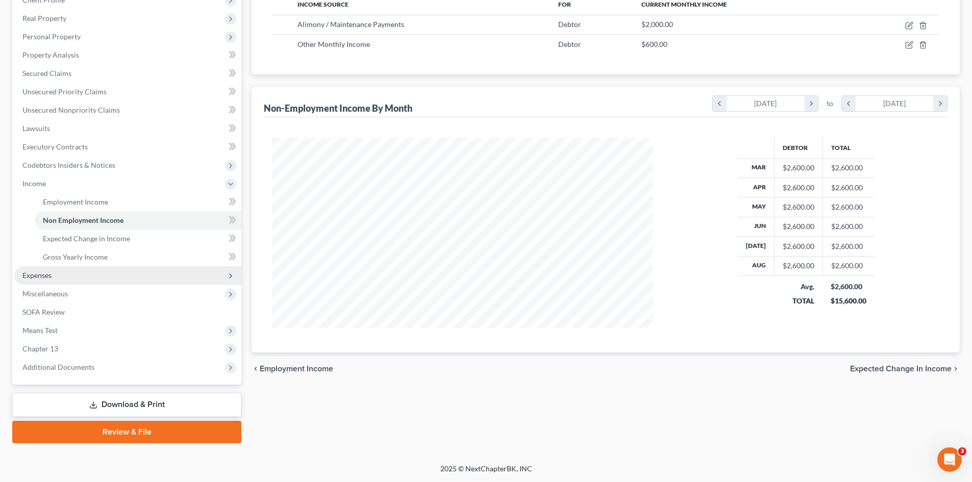
click at [40, 276] on span "Expenses" at bounding box center [36, 275] width 29 height 9
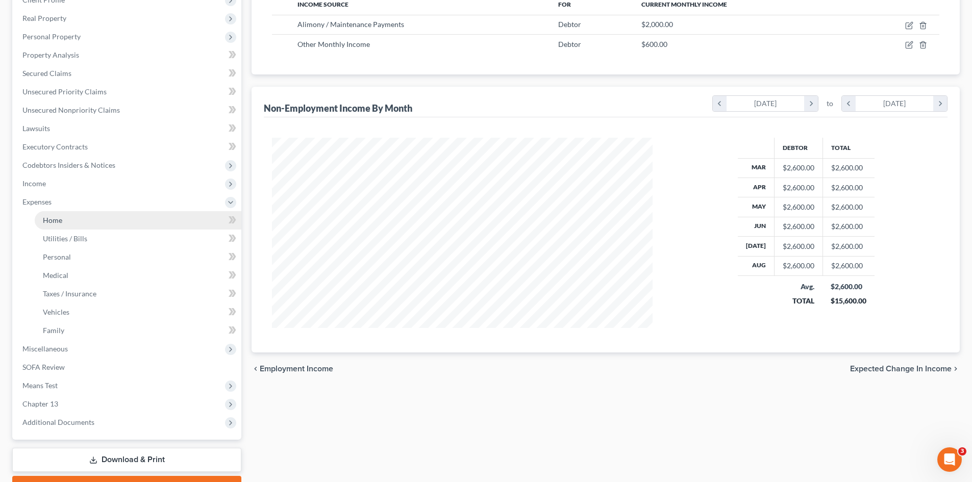
click at [48, 225] on link "Home" at bounding box center [138, 220] width 207 height 18
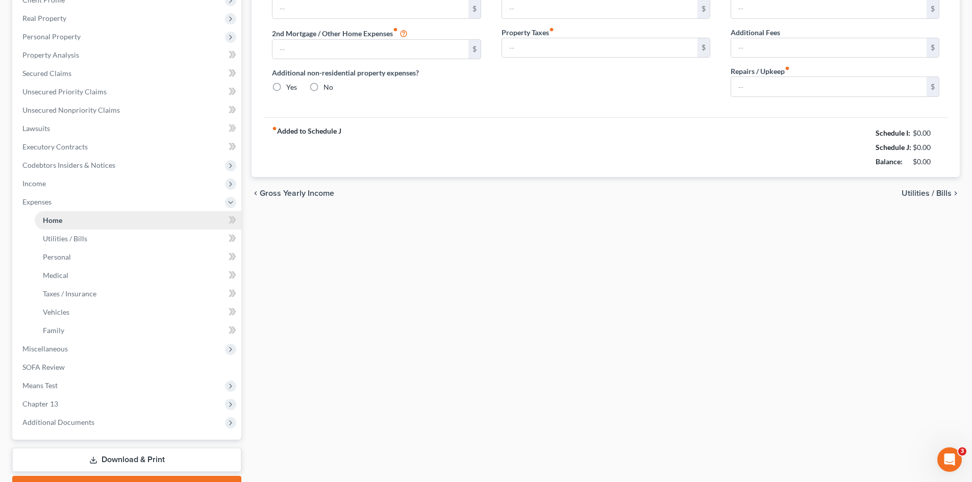
scroll to position [61, 0]
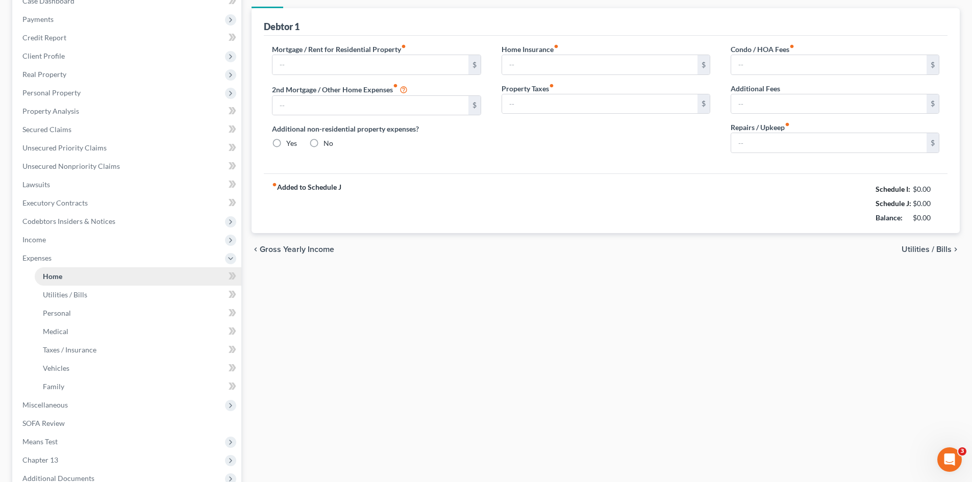
type input "2,518.00"
type input "0.00"
radio input "true"
type input "0.00"
type input "40.00"
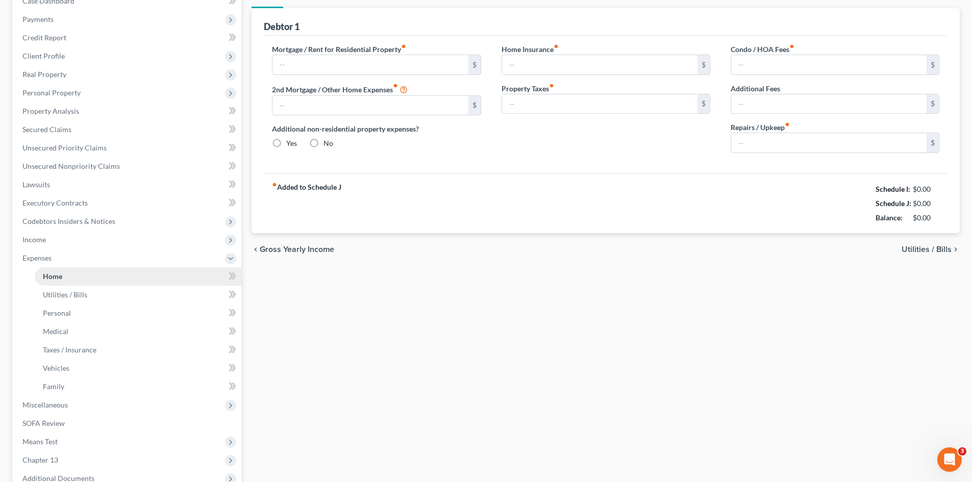
type input "36.00"
type input "0.00"
type input "50.00"
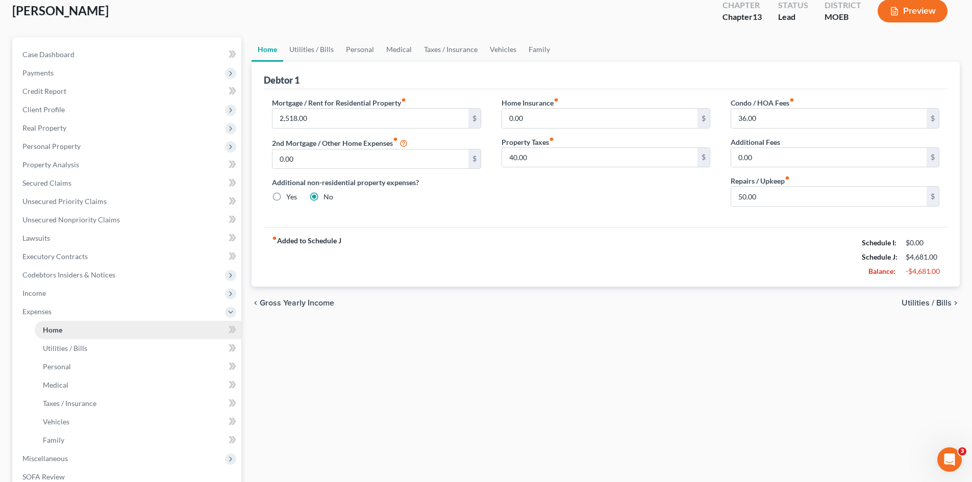
scroll to position [0, 0]
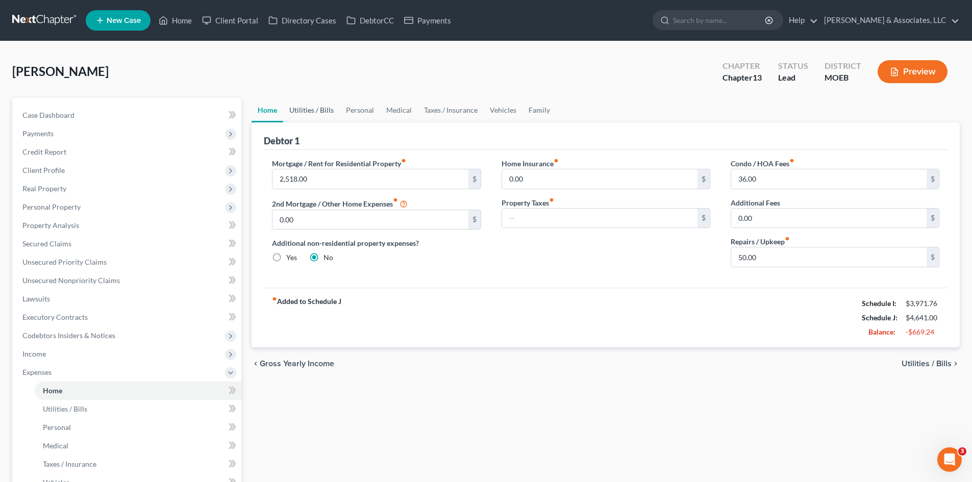
click at [315, 109] on link "Utilities / Bills" at bounding box center [311, 110] width 57 height 24
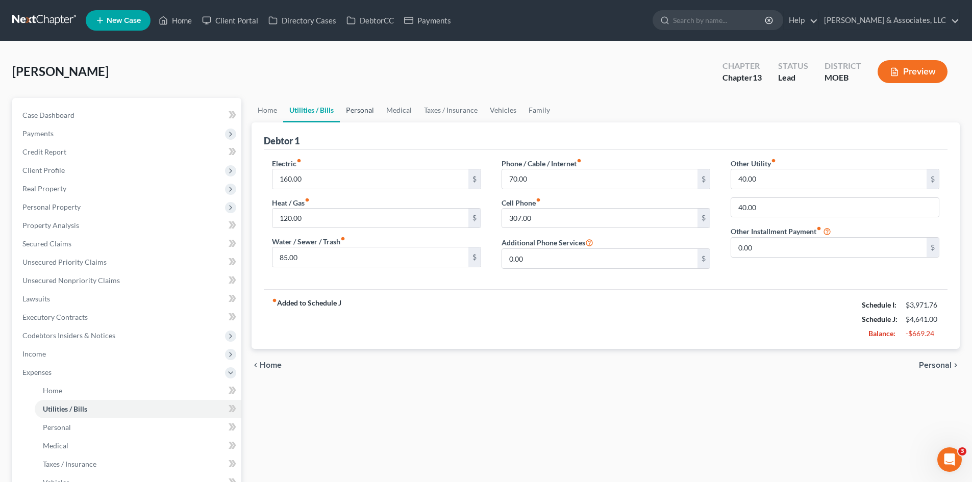
click at [365, 114] on link "Personal" at bounding box center [360, 110] width 40 height 24
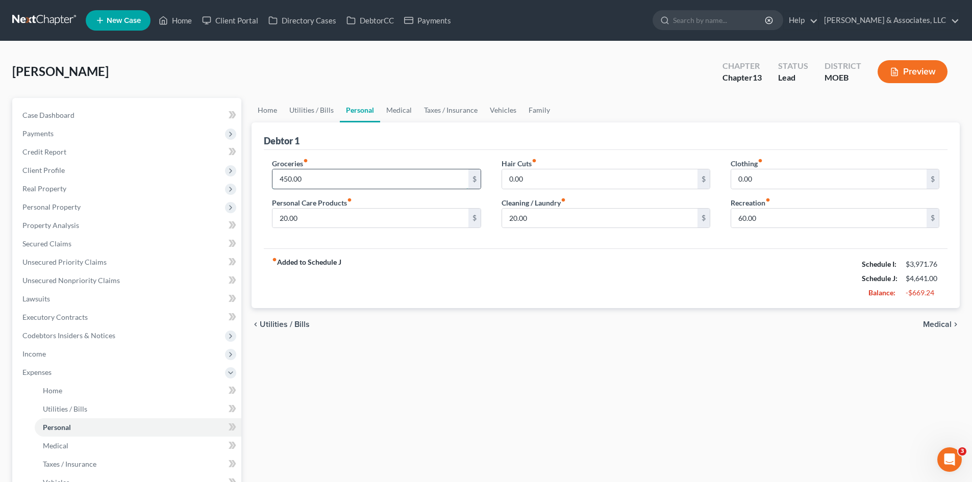
click at [332, 186] on input "450.00" at bounding box center [369, 178] width 195 height 19
type input "300.00"
click at [542, 179] on input "0.00" at bounding box center [599, 178] width 195 height 19
type input "20.00"
click at [326, 224] on input "20.00" at bounding box center [369, 218] width 195 height 19
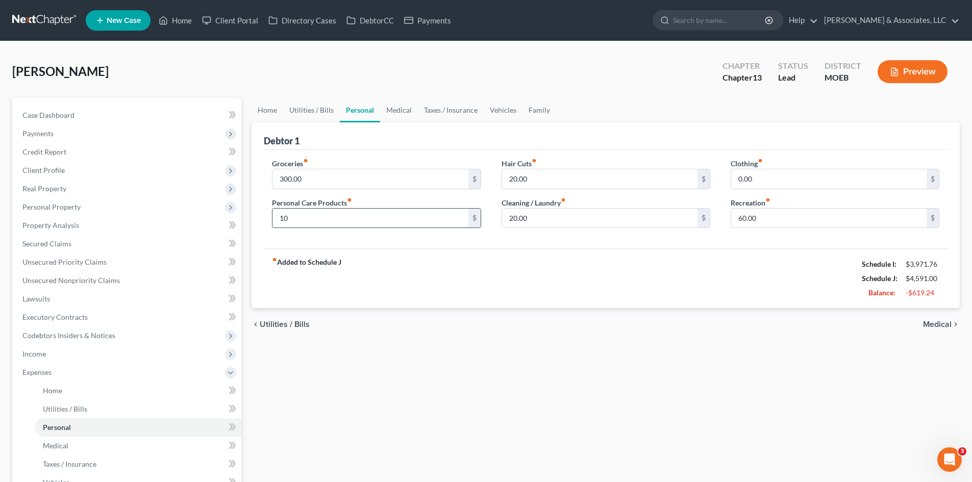
type input "1"
click at [787, 178] on input "0.00" at bounding box center [828, 178] width 195 height 19
type input "100.00"
click at [402, 112] on link "Medical" at bounding box center [399, 110] width 38 height 24
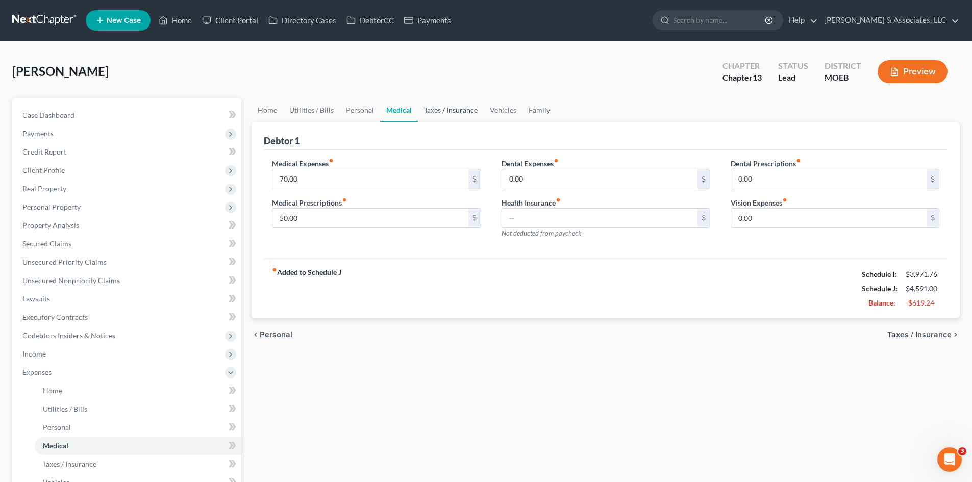
click at [443, 106] on link "Taxes / Insurance" at bounding box center [451, 110] width 66 height 24
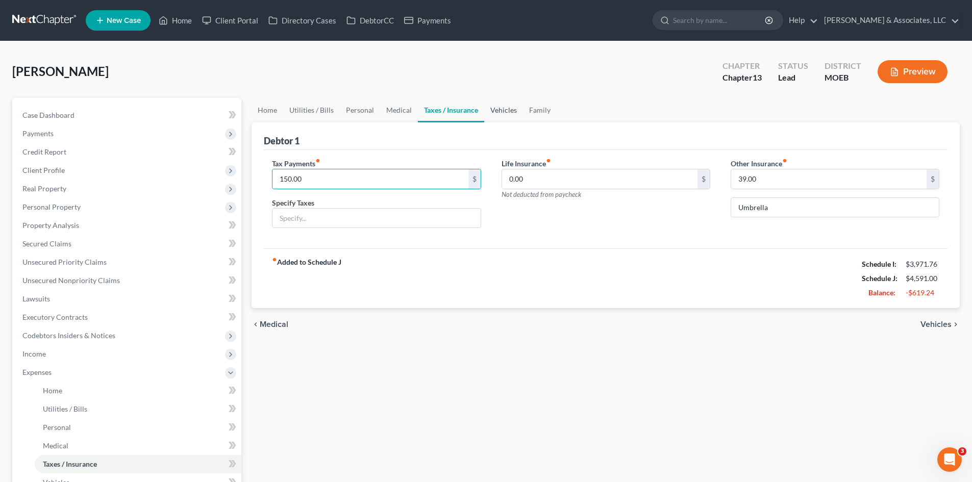
drag, startPoint x: 503, startPoint y: 103, endPoint x: 501, endPoint y: 108, distance: 5.8
click at [503, 104] on link "Vehicles" at bounding box center [503, 110] width 39 height 24
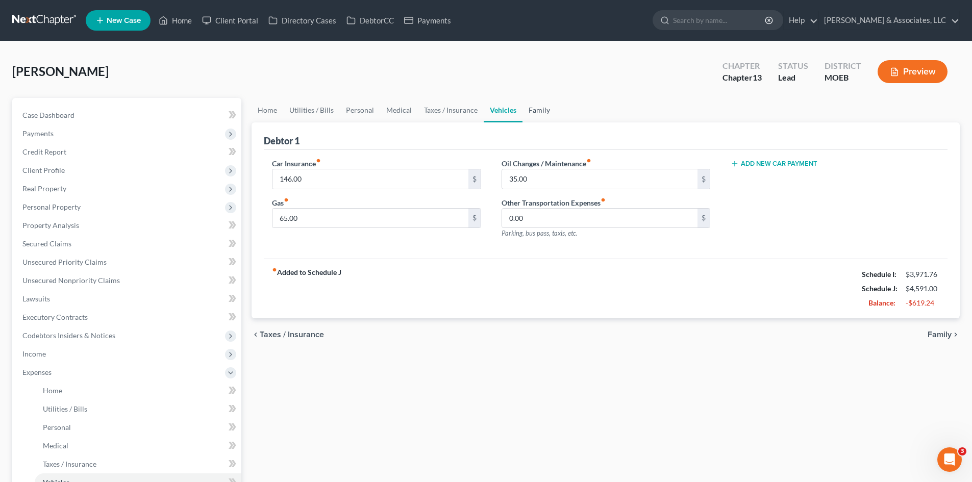
click at [535, 110] on link "Family" at bounding box center [539, 110] width 34 height 24
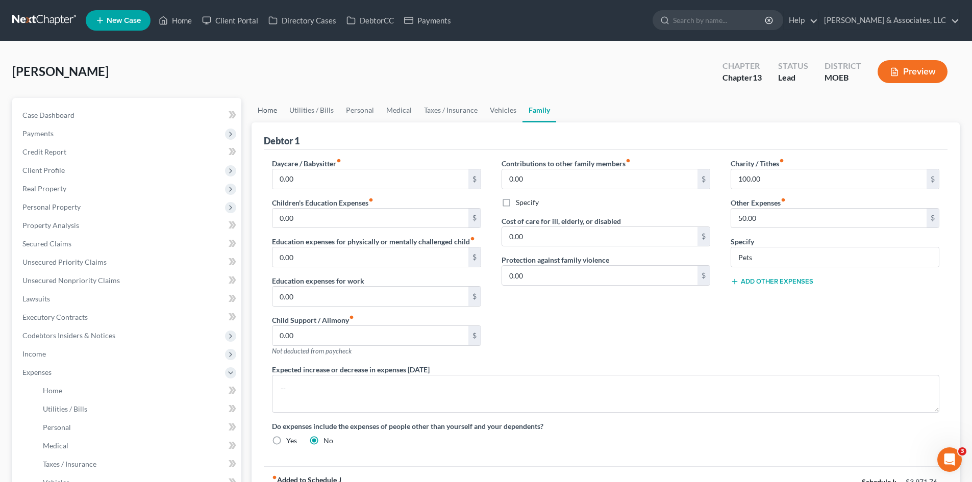
click at [273, 109] on link "Home" at bounding box center [267, 110] width 32 height 24
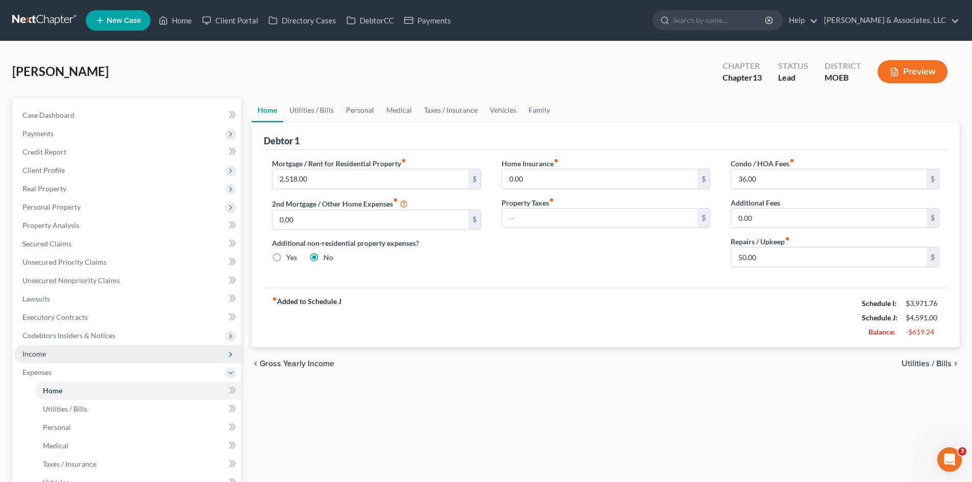
click at [50, 354] on span "Income" at bounding box center [127, 354] width 227 height 18
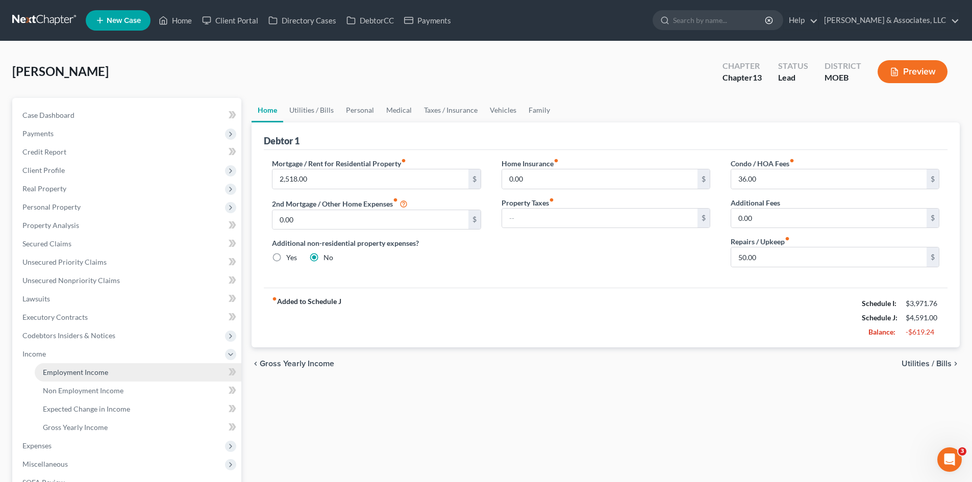
click at [95, 376] on link "Employment Income" at bounding box center [138, 372] width 207 height 18
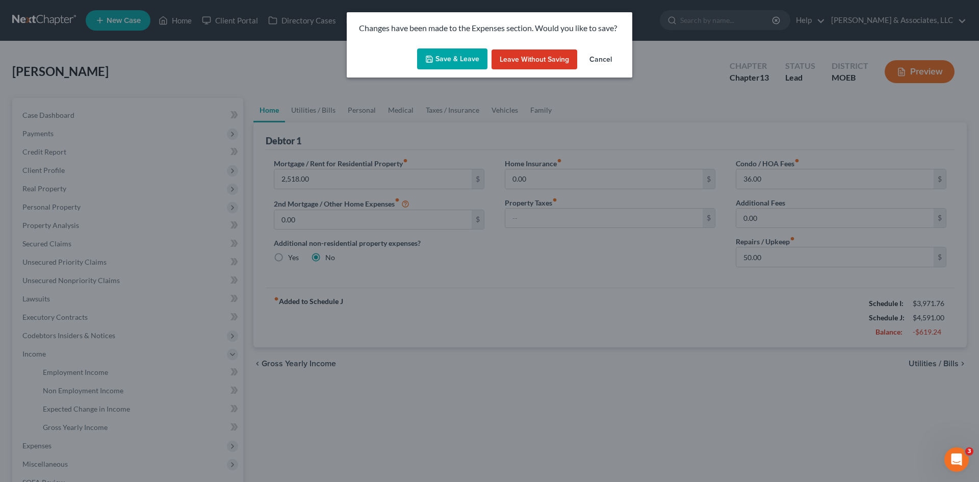
click at [452, 58] on button "Save & Leave" at bounding box center [452, 58] width 70 height 21
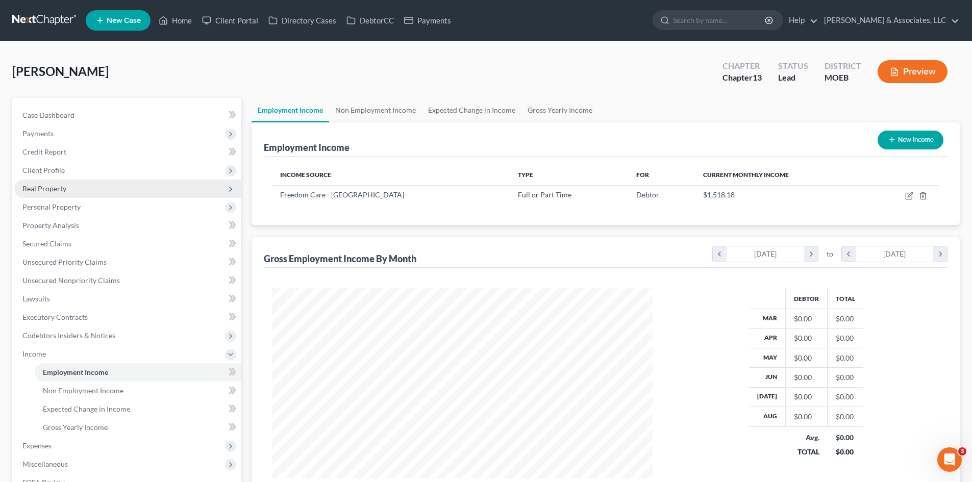
scroll to position [190, 401]
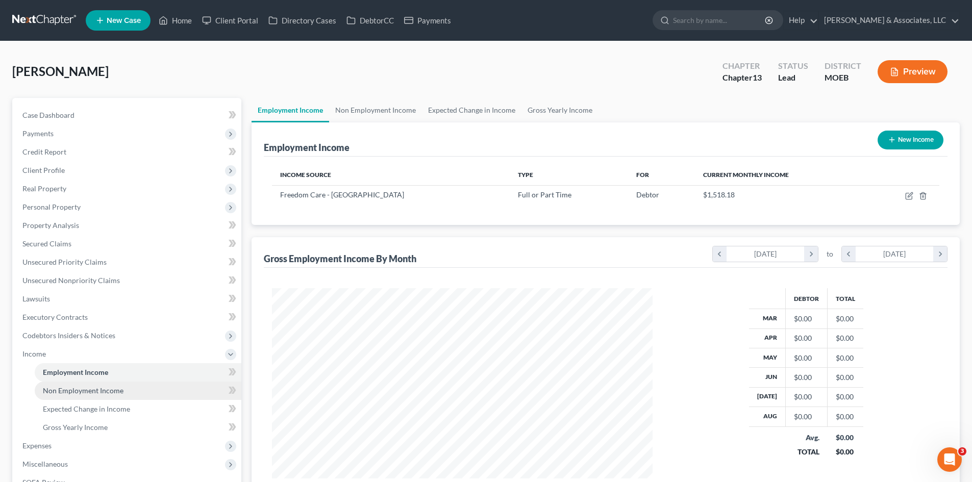
click at [107, 394] on span "Non Employment Income" at bounding box center [83, 390] width 81 height 9
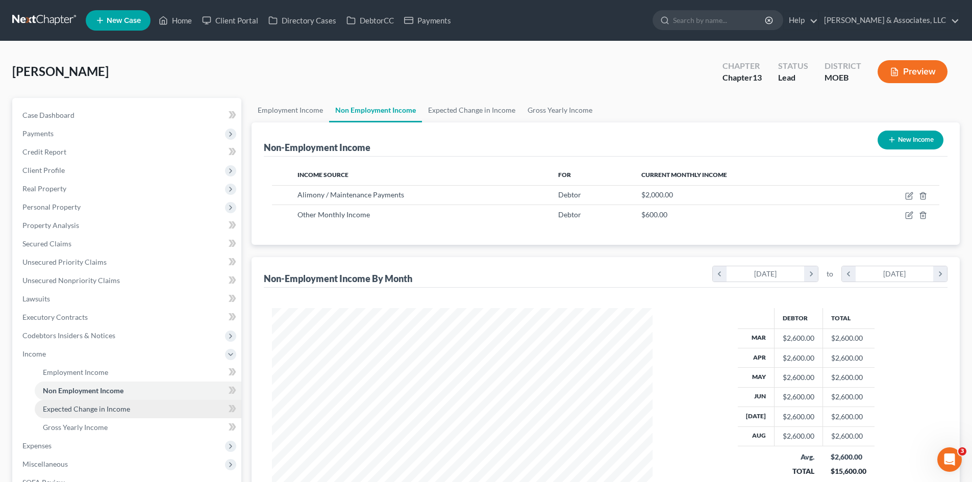
scroll to position [190, 401]
click at [109, 410] on span "Expected Change in Income" at bounding box center [86, 409] width 87 height 9
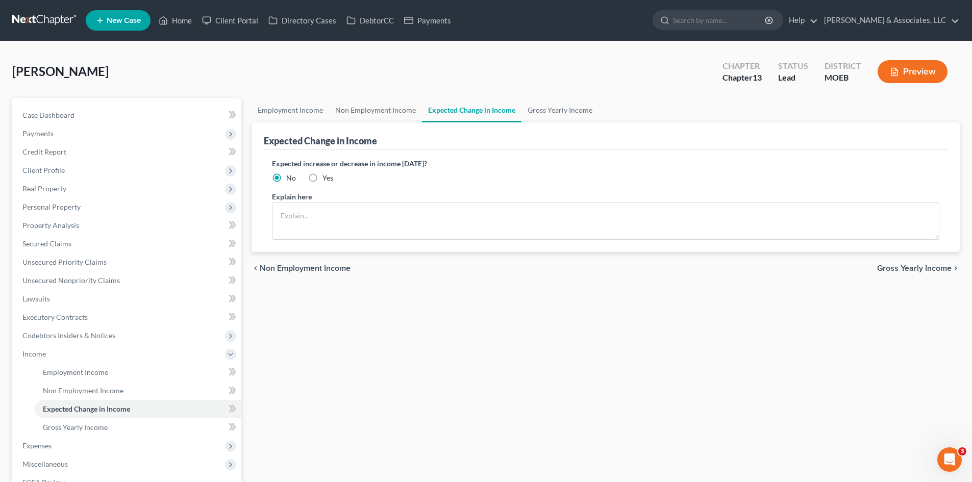
click at [322, 179] on label "Yes" at bounding box center [327, 178] width 11 height 10
click at [326, 179] on input "Yes" at bounding box center [329, 176] width 7 height 7
radio input "true"
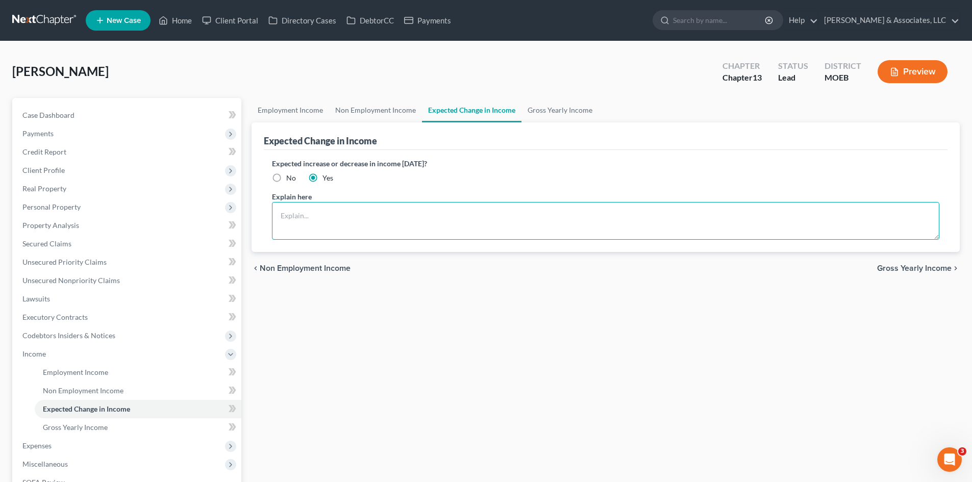
click at [312, 223] on textarea at bounding box center [605, 221] width 667 height 38
type textarea "Yes, due to filing Chapter 13."
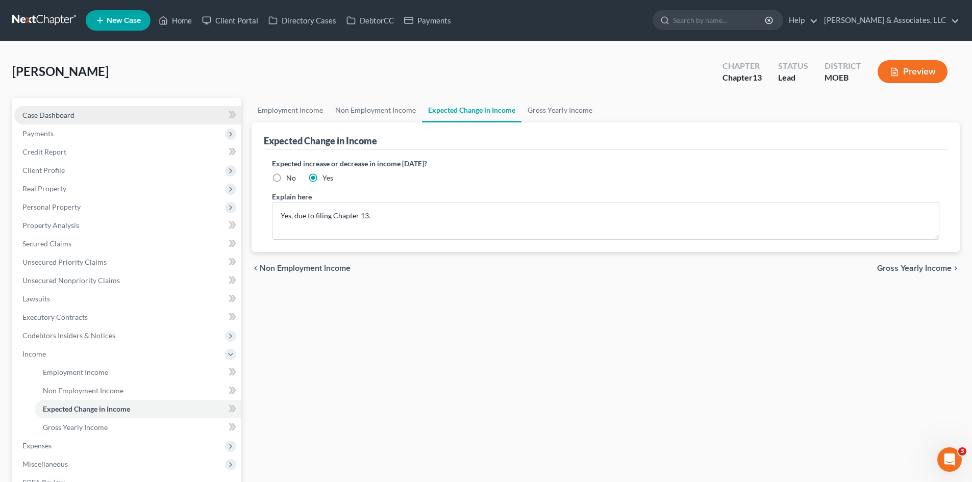
click at [75, 119] on link "Case Dashboard" at bounding box center [127, 115] width 227 height 18
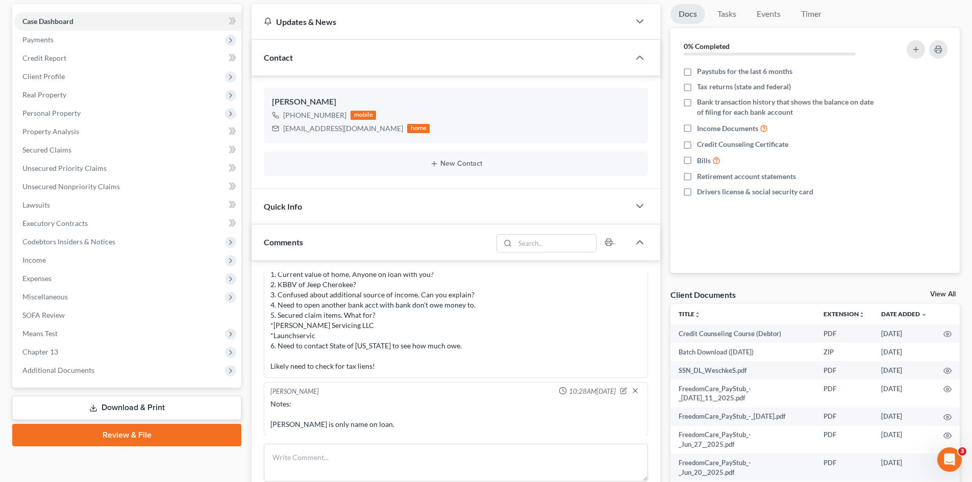
scroll to position [204, 0]
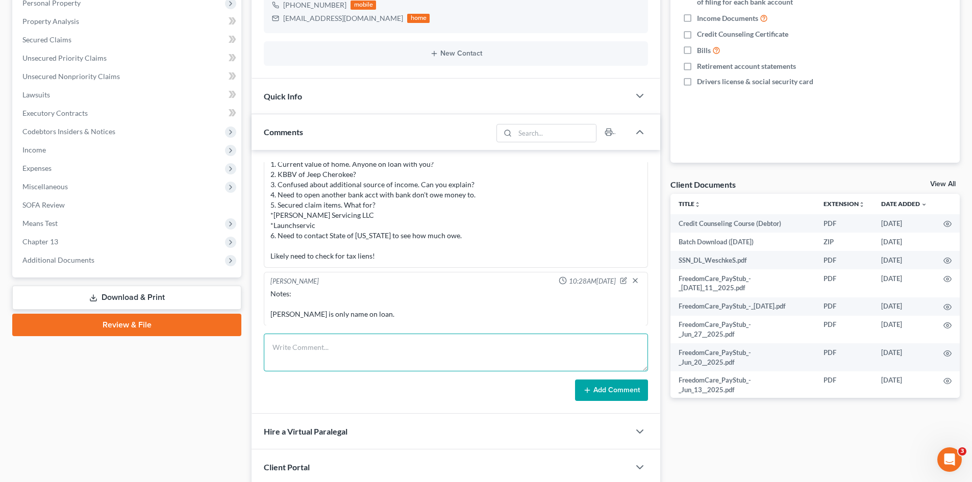
click at [294, 339] on textarea at bounding box center [456, 353] width 384 height 38
drag, startPoint x: 356, startPoint y: 351, endPoint x: 374, endPoint y: 307, distance: 48.0
click at [356, 351] on textarea at bounding box center [456, 353] width 384 height 38
click at [284, 362] on textarea "STILL NEED as of [DATE]: 1." at bounding box center [456, 353] width 384 height 38
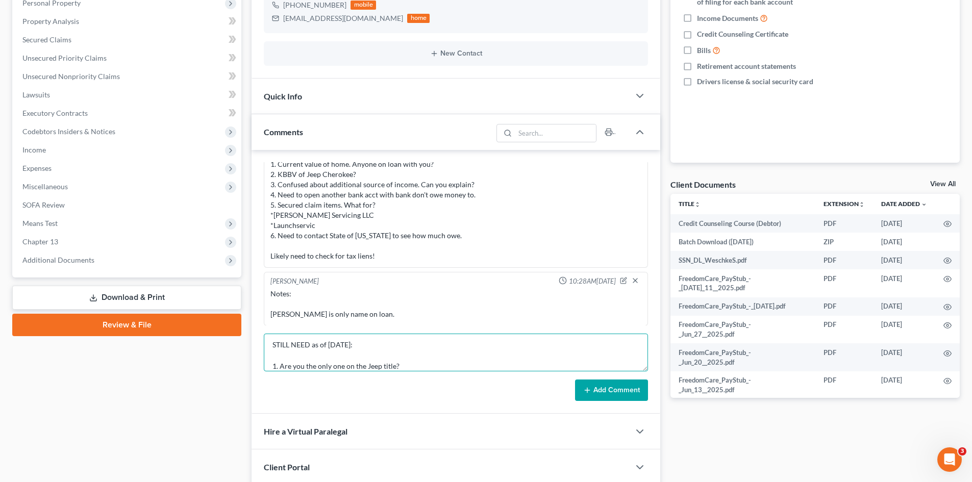
scroll to position [13, 0]
drag, startPoint x: 347, startPoint y: 360, endPoint x: 281, endPoint y: 366, distance: 66.6
click at [347, 360] on textarea "STILL NEED as of [DATE]: 1. Are you the only one on the Jeep title? 2." at bounding box center [456, 353] width 384 height 38
click at [290, 369] on textarea "STILL NEED as of [DATE]: 1. Are you the only one on the Jeep title? 2." at bounding box center [456, 353] width 384 height 38
click at [281, 366] on textarea "STILL NEED as of [DATE]: 1. Are you the only one on the Jeep title? 2." at bounding box center [456, 353] width 384 height 38
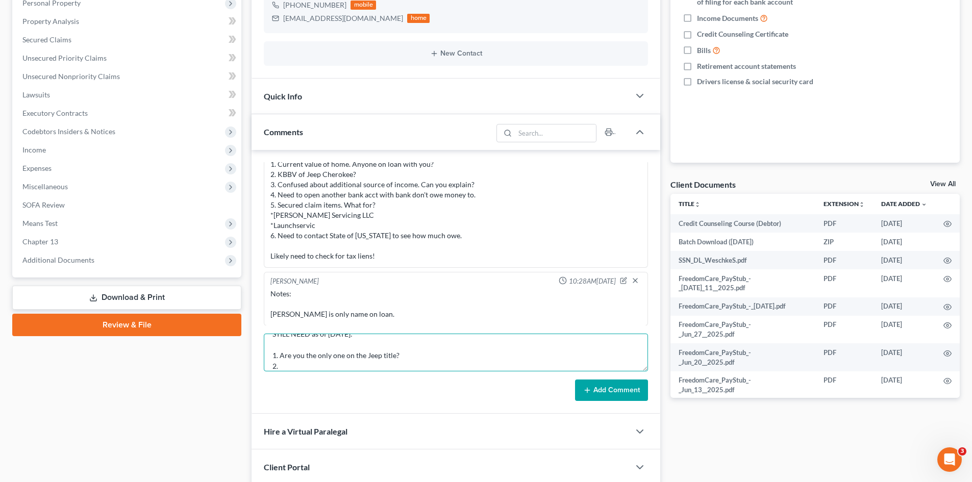
click at [278, 369] on textarea "STILL NEED as of [DATE]: 1. Are you the only one on the Jeep title? 2." at bounding box center [456, 353] width 384 height 38
click at [348, 368] on textarea "STILL NEED as of [DATE]: 1. Are you the only one on the Jeep title? 2. What are…" at bounding box center [456, 353] width 384 height 38
paste textarea "Need to open a new checking acct with a bank you don't owe money to."
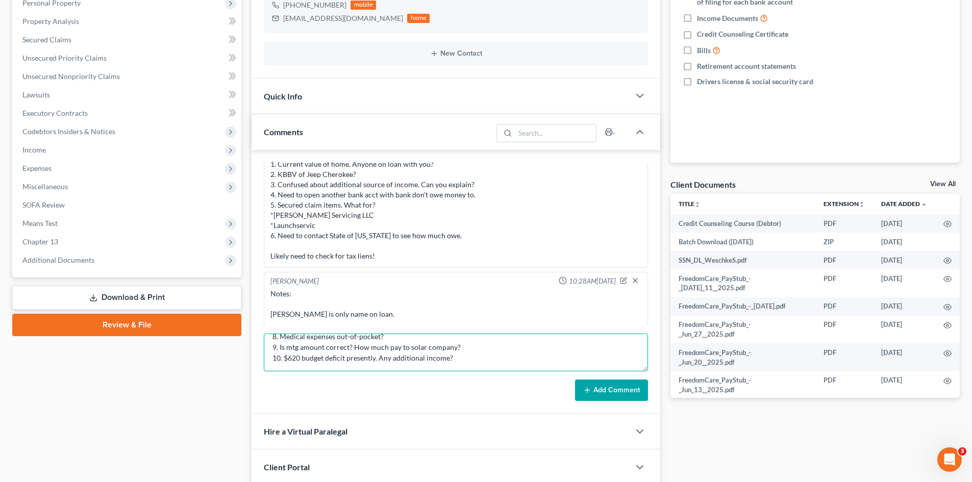
type textarea "STILL NEED as of [DATE]: 1. Are you the only one on the Jeep title? 2. What are…"
click at [597, 387] on button "Add Comment" at bounding box center [611, 390] width 73 height 21
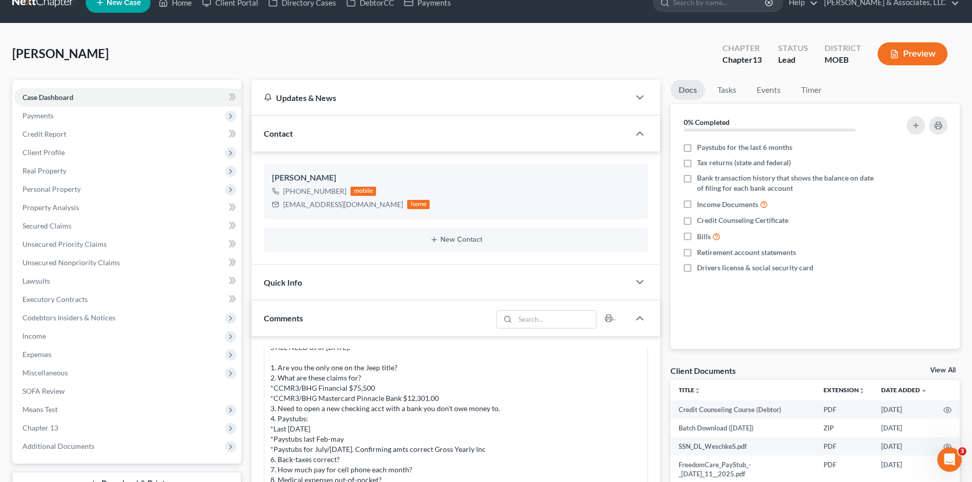
scroll to position [0, 0]
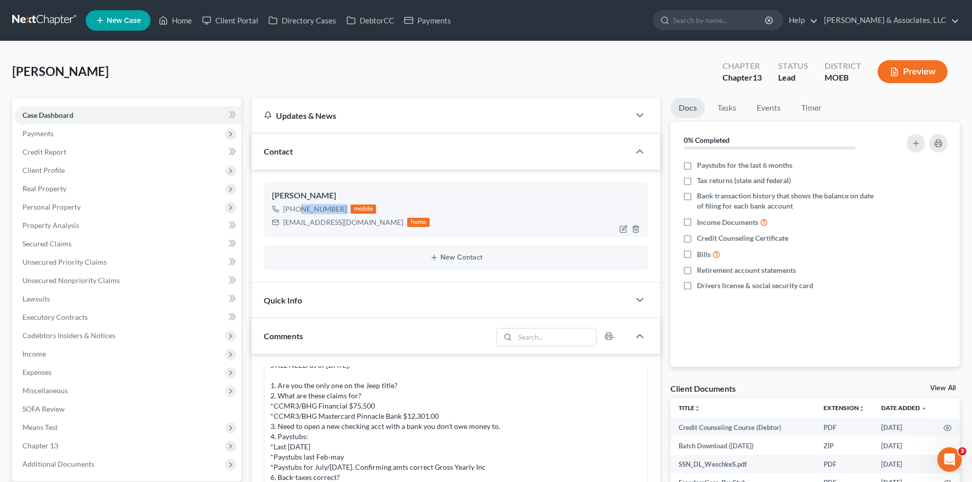
drag, startPoint x: 345, startPoint y: 209, endPoint x: 326, endPoint y: 208, distance: 18.4
click at [296, 214] on div "[PHONE_NUMBER] mobile" at bounding box center [351, 209] width 158 height 13
copy div "314) 605-7294"
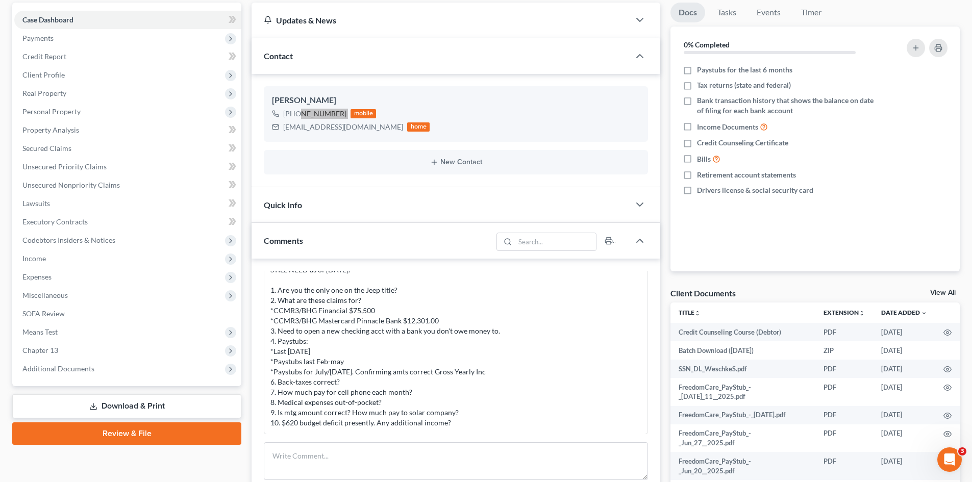
scroll to position [102, 0]
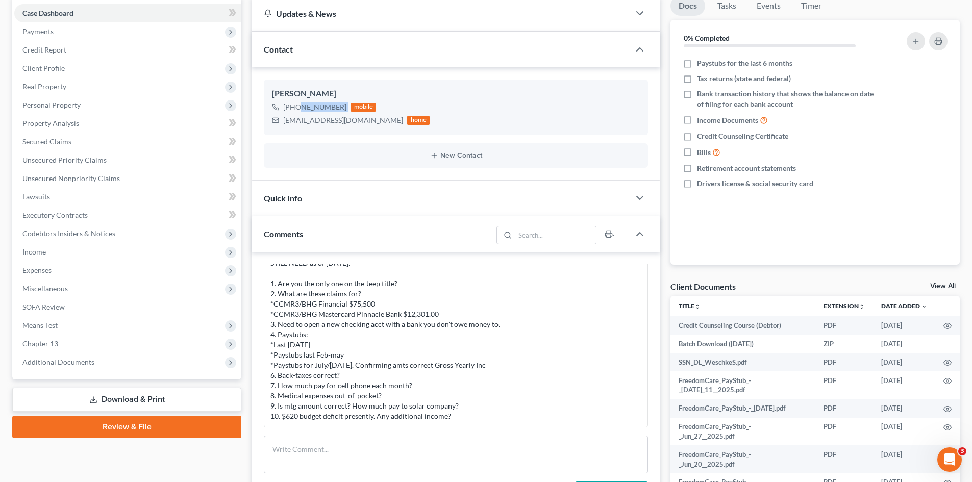
drag, startPoint x: 464, startPoint y: 414, endPoint x: 270, endPoint y: 269, distance: 242.1
click at [464, 413] on div "STILL NEED as of [DATE]: 1. Are you the only one on the Jeep title? 2. What are…" at bounding box center [455, 339] width 371 height 163
click at [251, 386] on div "Updates & News × [US_STATE] [GEOGRAPHIC_DATA] Notes: Take a look at NextChapter…" at bounding box center [455, 328] width 419 height 664
click at [270, 269] on div "STILL NEED as of [DATE]: 1. Are you the only one on the Jeep title? 2. What are…" at bounding box center [455, 339] width 375 height 167
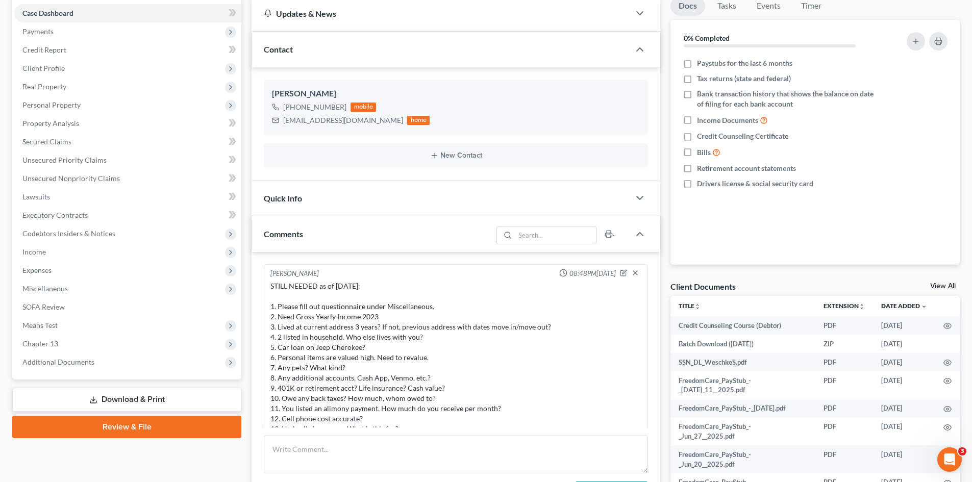
click at [485, 341] on div "STILL NEEDED as of [DATE]: 1. Please fill out questionnaire under Miscellaneous…" at bounding box center [455, 362] width 371 height 163
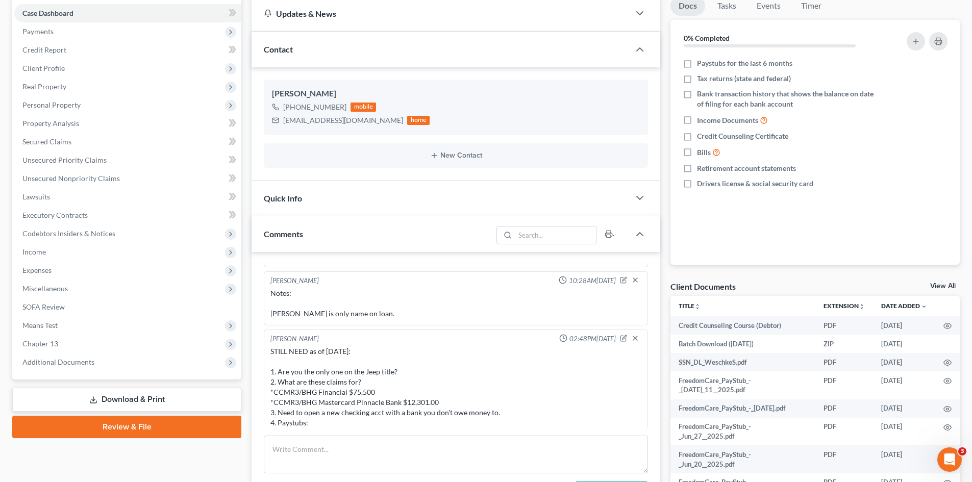
scroll to position [1179, 0]
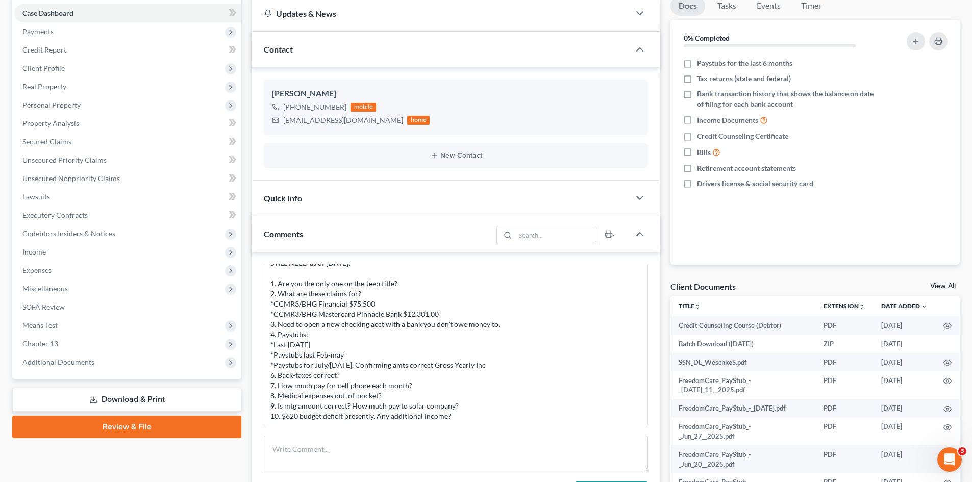
drag, startPoint x: 448, startPoint y: 412, endPoint x: 264, endPoint y: 277, distance: 228.1
click at [264, 277] on div "[PERSON_NAME] 02:48PM[DATE] STILL NEED as of [DATE]: 1. Are you the only one on…" at bounding box center [456, 334] width 384 height 187
copy div "1. Are you the only one on the Jeep title? 2. What are these claims for? *CCMR3…"
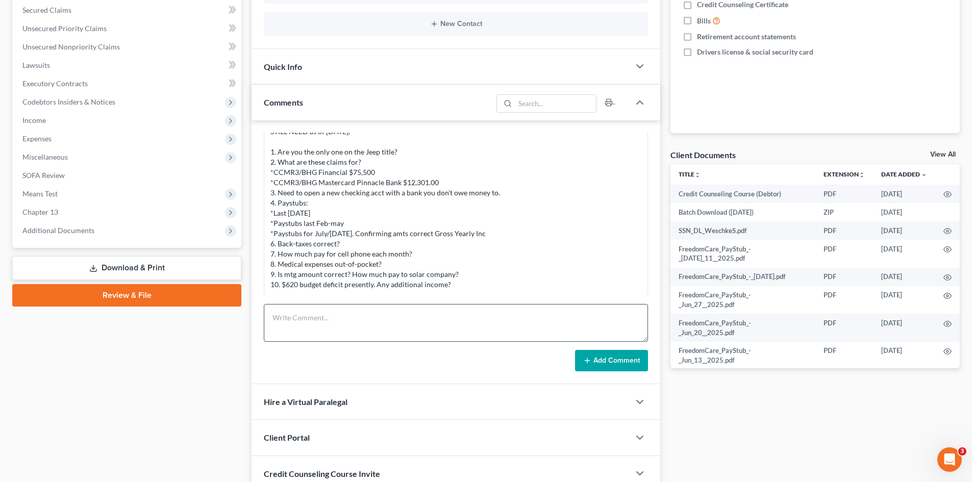
scroll to position [204, 0]
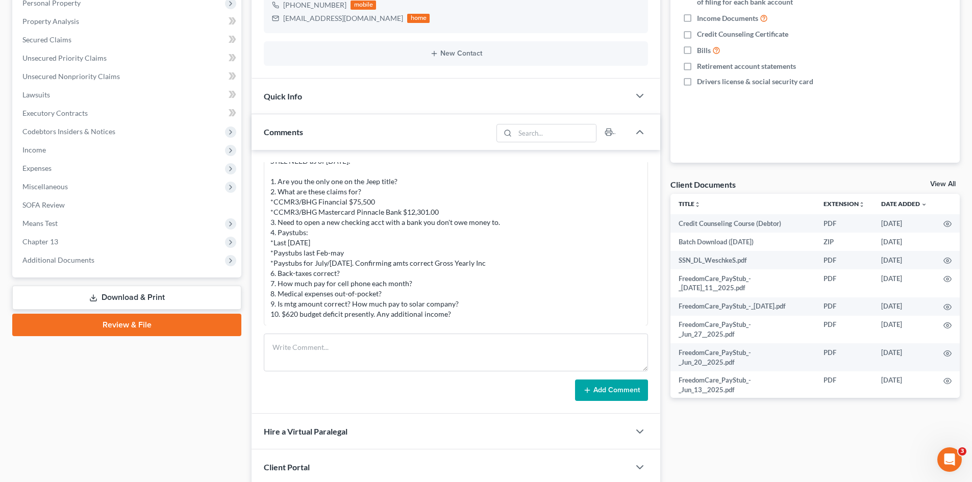
click at [536, 255] on div "STILL NEED as of [DATE]: 1. Are you the only one on the Jeep title? 2. What are…" at bounding box center [455, 237] width 371 height 163
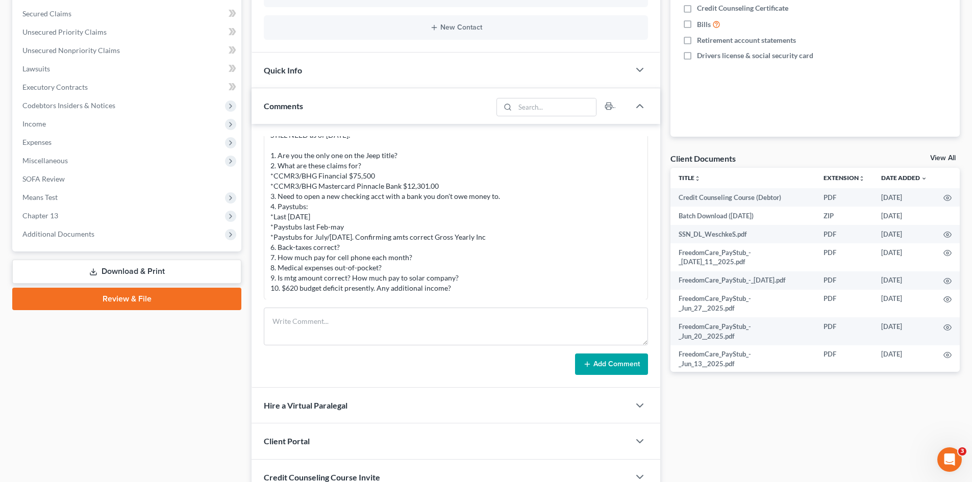
scroll to position [255, 0]
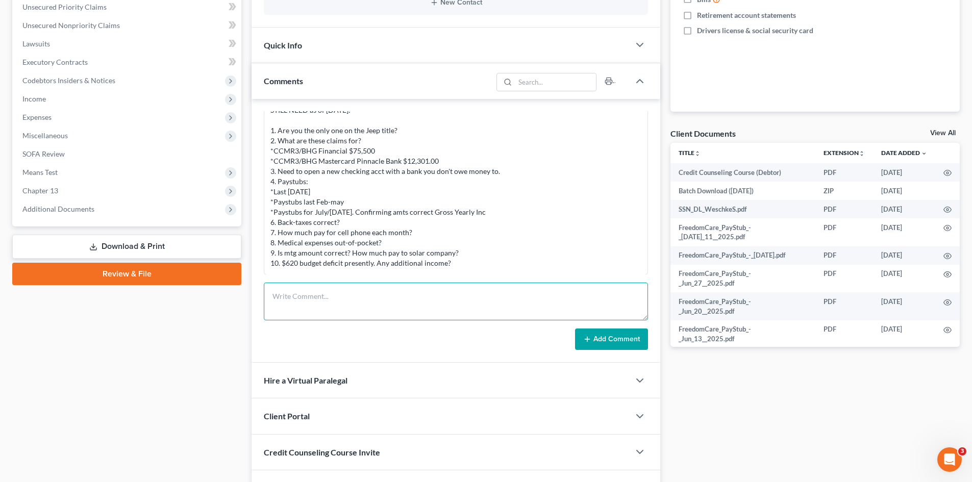
click at [389, 301] on textarea at bounding box center [456, 302] width 384 height 38
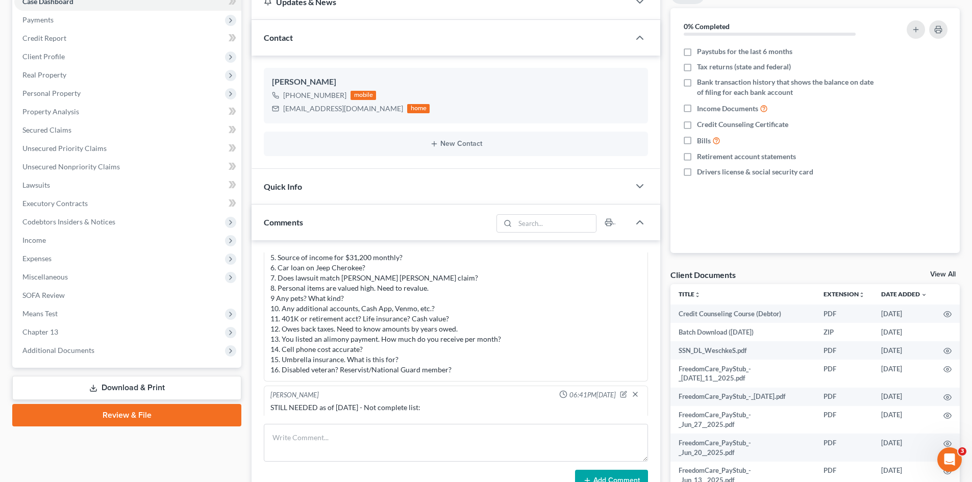
scroll to position [771, 0]
